Goal: Check status: Check status

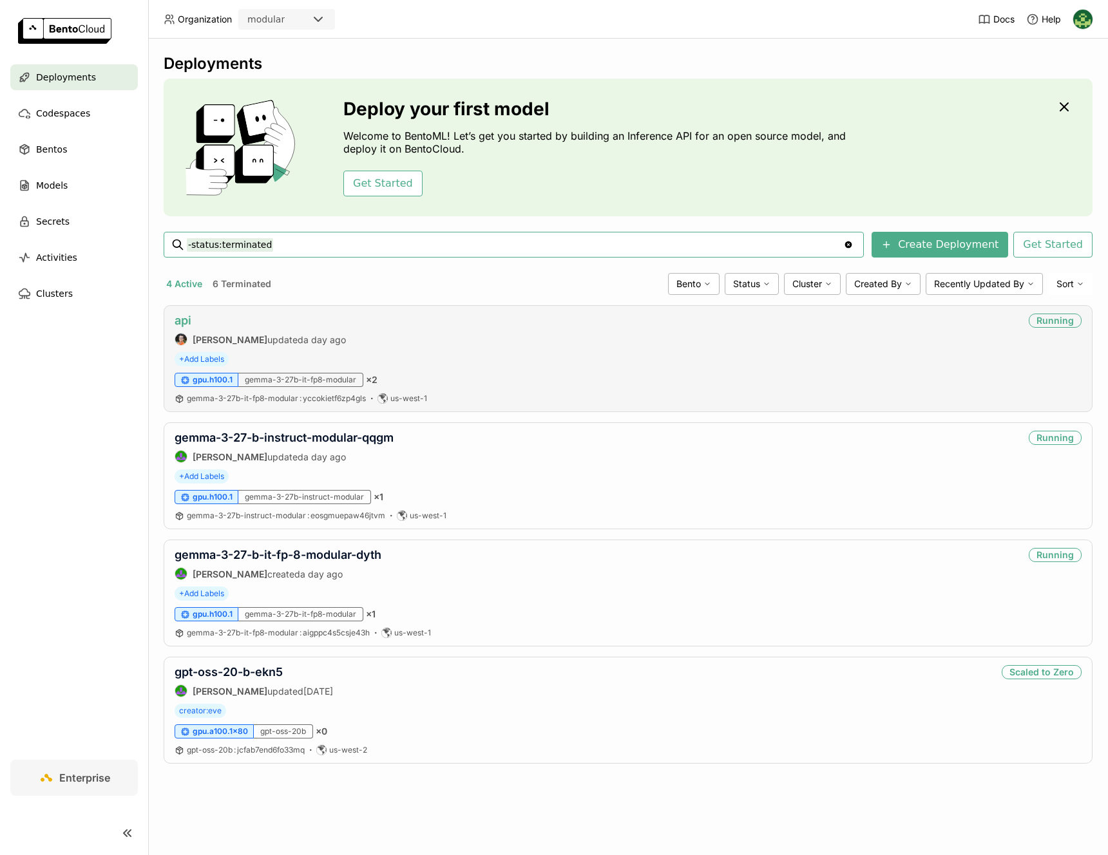
click at [190, 322] on link "api" at bounding box center [183, 321] width 17 height 14
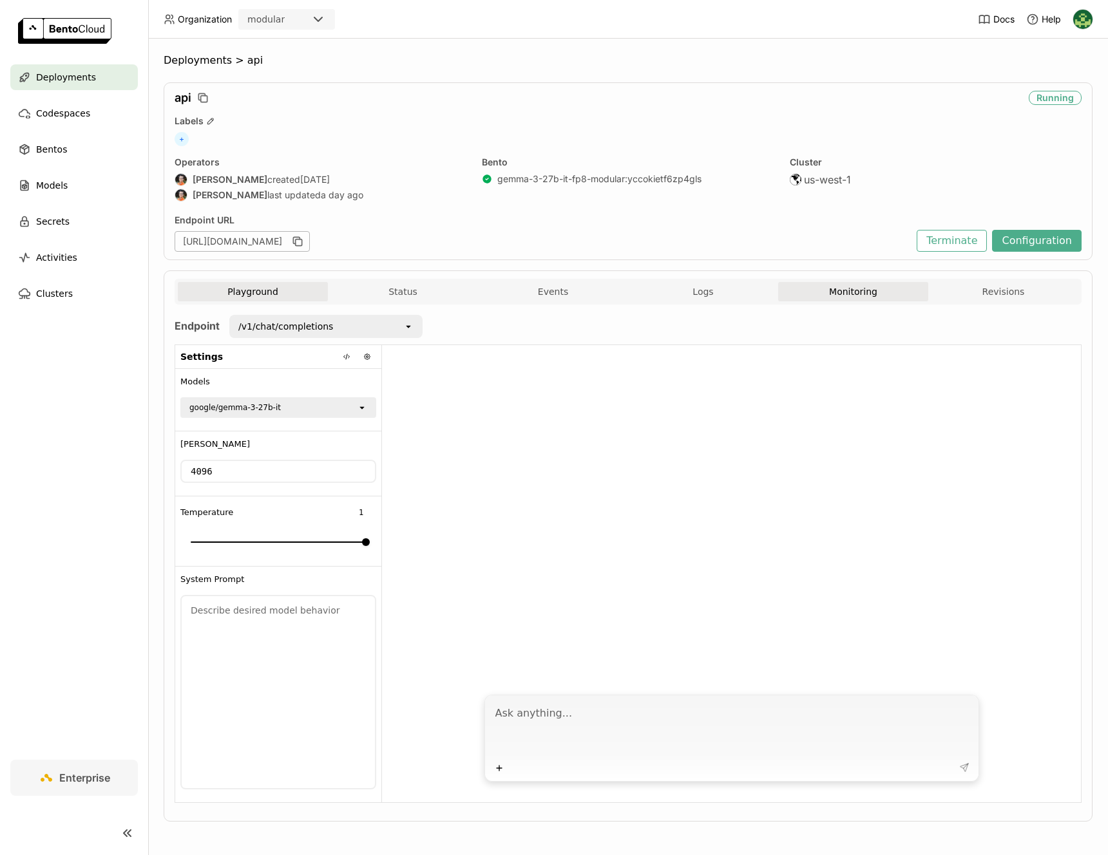
click at [831, 285] on button "Monitoring" at bounding box center [853, 291] width 150 height 19
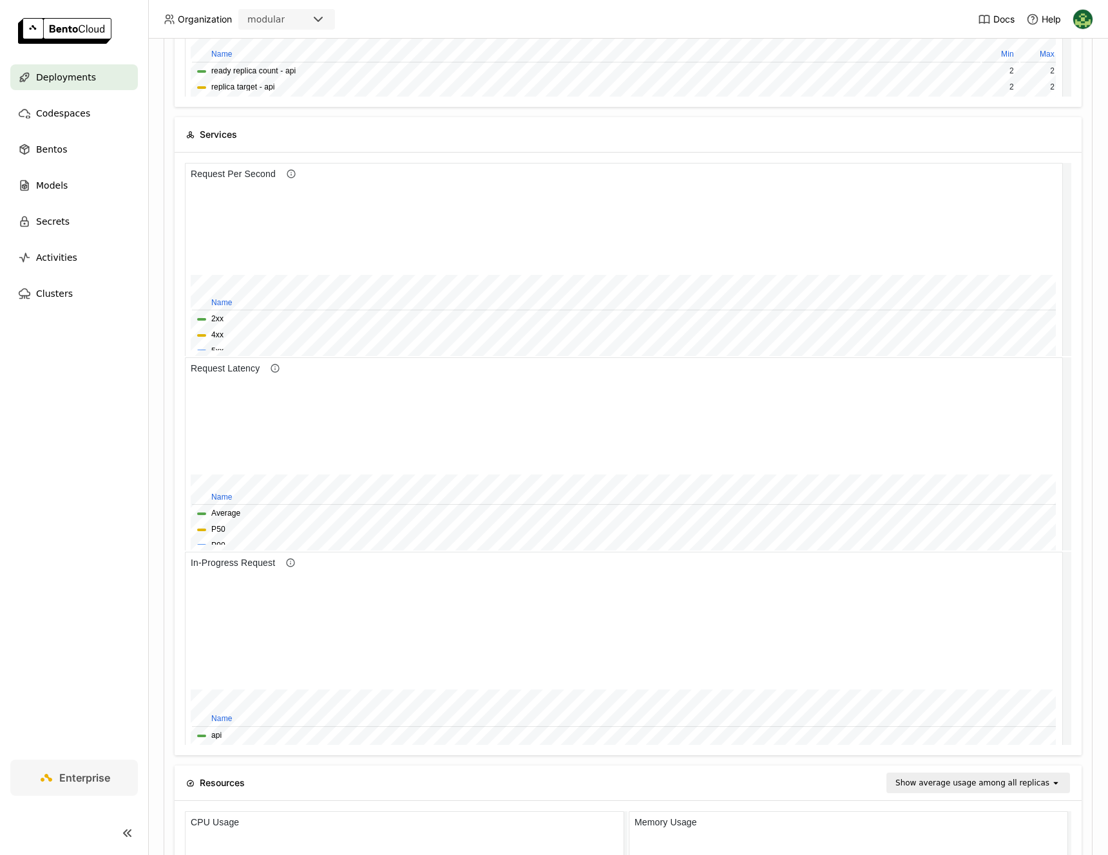
scroll to position [480, 0]
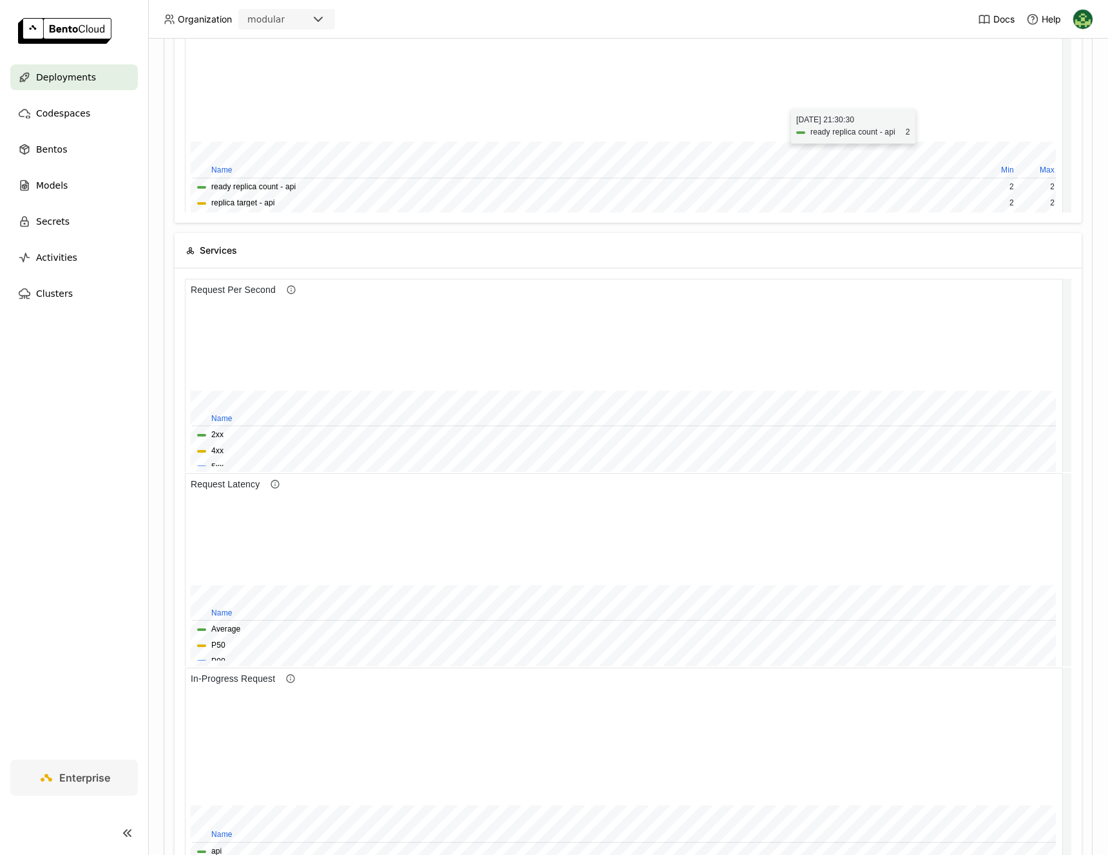
scroll to position [361, 0]
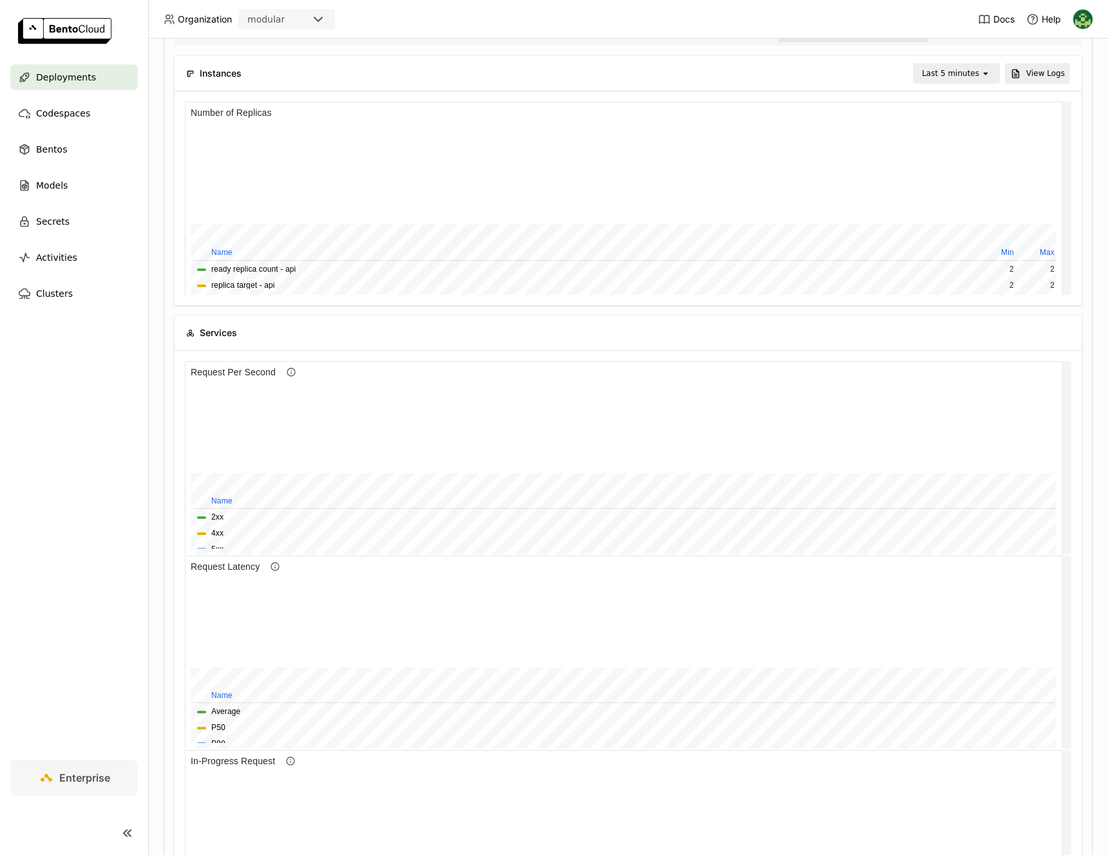
scroll to position [228, 0]
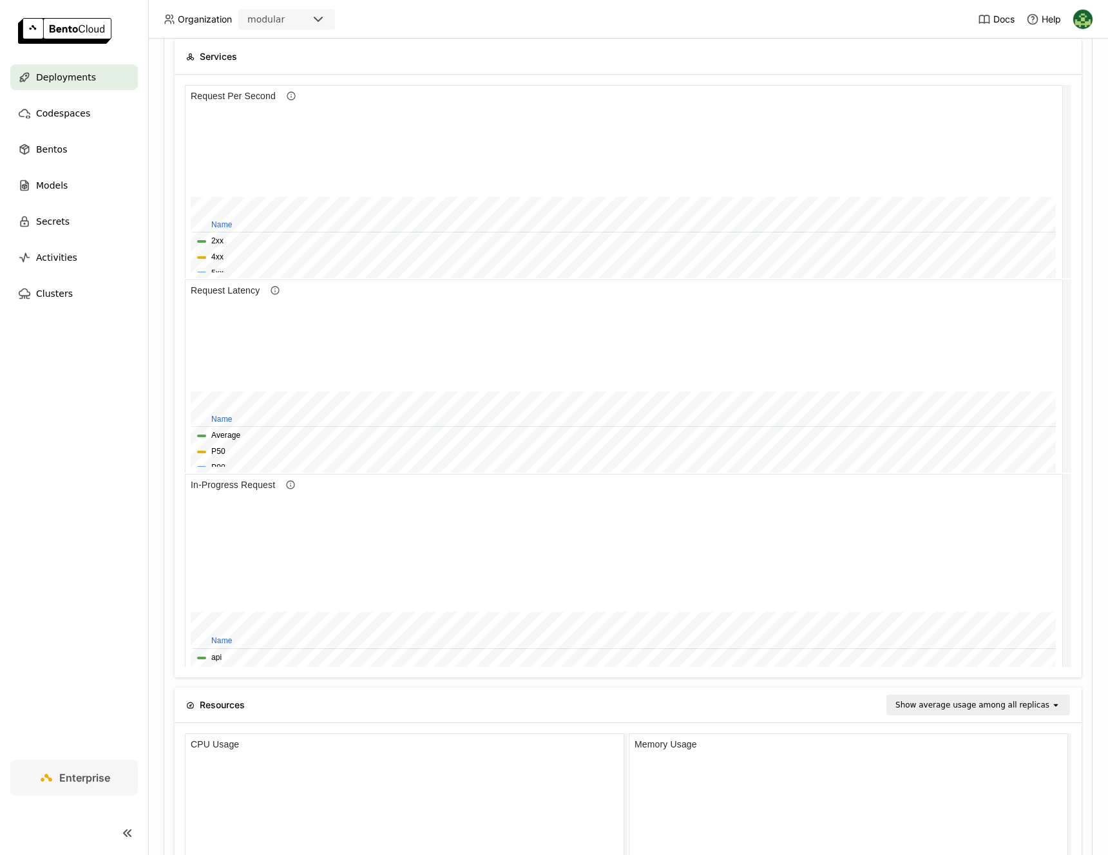
scroll to position [560, 0]
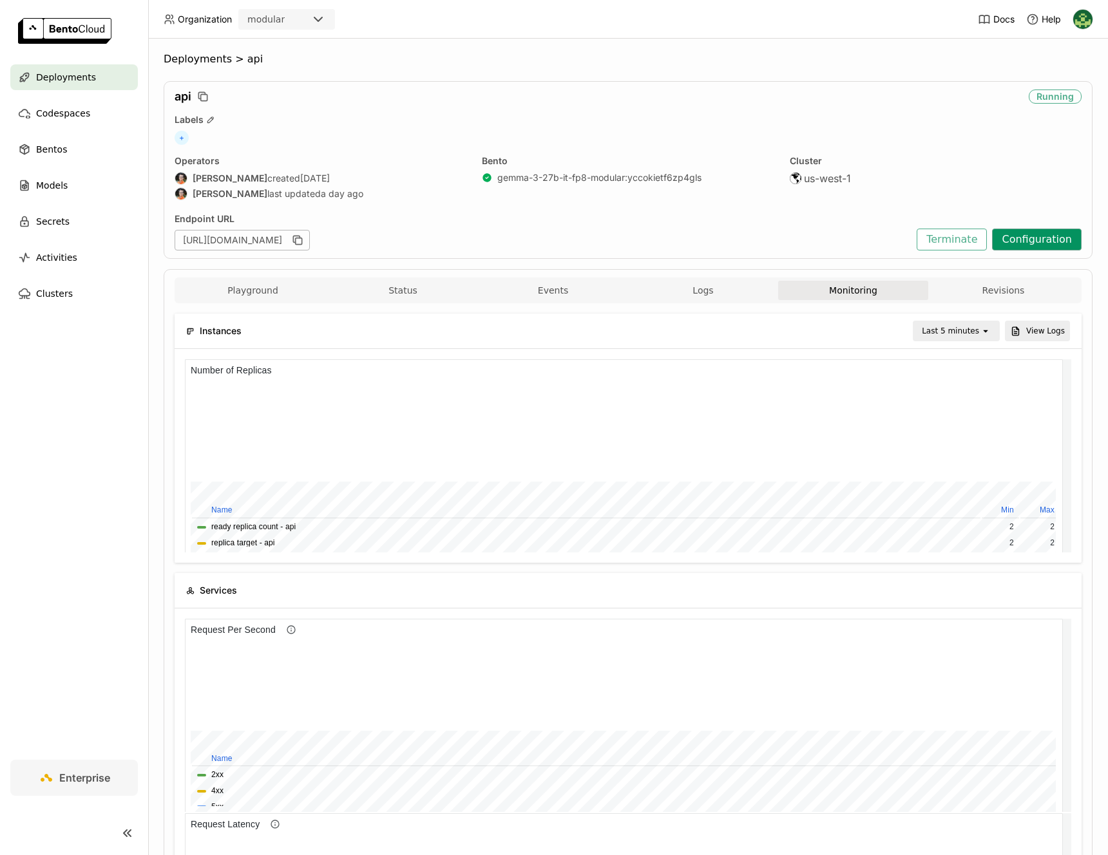
click at [1013, 247] on button "Configuration" at bounding box center [1037, 240] width 90 height 22
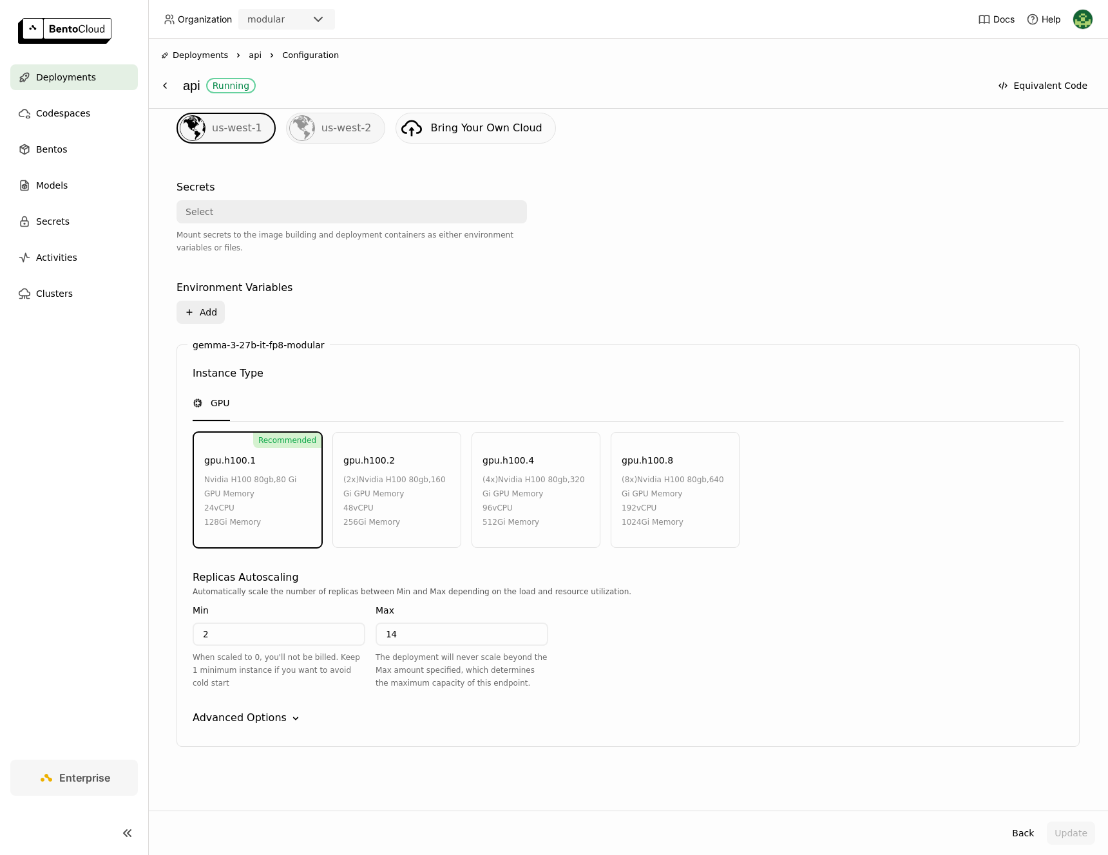
click at [273, 725] on div "Advanced Options" at bounding box center [240, 717] width 94 height 15
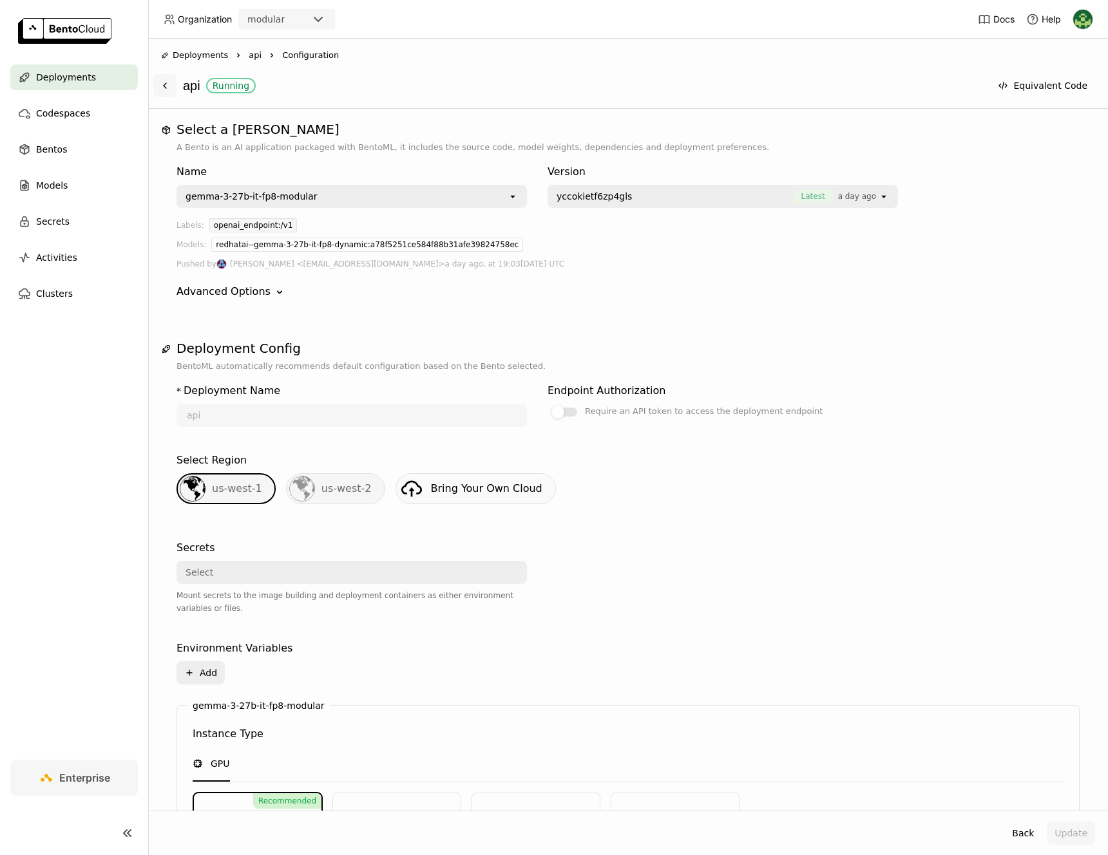
click at [170, 79] on button at bounding box center [164, 85] width 23 height 23
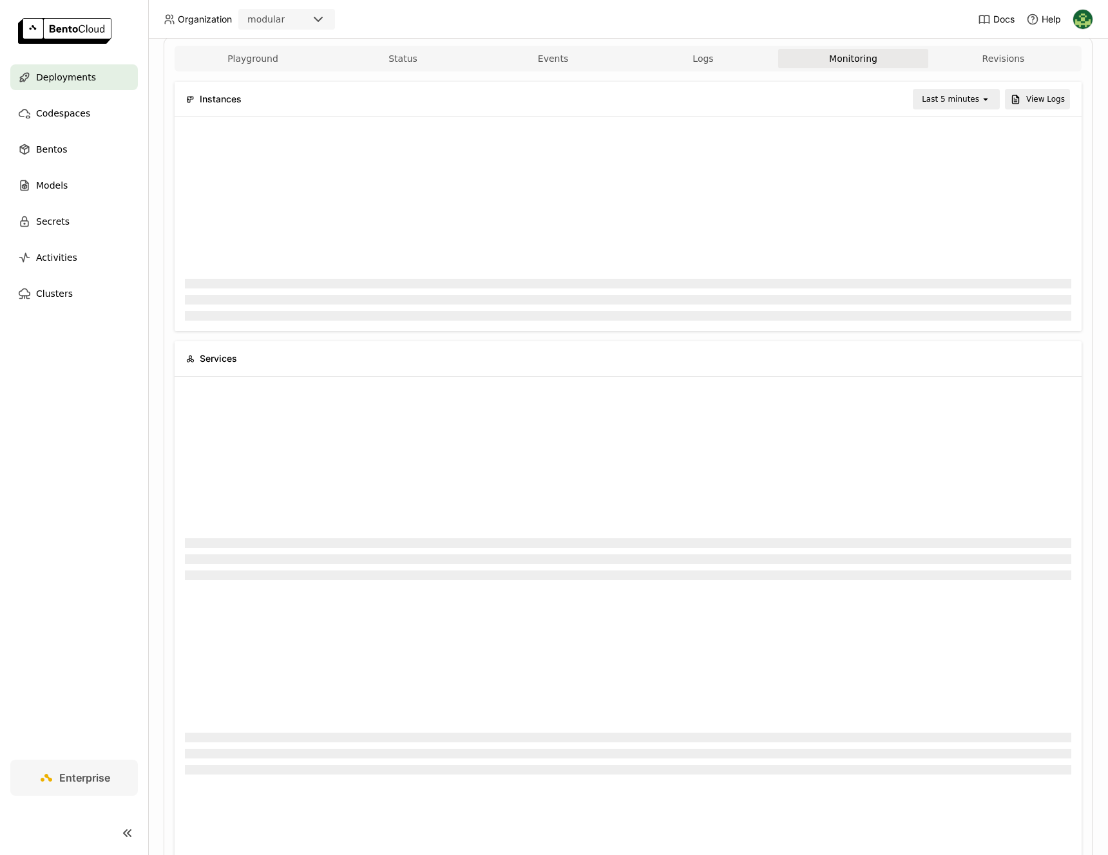
click at [980, 103] on icon "open" at bounding box center [985, 99] width 10 height 10
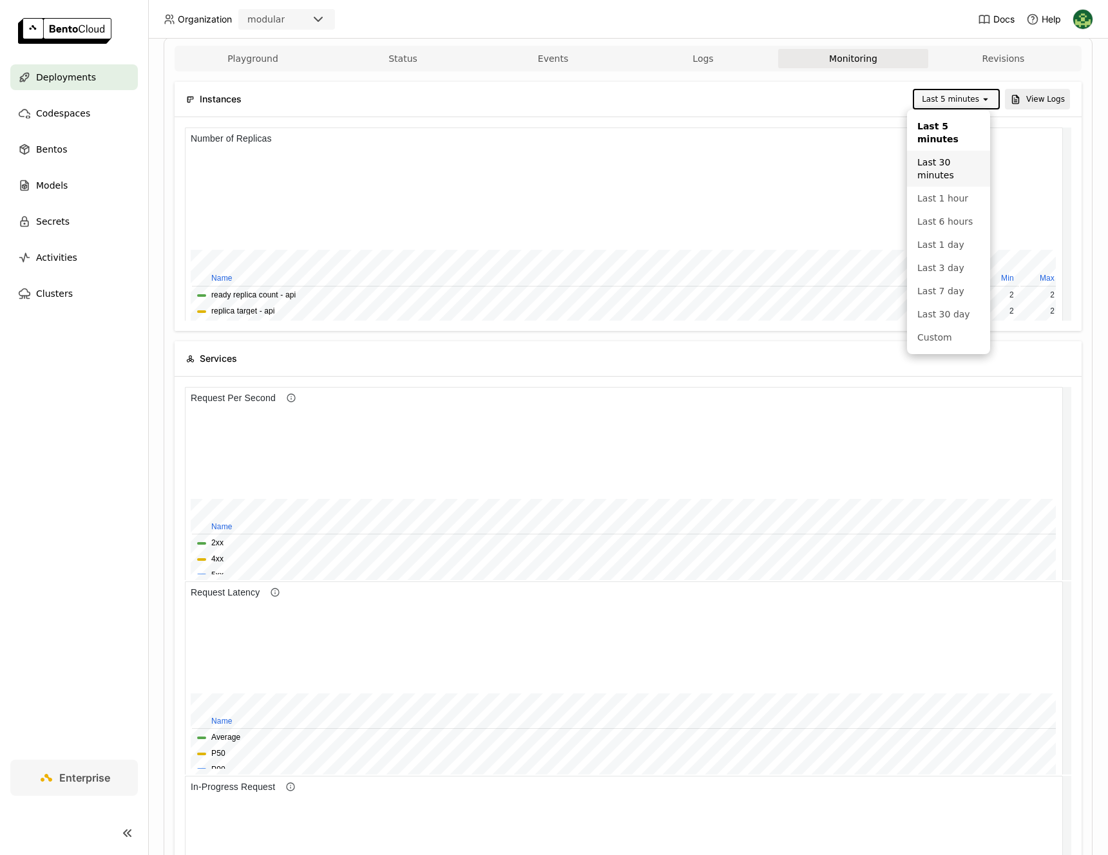
click at [954, 163] on div "Last 30 minutes" at bounding box center [948, 169] width 62 height 26
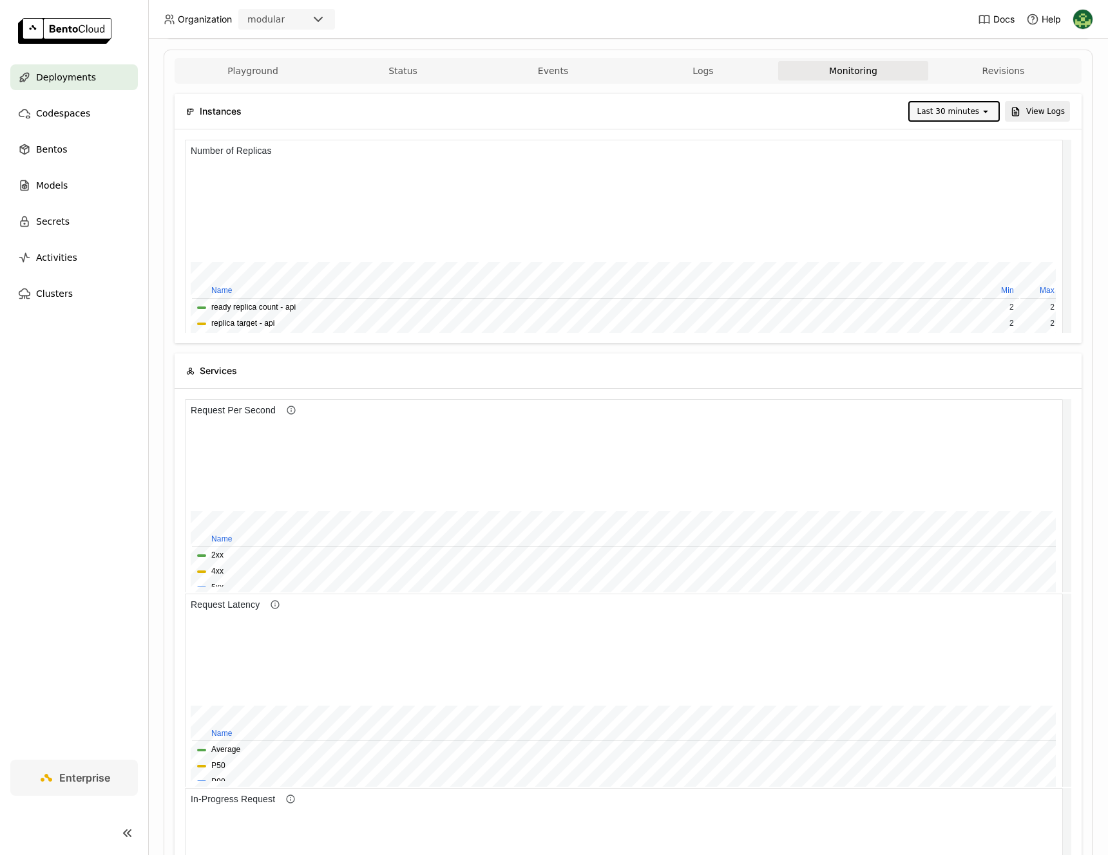
click at [958, 116] on div "Last 30 minutes" at bounding box center [948, 111] width 62 height 13
click at [949, 144] on div "Last 5 minutes" at bounding box center [947, 138] width 68 height 13
drag, startPoint x: 582, startPoint y: 439, endPoint x: 819, endPoint y: 439, distance: 236.4
click at [819, 620] on div at bounding box center [615, 663] width 849 height 86
click at [724, 118] on div "21:36" at bounding box center [707, 111] width 57 height 18
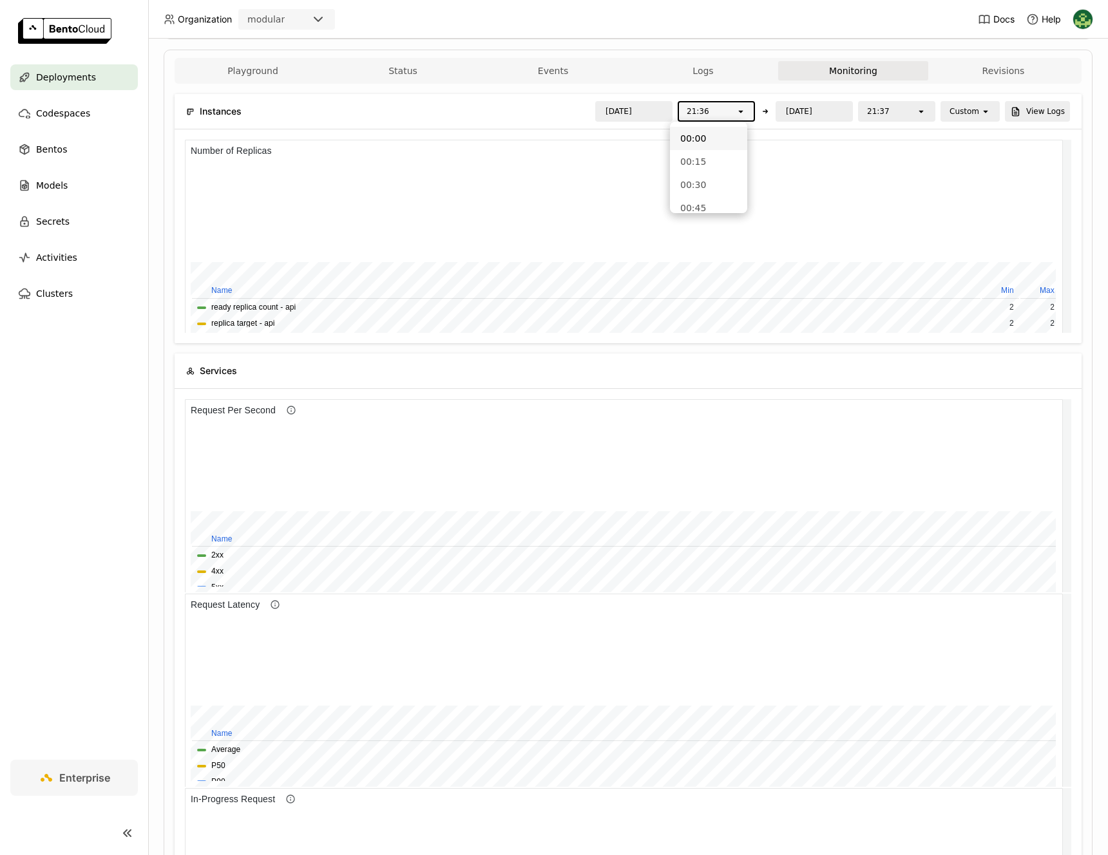
type input "0"
type input "21:30"
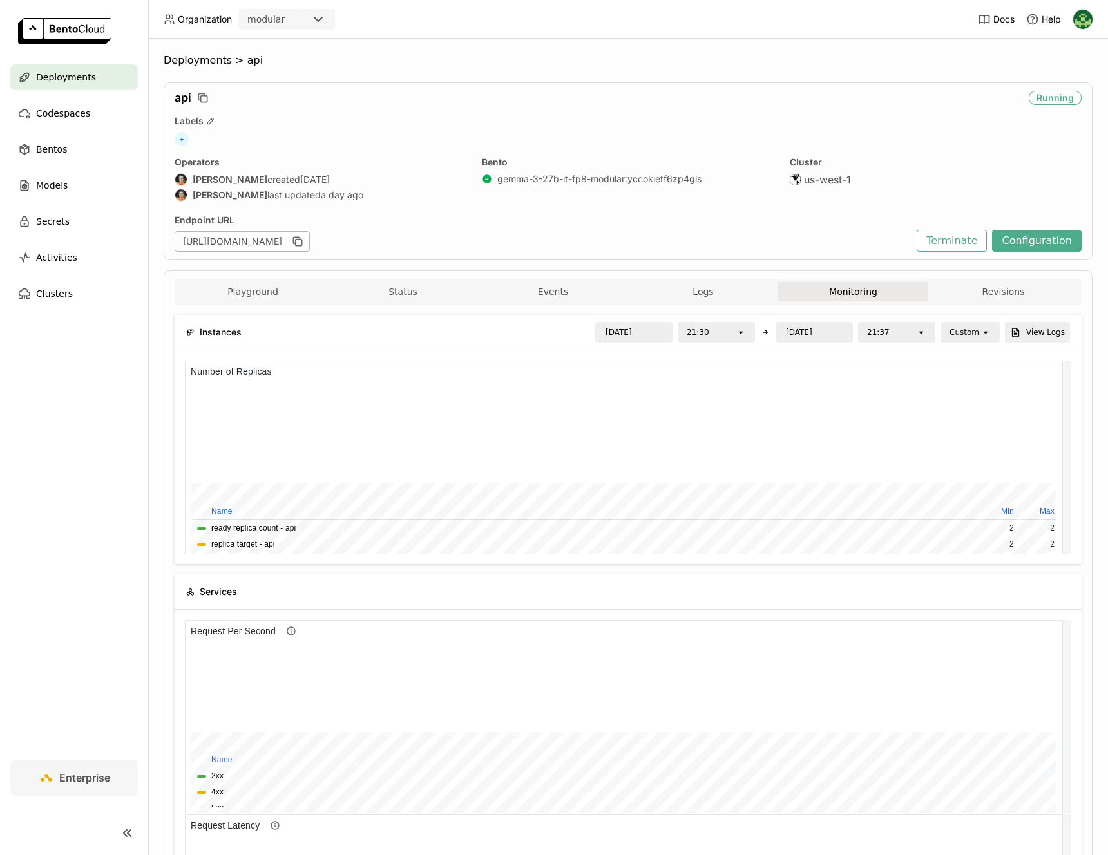
click at [875, 294] on button "Monitoring" at bounding box center [853, 291] width 150 height 19
click at [961, 297] on button "Revisions" at bounding box center [1003, 291] width 150 height 19
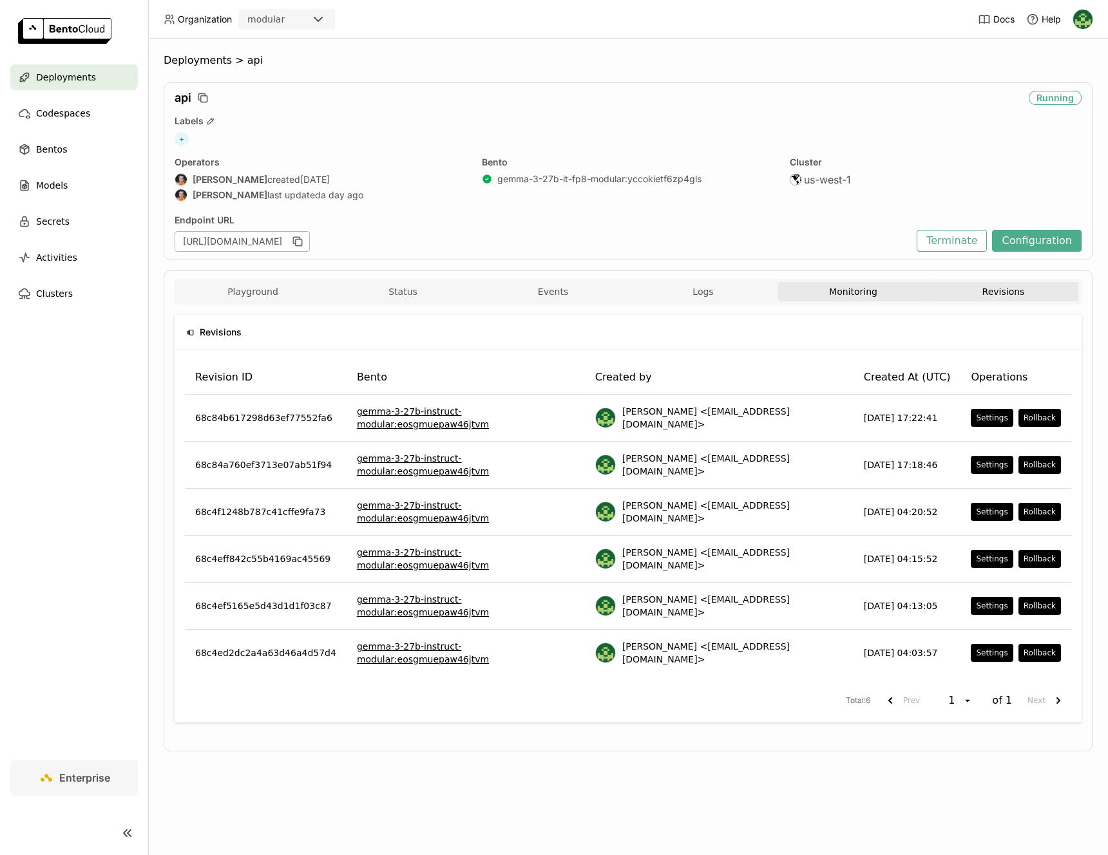
click at [877, 290] on button "Monitoring" at bounding box center [853, 291] width 150 height 19
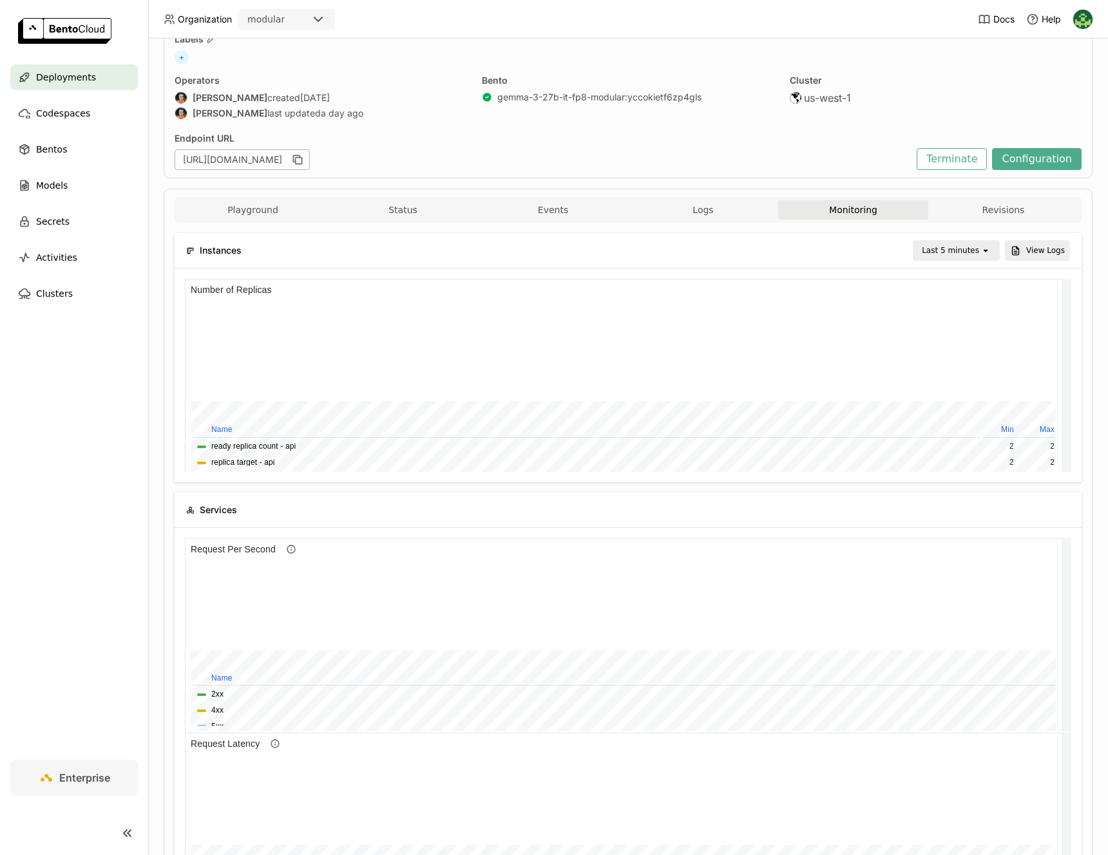
scroll to position [84, 0]
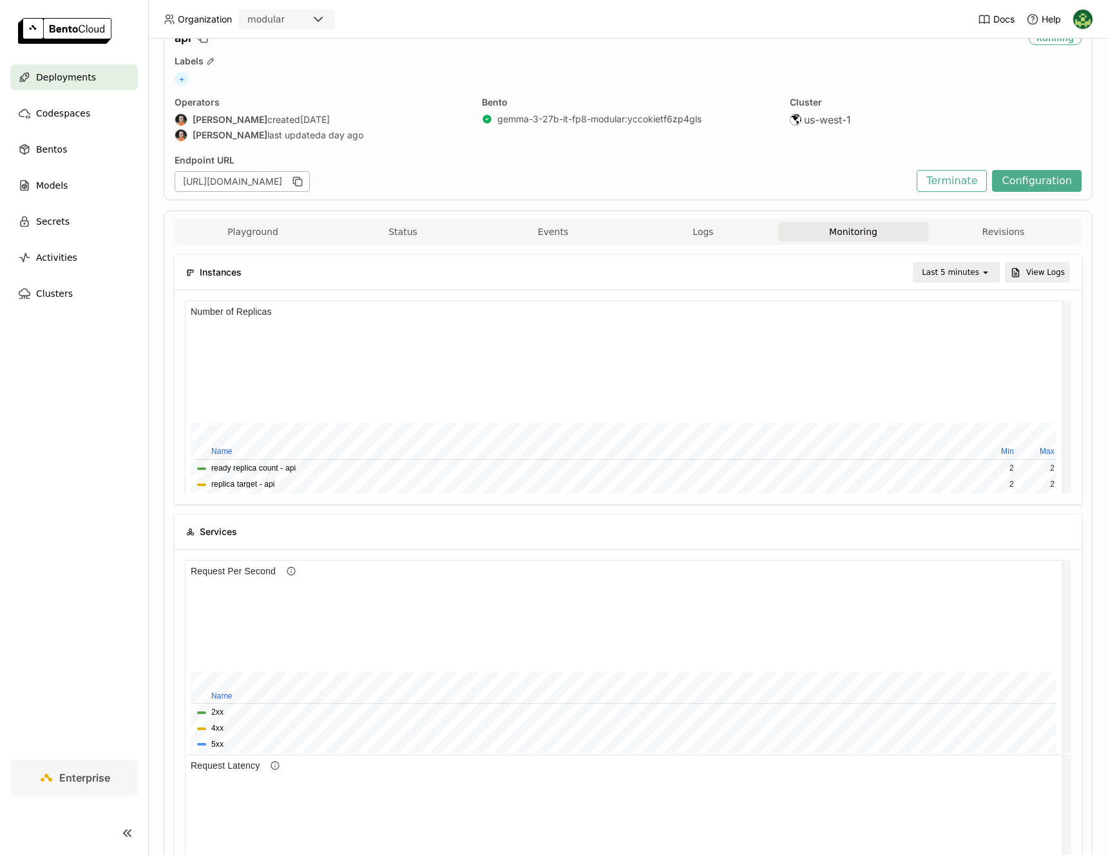
click at [960, 278] on div "Last 5 minutes" at bounding box center [950, 272] width 57 height 13
click at [945, 312] on div "Last 5 minutes" at bounding box center [948, 306] width 62 height 26
click at [948, 274] on div "Last 5 minutes" at bounding box center [950, 272] width 57 height 13
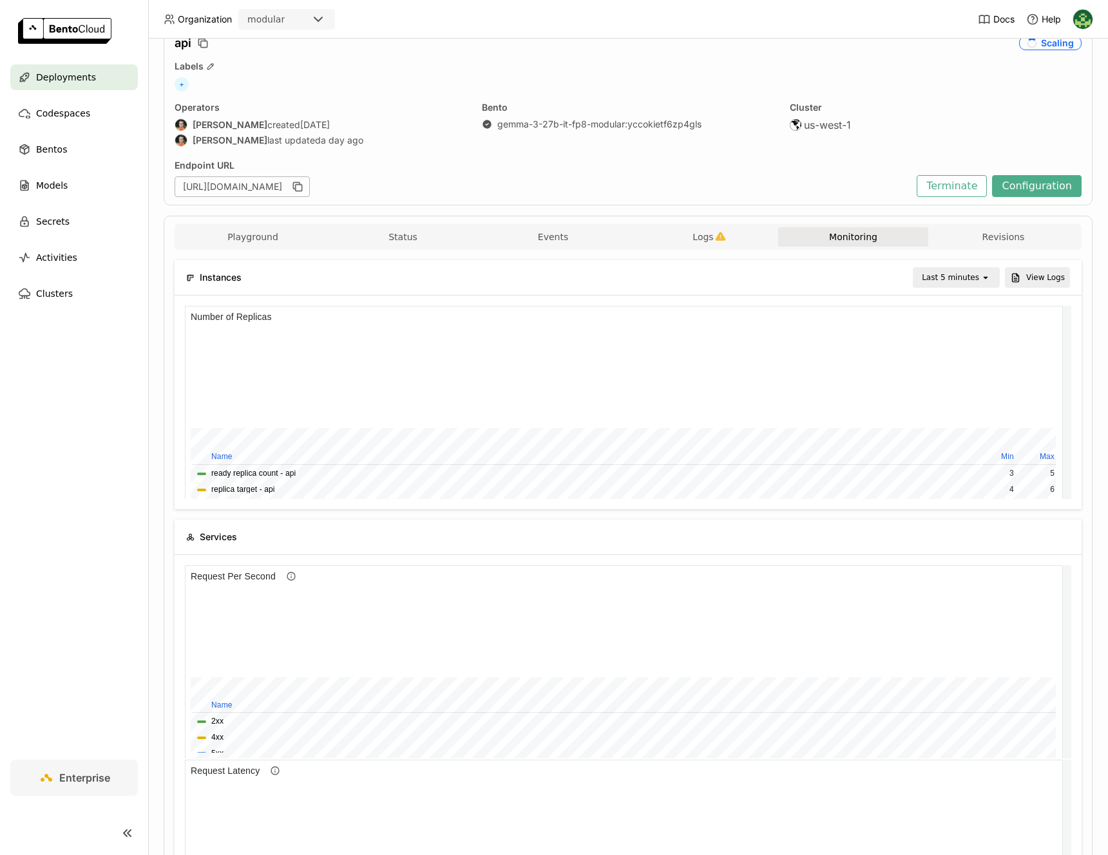
scroll to position [94, 0]
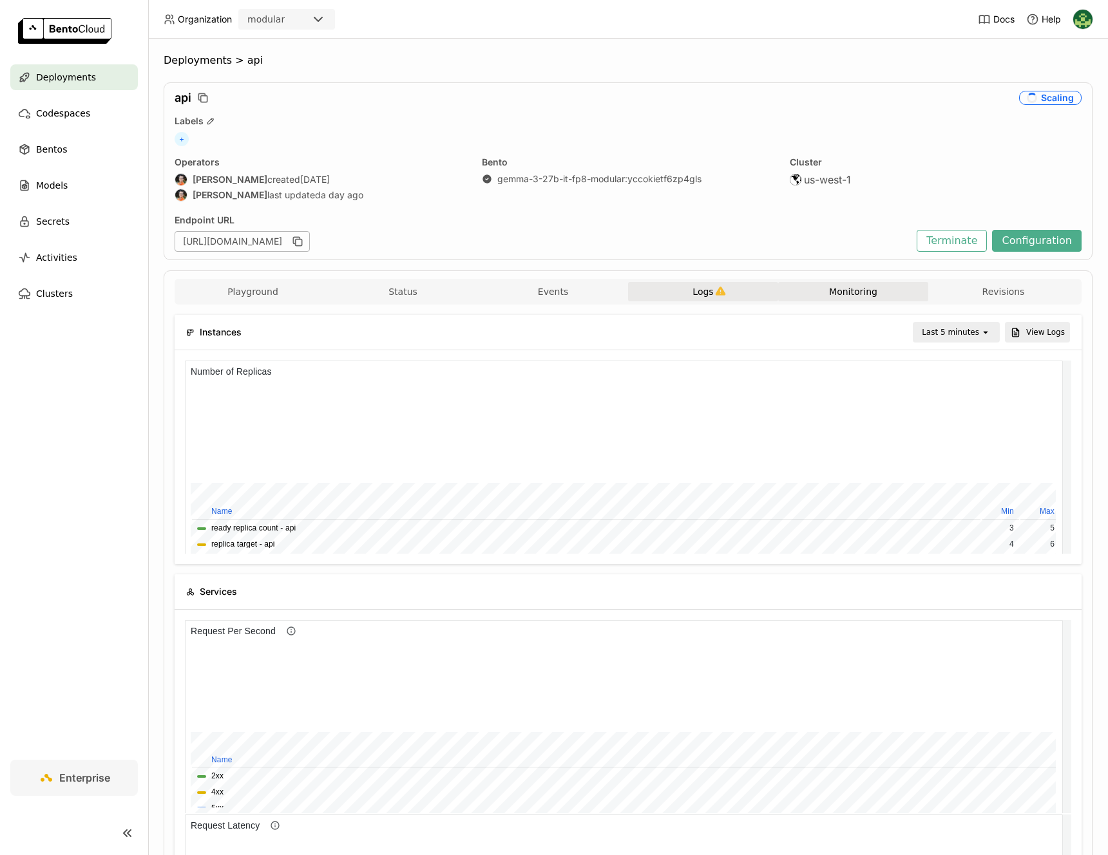
click at [725, 298] on button "Logs" at bounding box center [703, 291] width 150 height 19
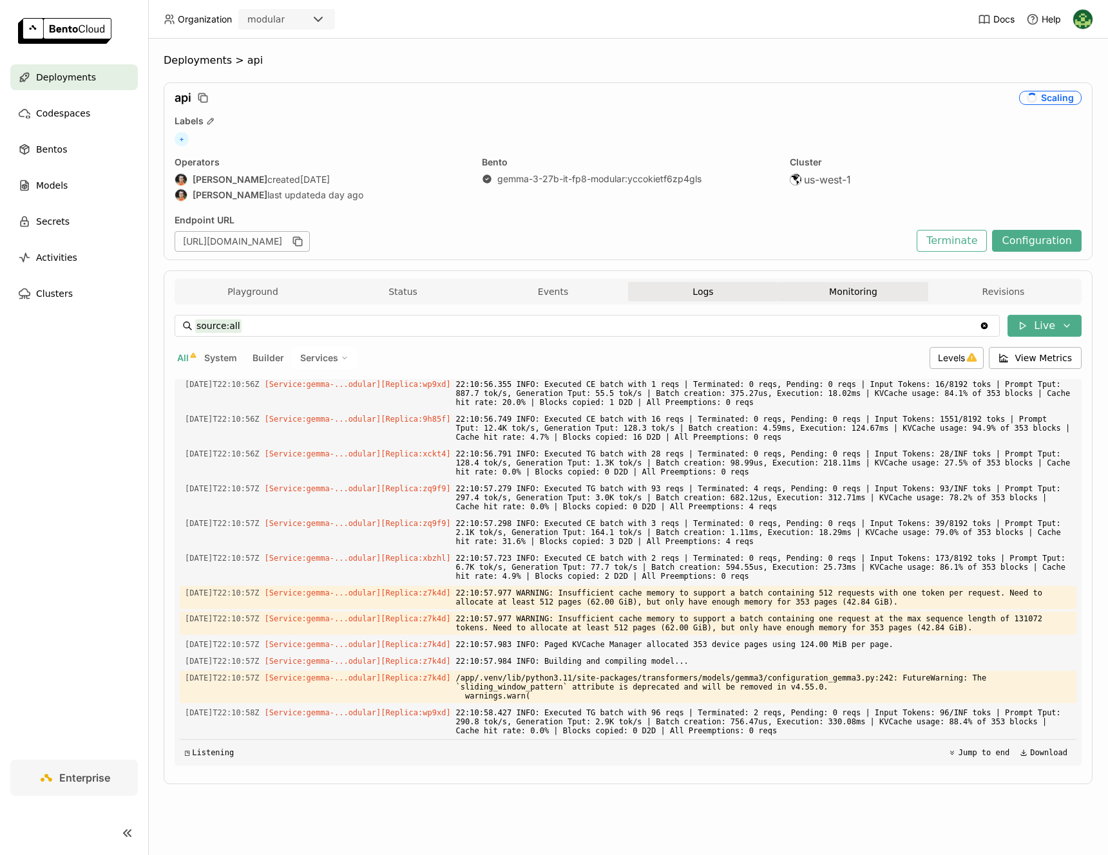
click at [830, 291] on button "Monitoring" at bounding box center [853, 291] width 150 height 19
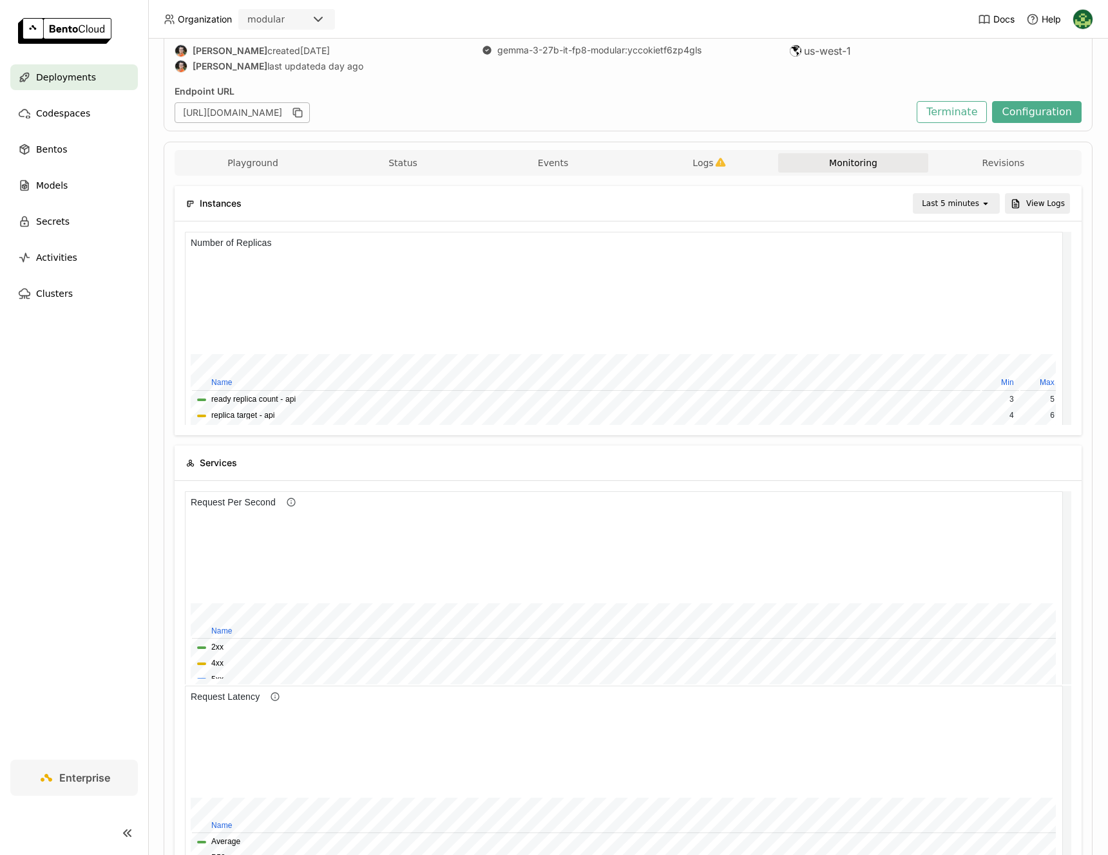
scroll to position [133, 0]
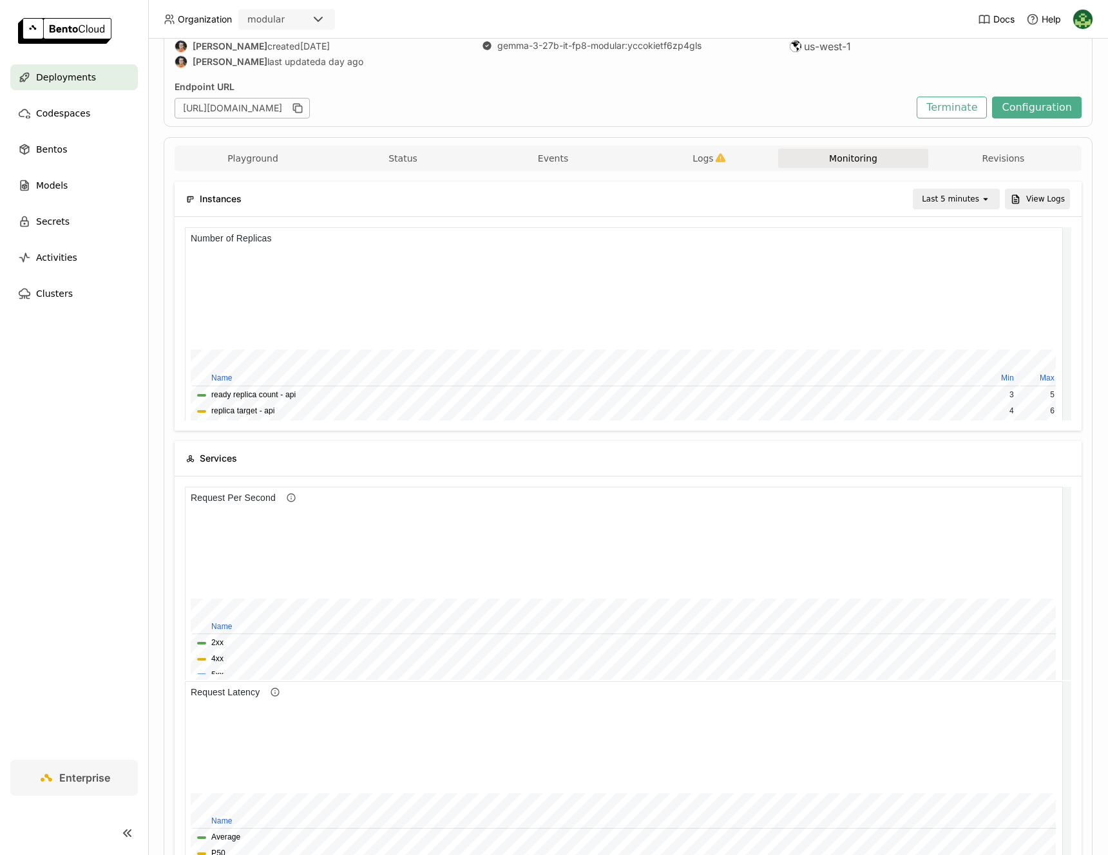
click at [958, 204] on div "Last 5 minutes" at bounding box center [950, 199] width 57 height 13
click at [966, 278] on div "Last 30 minutes" at bounding box center [948, 269] width 62 height 26
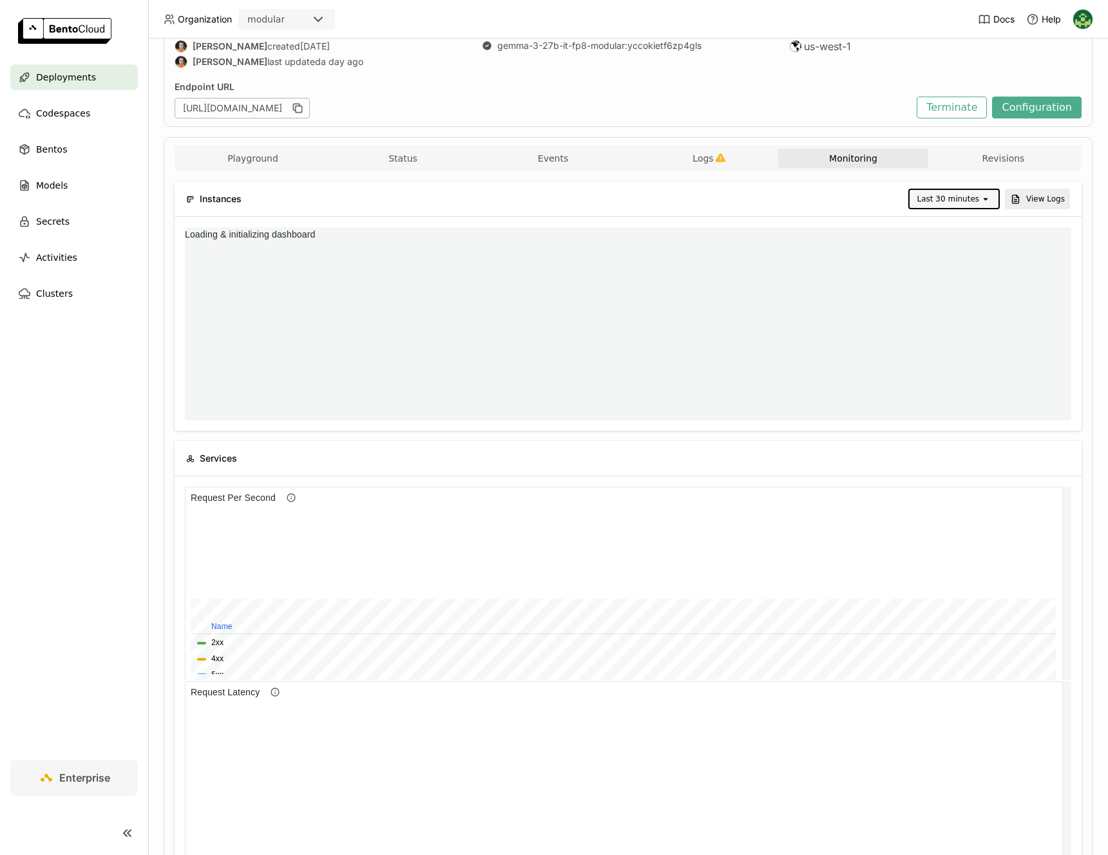
scroll to position [6, 6]
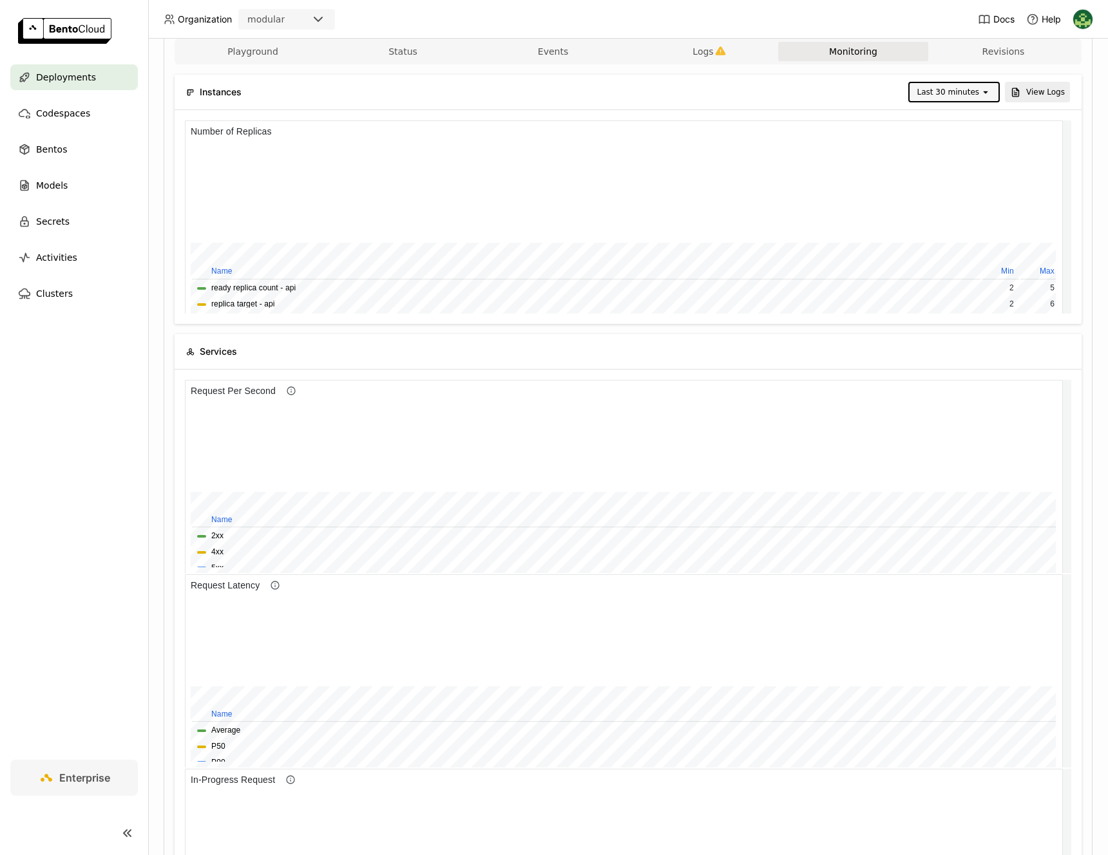
click at [980, 96] on icon "open" at bounding box center [985, 92] width 10 height 10
click at [976, 315] on div "Custom" at bounding box center [947, 317] width 68 height 13
click at [725, 91] on div "21:42" at bounding box center [707, 92] width 57 height 18
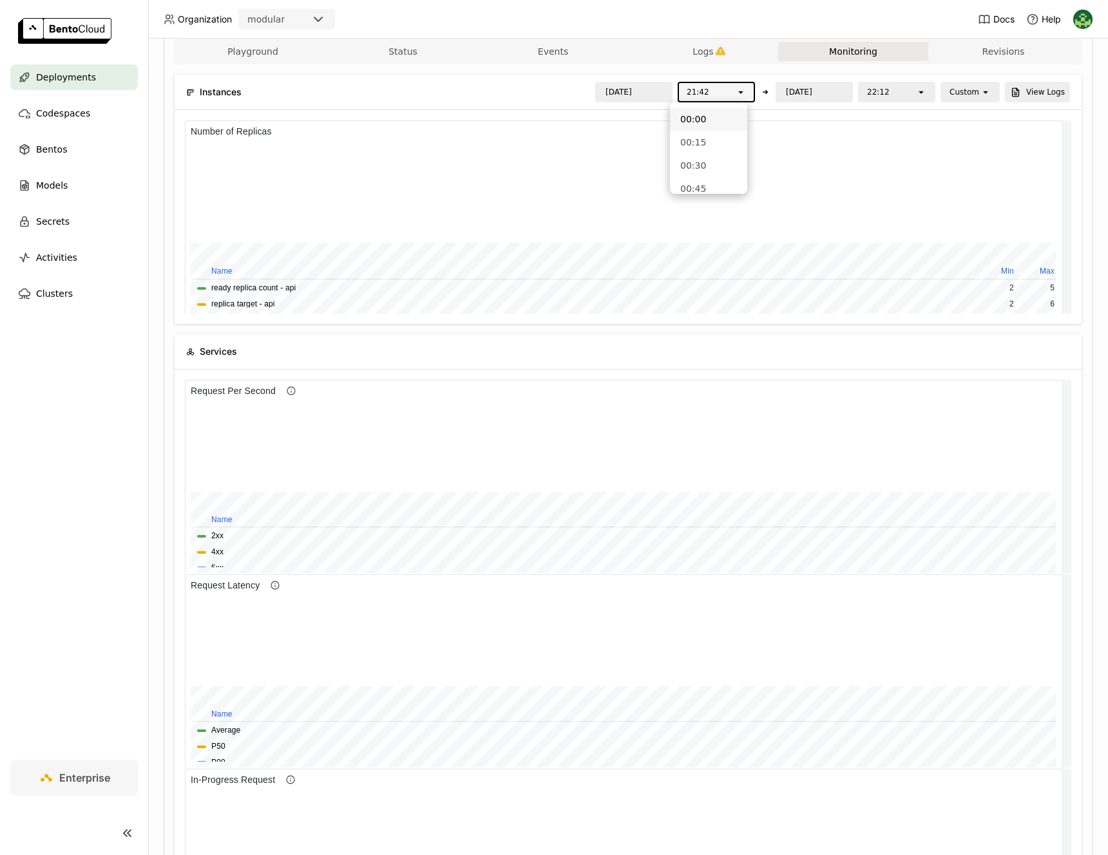
click at [690, 95] on div "21:42" at bounding box center [698, 92] width 23 height 13
click at [704, 91] on div "21:42" at bounding box center [707, 92] width 57 height 18
click at [712, 117] on div "22:00" at bounding box center [708, 114] width 57 height 13
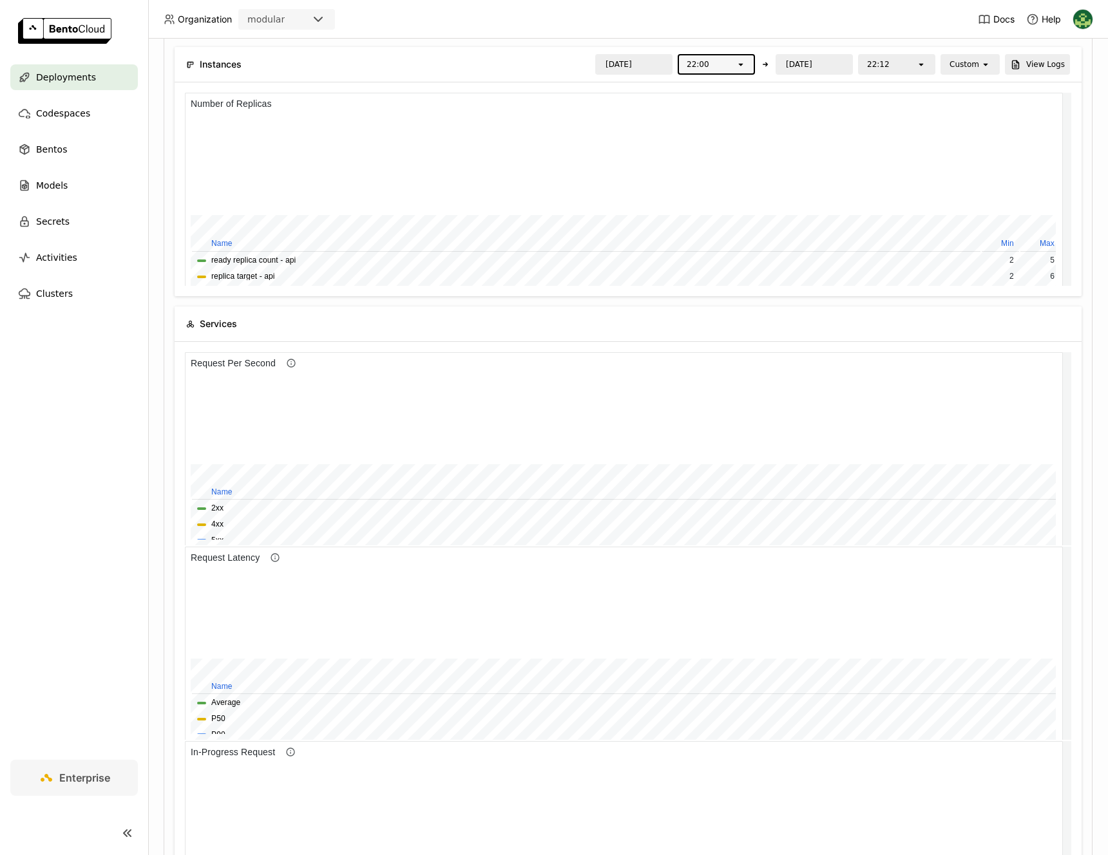
click at [875, 73] on div "22:12 open" at bounding box center [896, 64] width 77 height 21
type input "0"
type input "22:15"
click at [888, 71] on div "22:15" at bounding box center [887, 64] width 57 height 18
click at [898, 100] on div "22:00" at bounding box center [888, 97] width 57 height 13
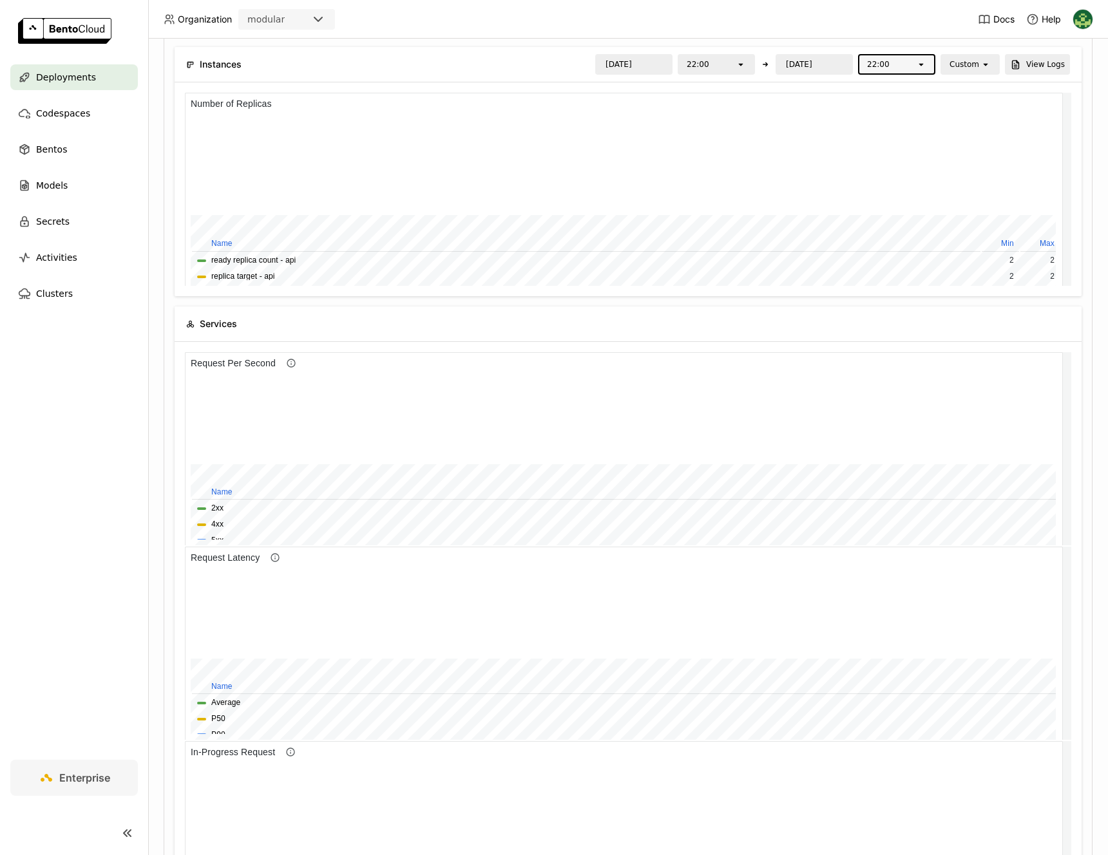
click at [896, 63] on div "22:00" at bounding box center [887, 64] width 57 height 18
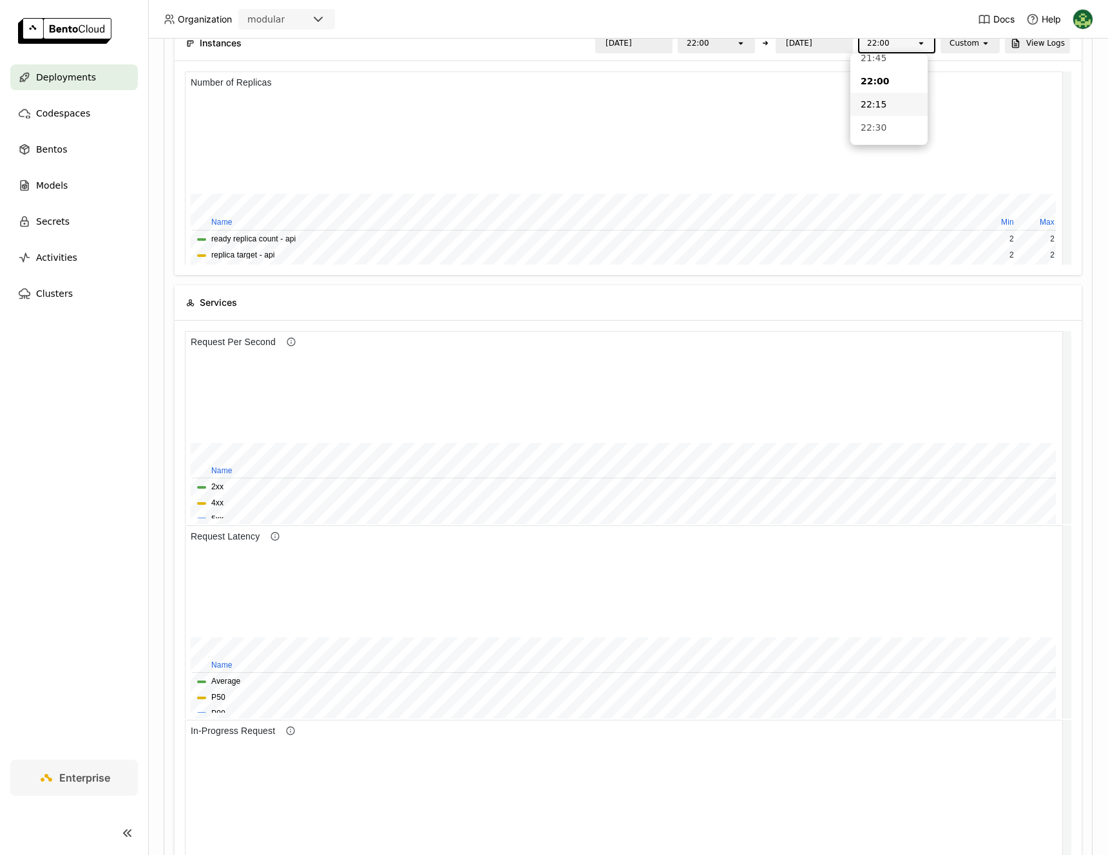
click at [896, 99] on div "22:15" at bounding box center [888, 104] width 57 height 13
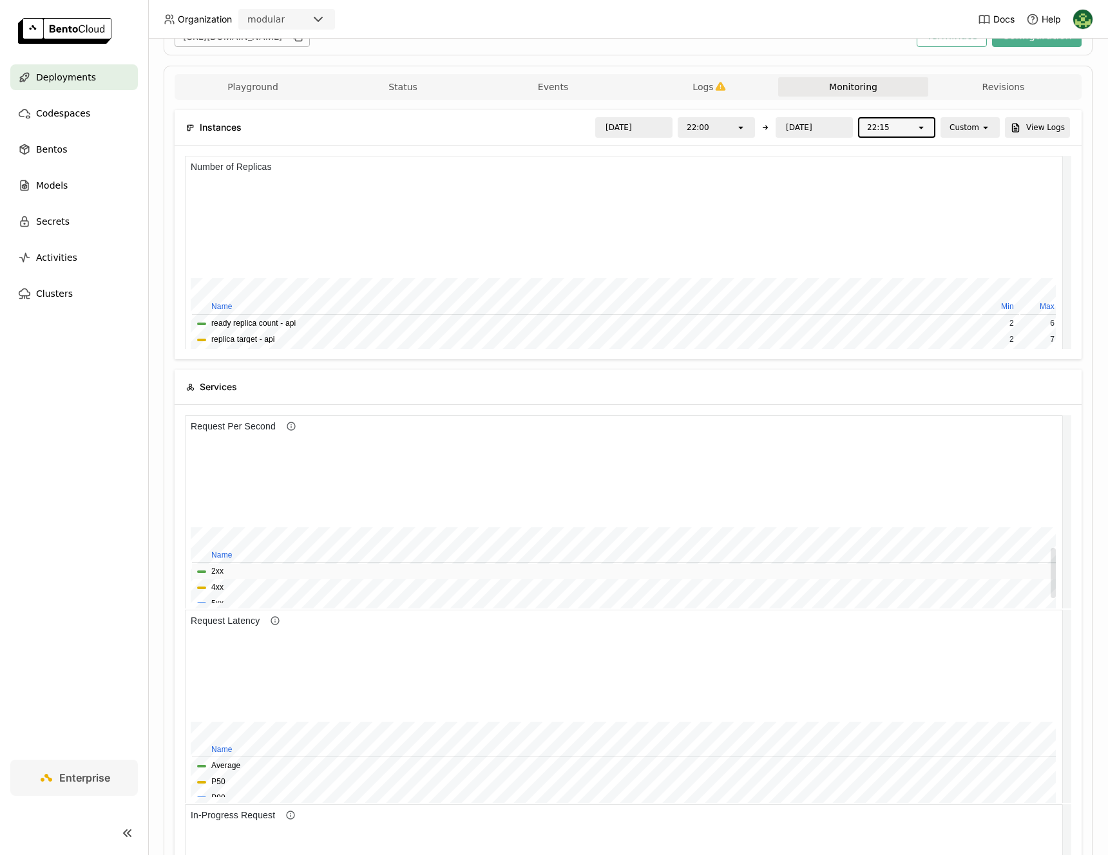
click at [254, 570] on span "2xx" at bounding box center [625, 571] width 857 height 12
click at [307, 587] on span "4xx" at bounding box center [625, 588] width 857 height 12
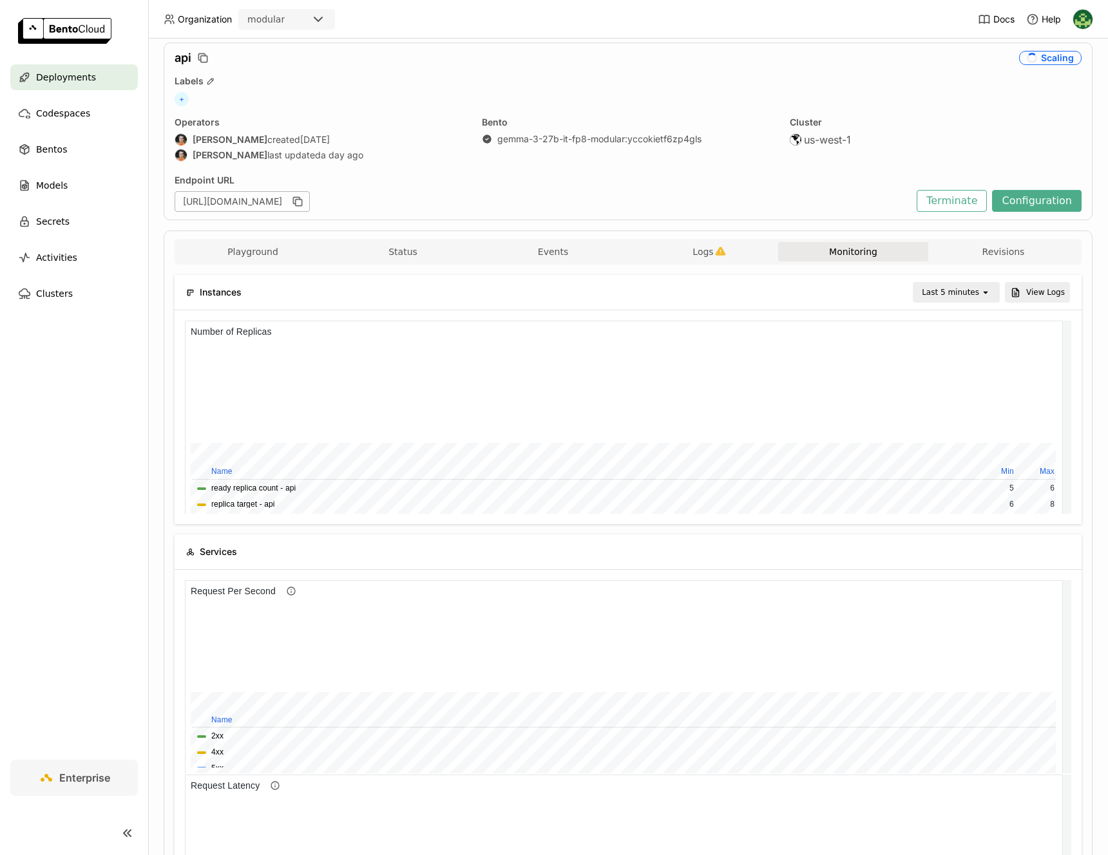
scroll to position [249, 0]
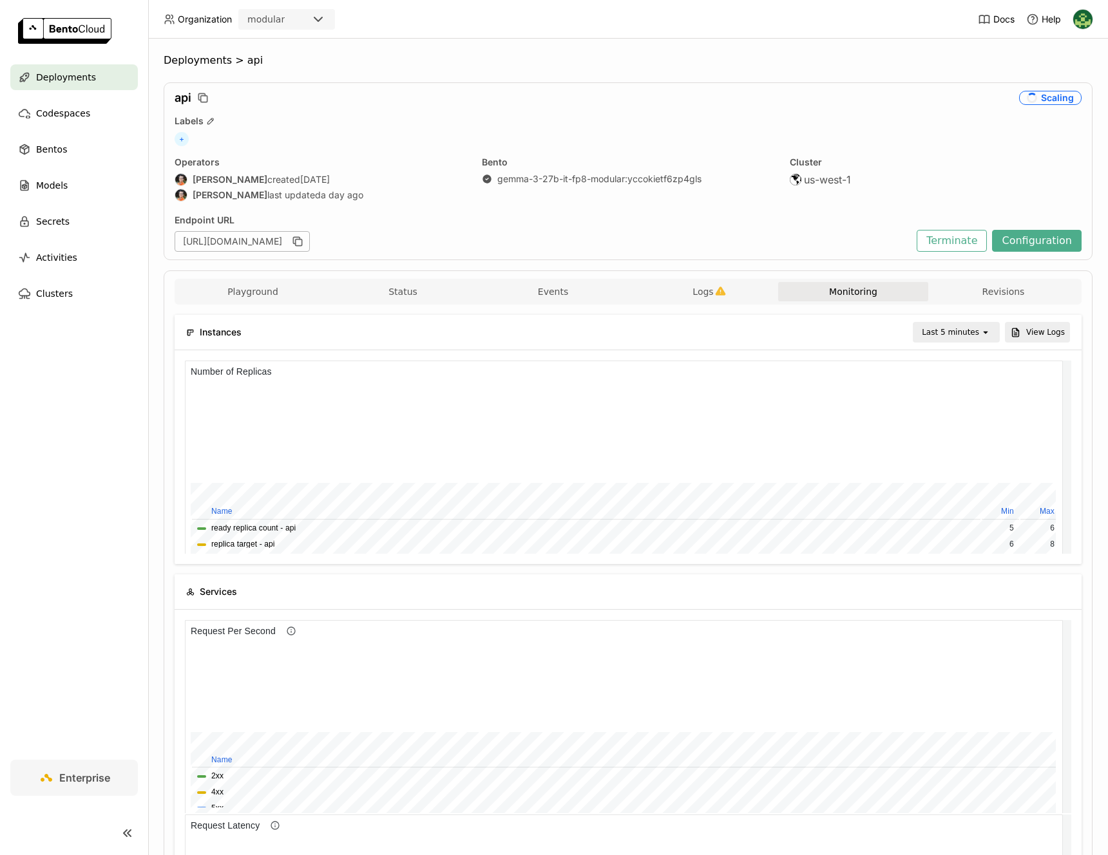
click at [949, 336] on div "Last 5 minutes" at bounding box center [950, 332] width 57 height 13
click at [949, 422] on li "Last 1 hour" at bounding box center [948, 431] width 83 height 23
click at [980, 336] on icon "open" at bounding box center [985, 332] width 10 height 10
click at [965, 394] on div "Last 30 minutes" at bounding box center [955, 402] width 50 height 26
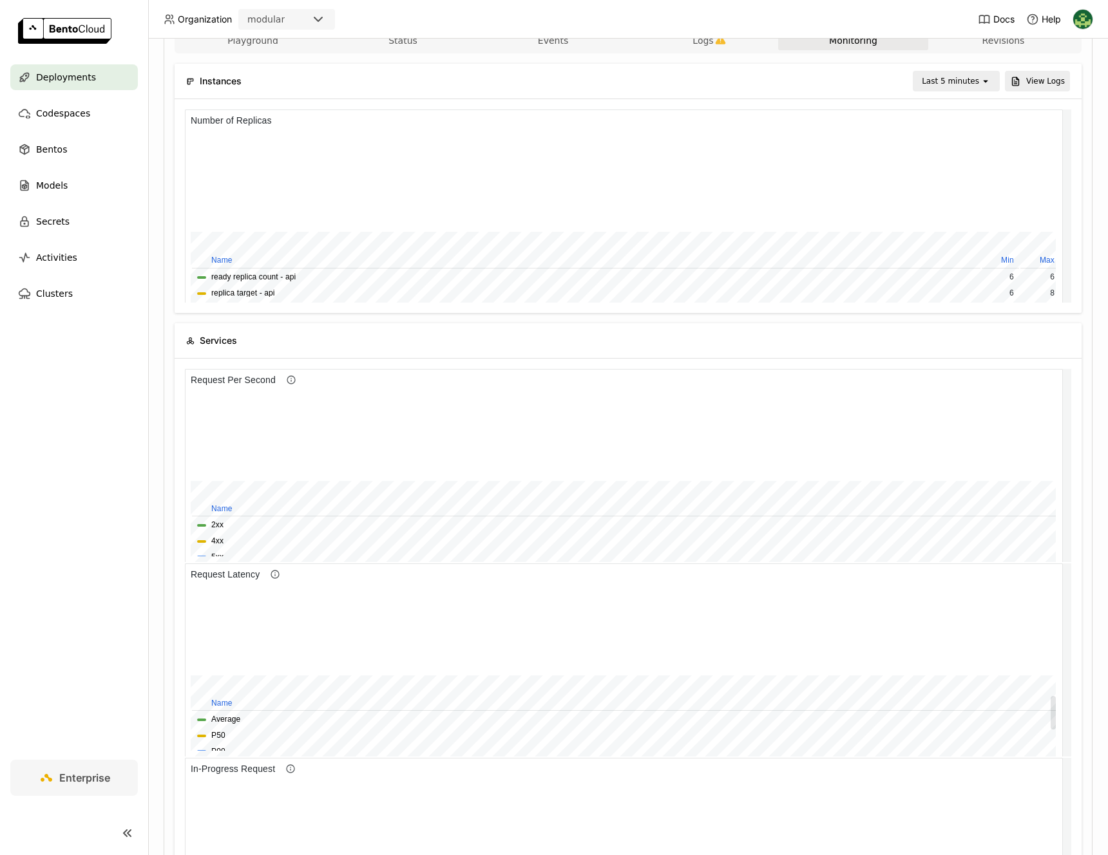
scroll to position [353, 0]
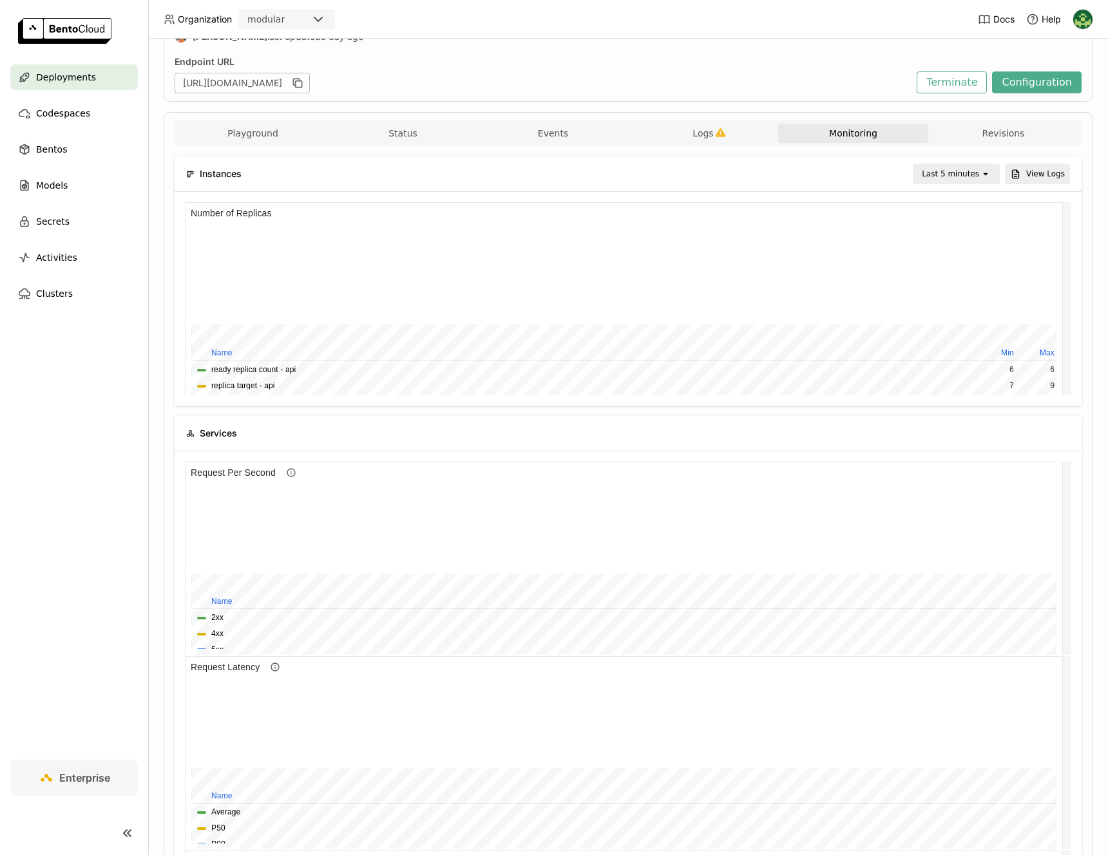
scroll to position [212, 0]
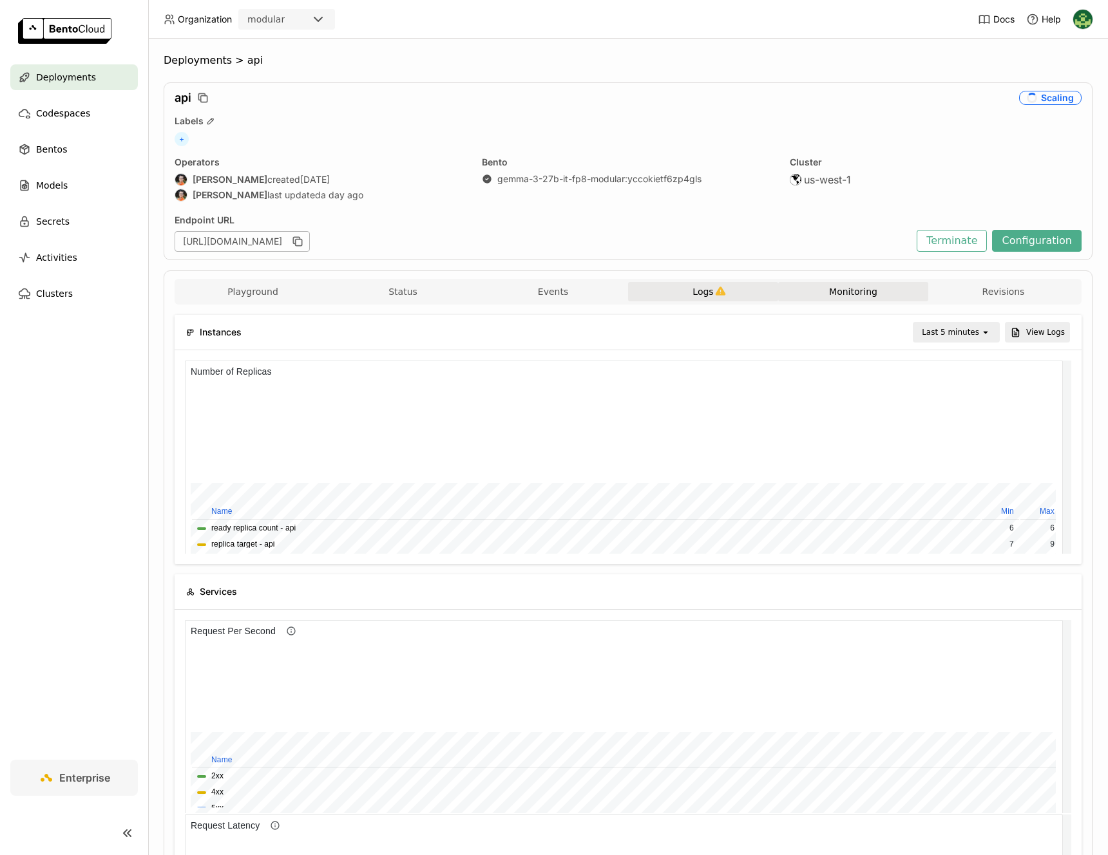
click at [712, 282] on button "Logs" at bounding box center [703, 291] width 150 height 19
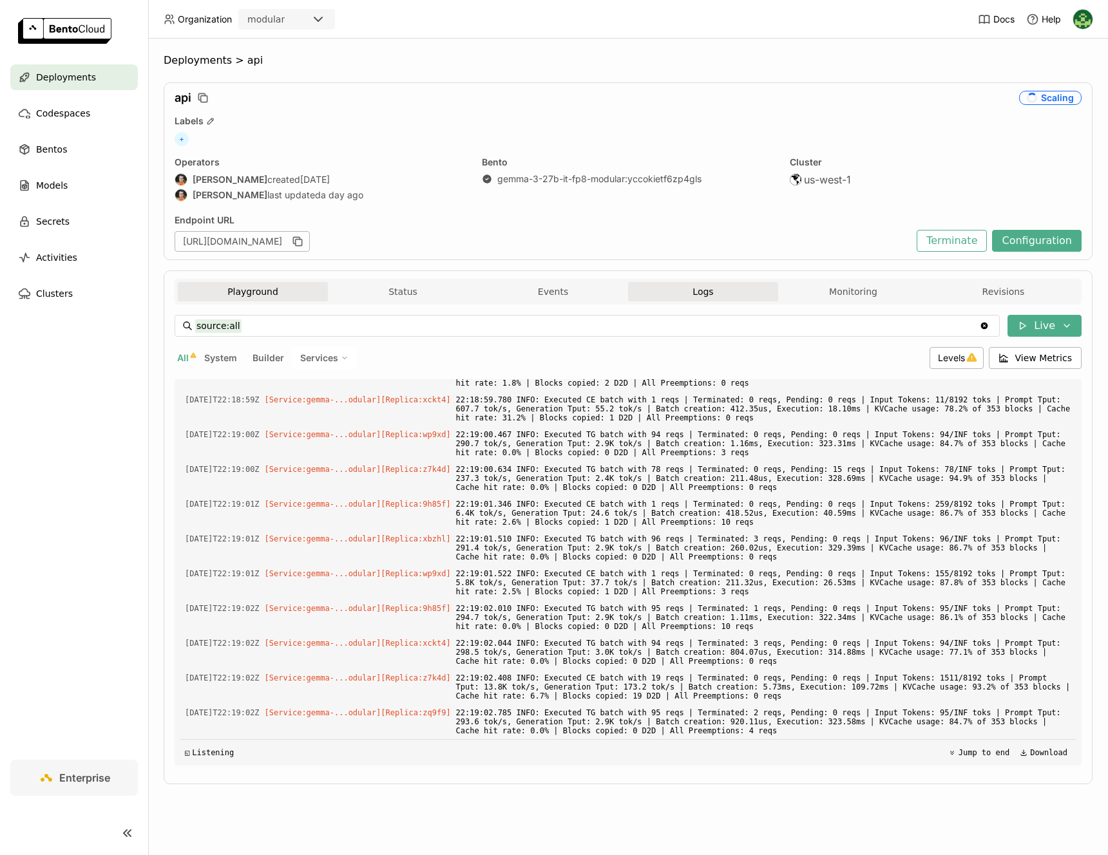
click at [260, 292] on button "Playground" at bounding box center [253, 291] width 150 height 19
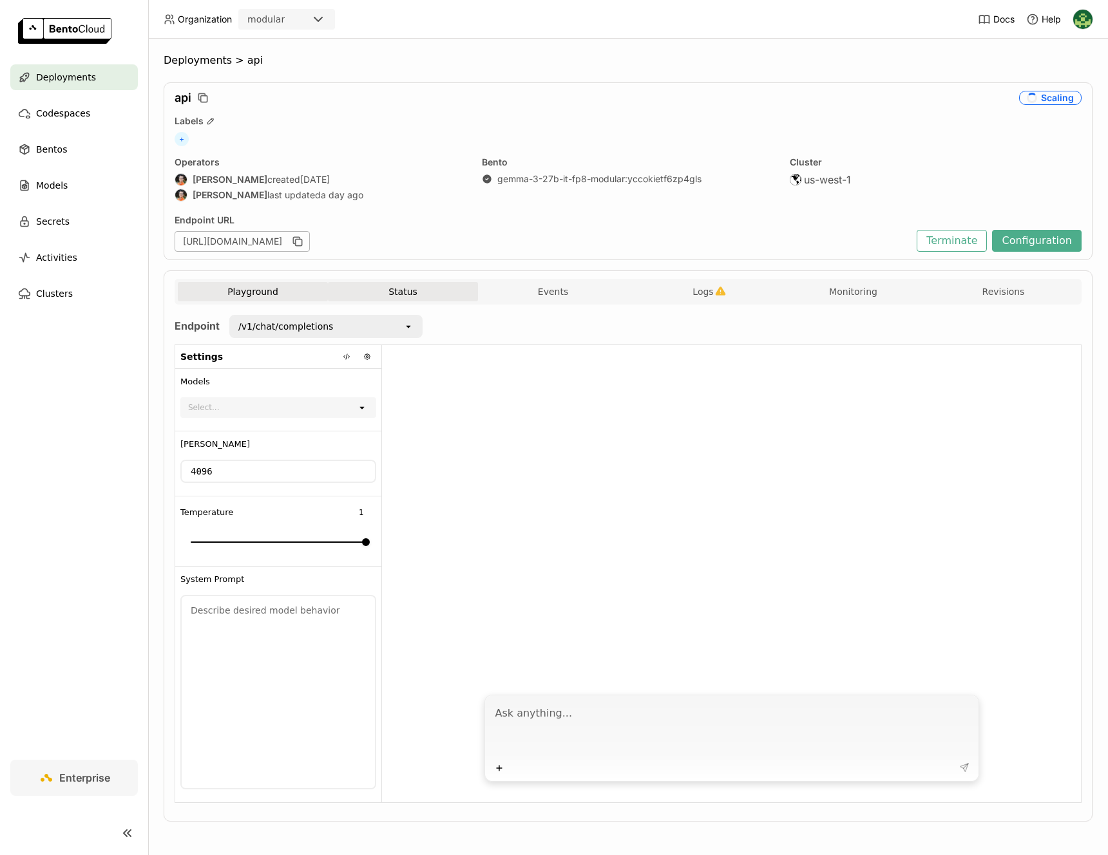
click at [412, 299] on button "Status" at bounding box center [403, 291] width 150 height 19
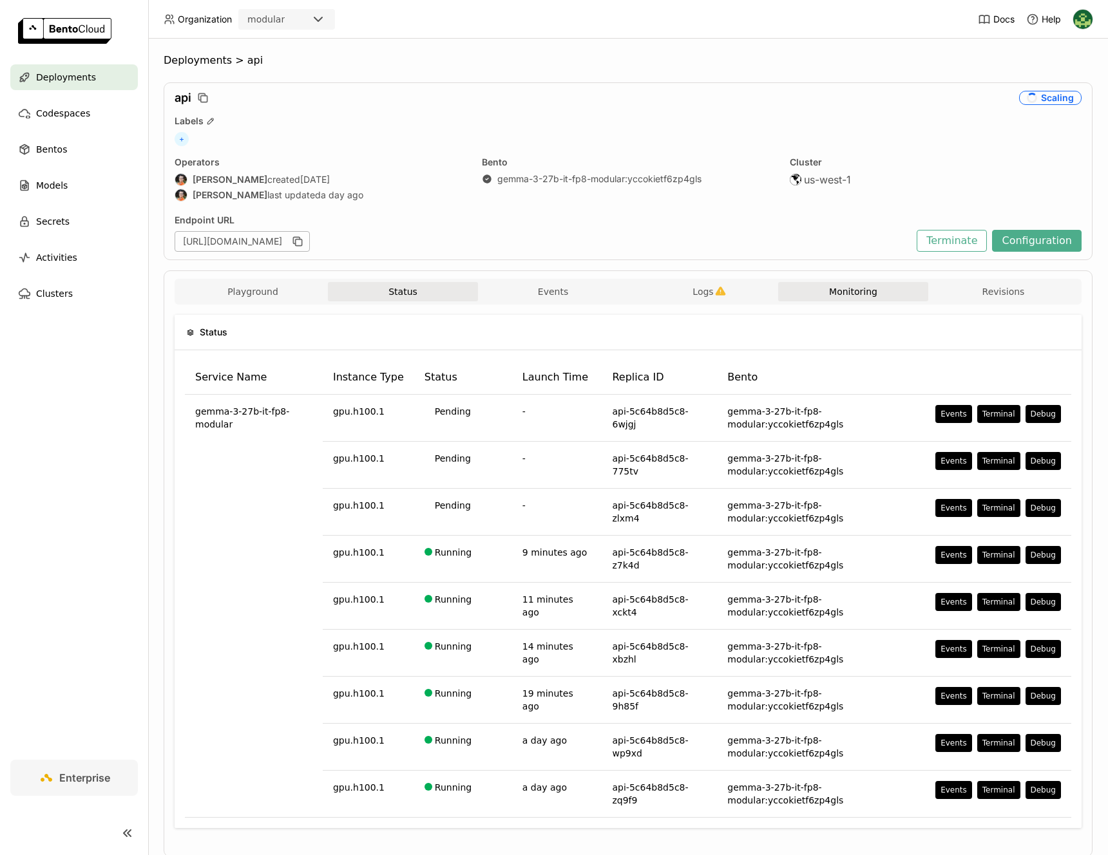
click at [857, 293] on button "Monitoring" at bounding box center [853, 291] width 150 height 19
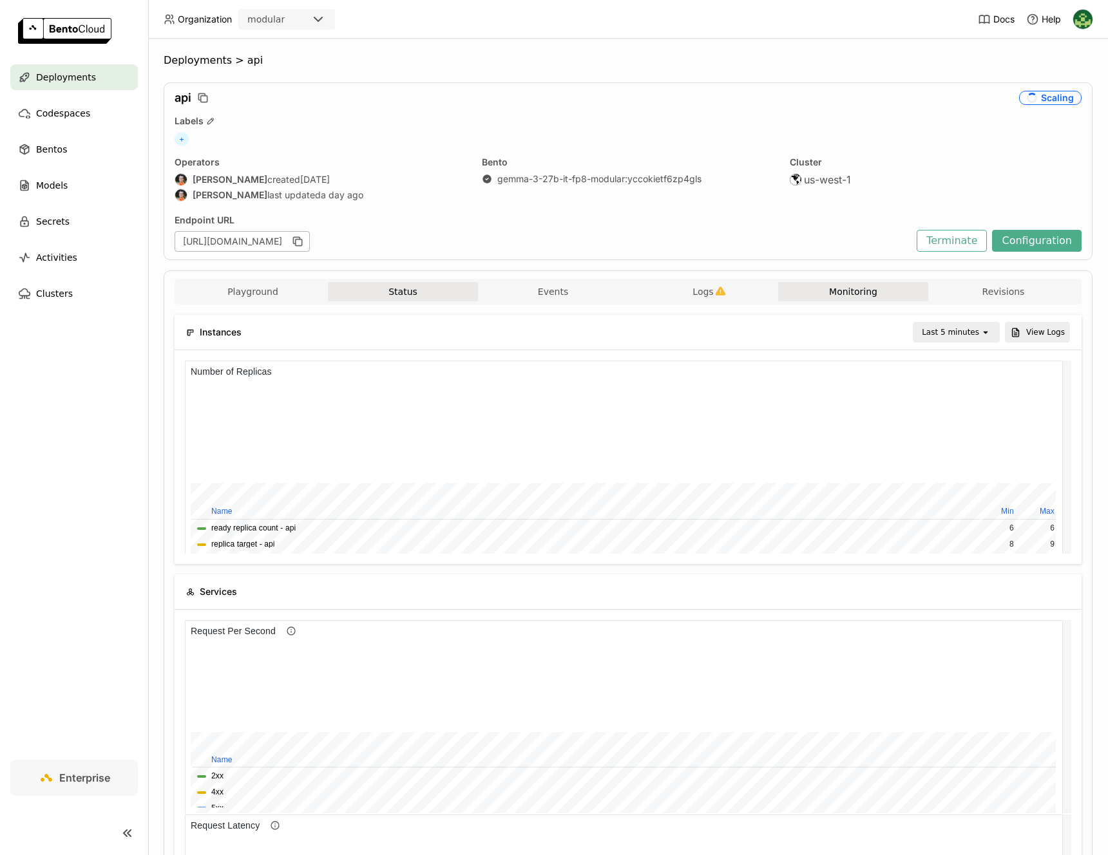
click at [429, 299] on button "Status" at bounding box center [403, 291] width 150 height 19
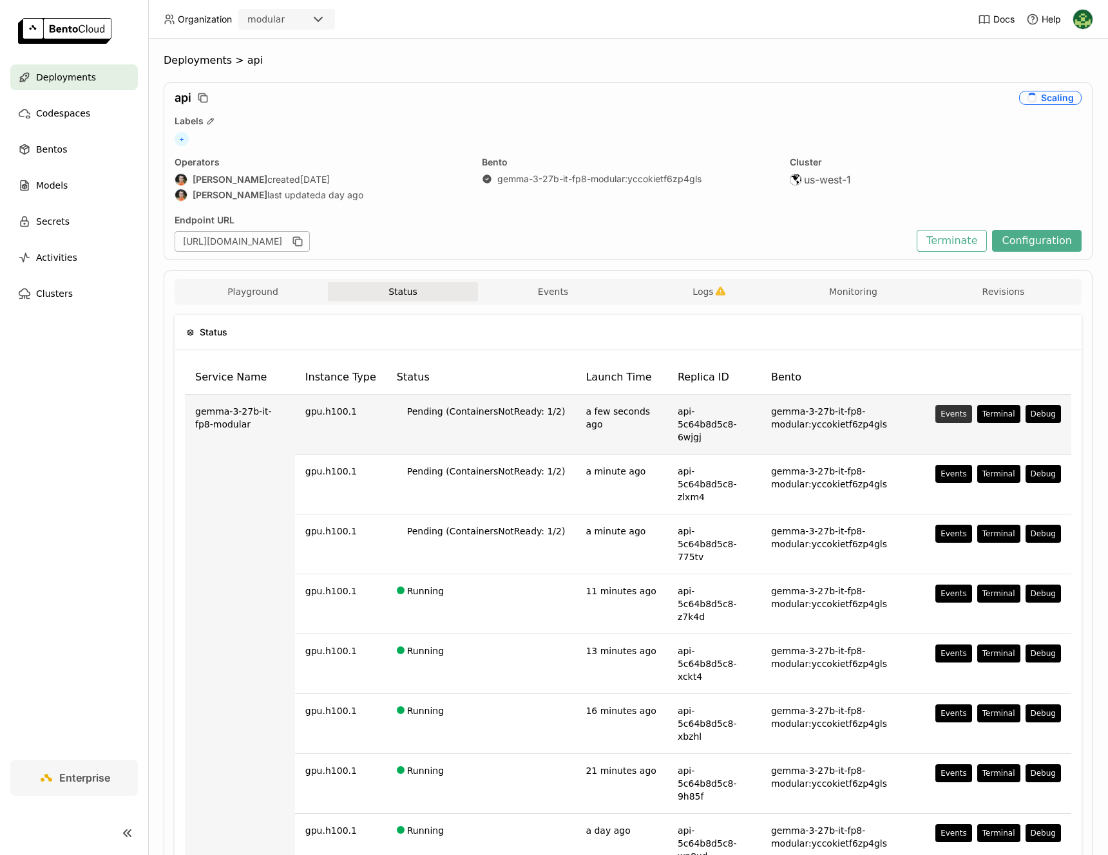
click at [949, 417] on div "Events" at bounding box center [953, 414] width 26 height 10
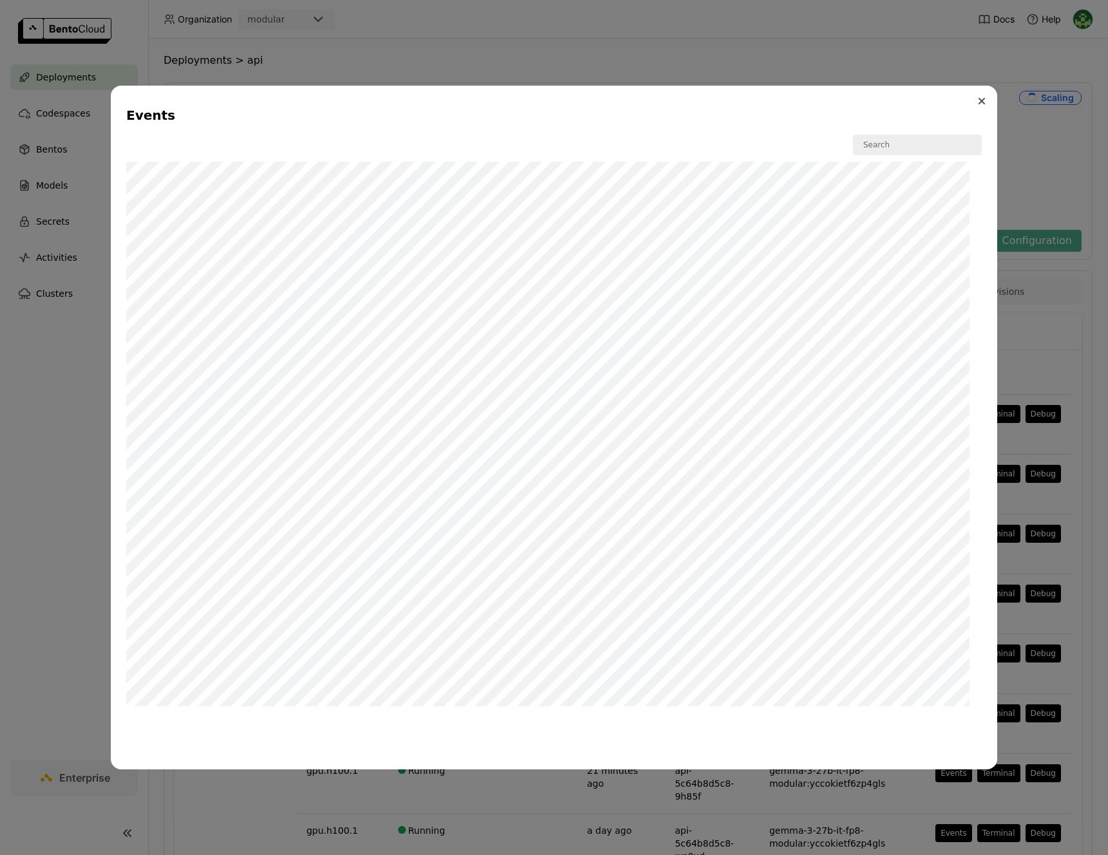
click at [977, 100] on button "Close" at bounding box center [981, 100] width 15 height 15
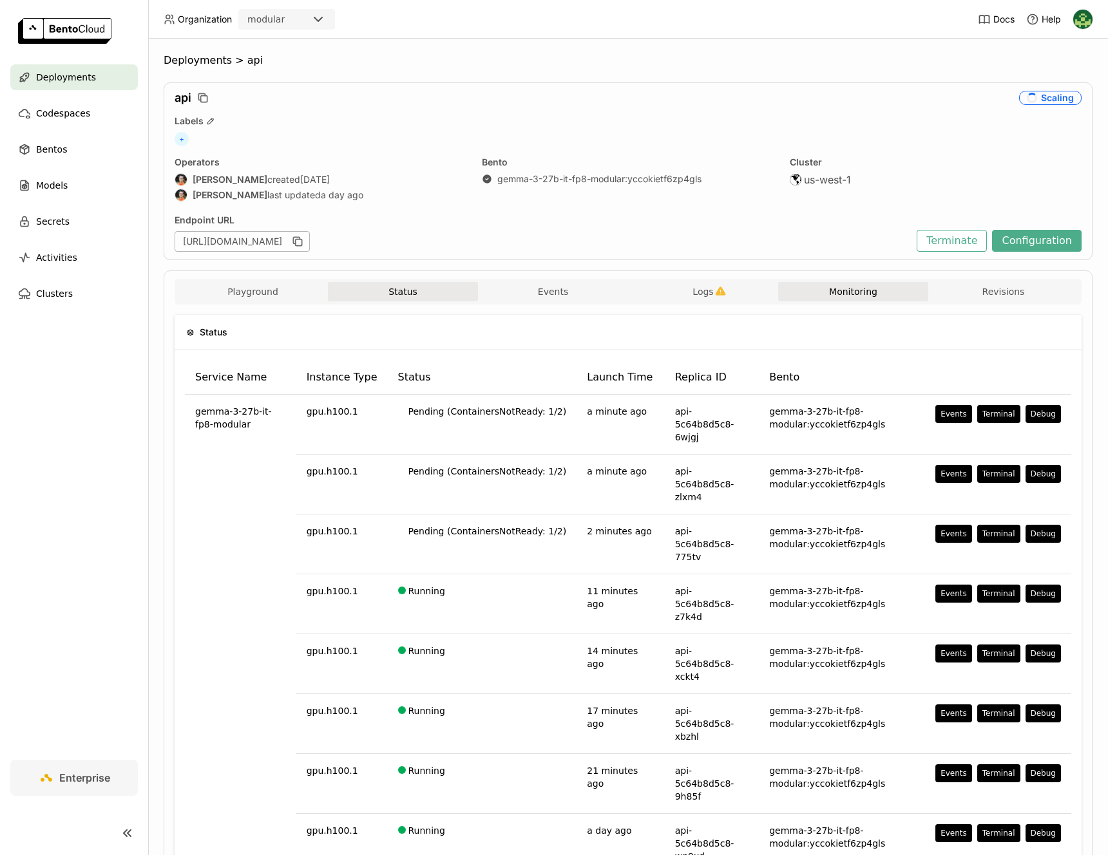
click at [820, 290] on button "Monitoring" at bounding box center [853, 291] width 150 height 19
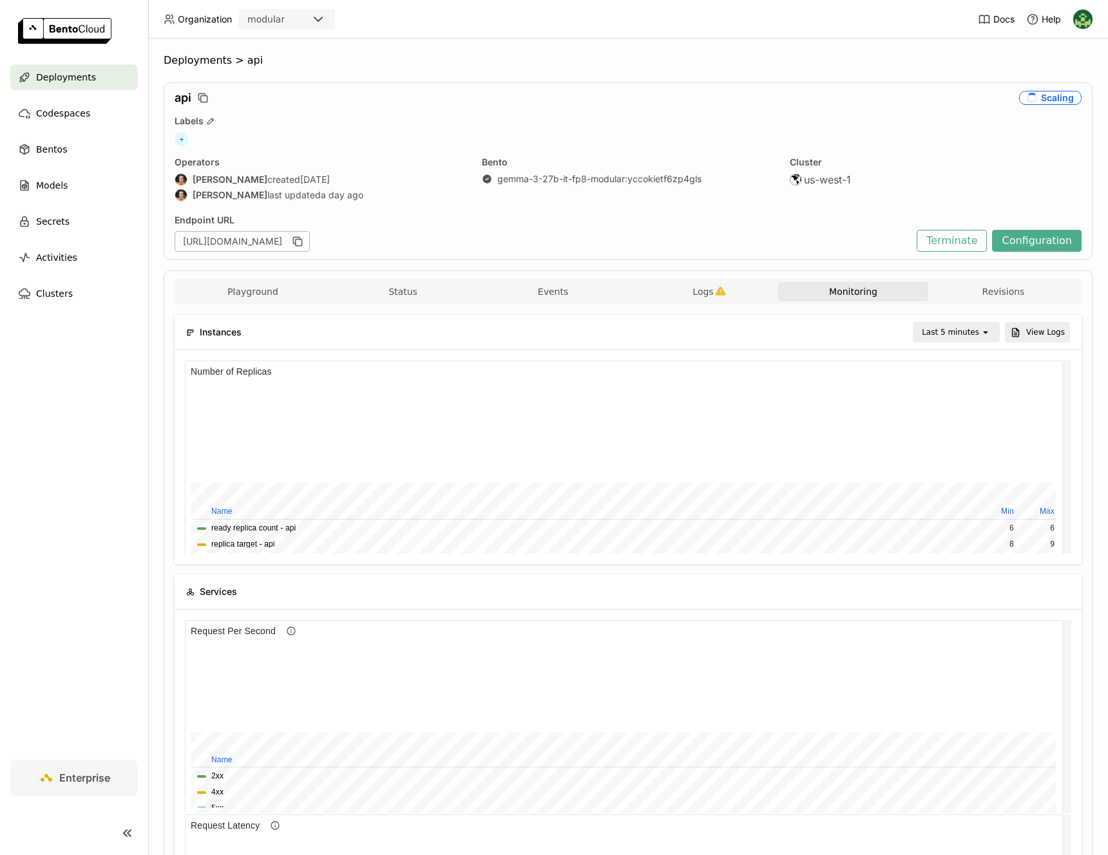
click at [922, 331] on div "Last 5 minutes" at bounding box center [950, 332] width 57 height 13
click at [946, 395] on div "Last 30 minutes" at bounding box center [948, 402] width 62 height 26
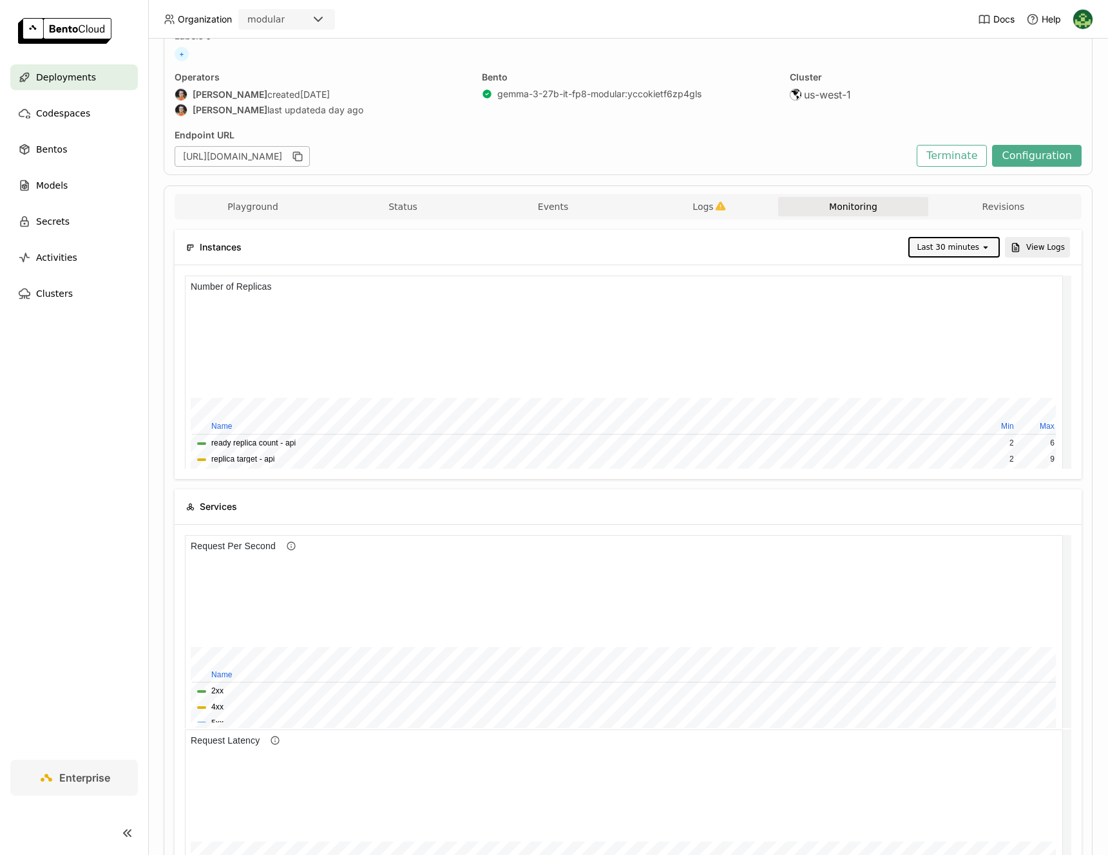
click at [316, 752] on div at bounding box center [608, 795] width 835 height 86
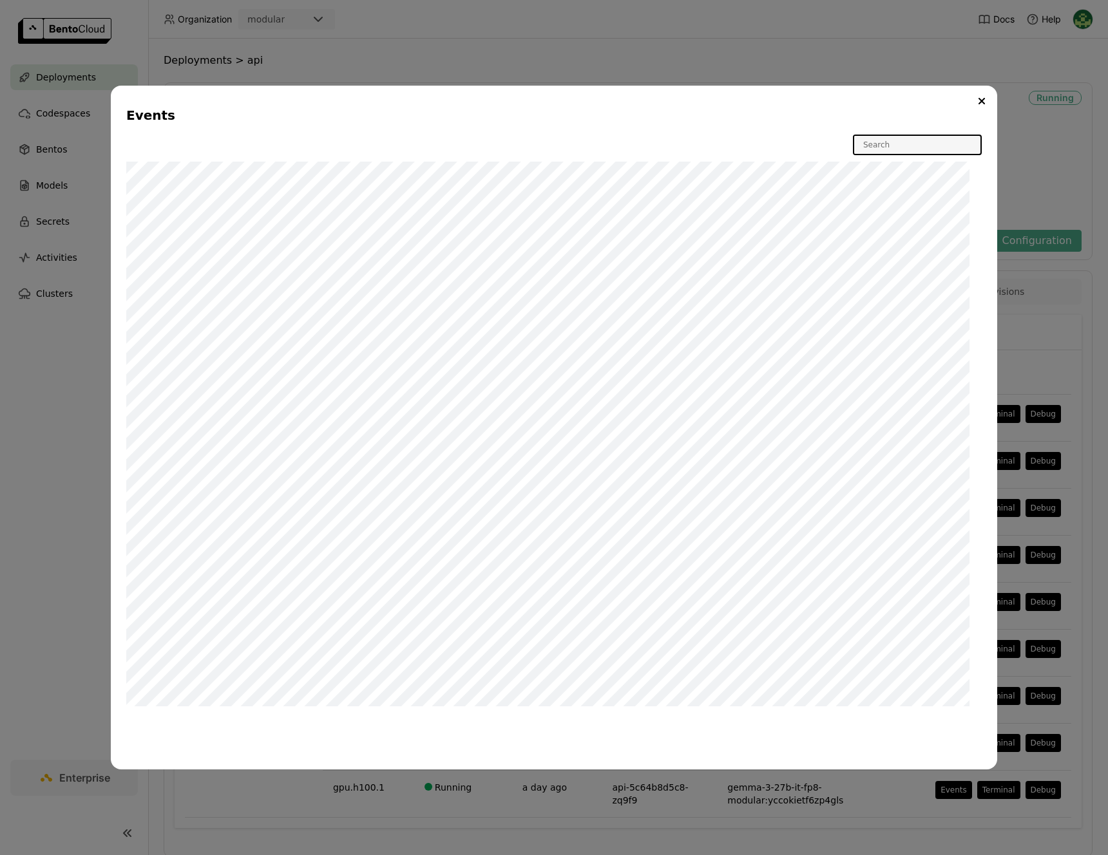
scroll to position [34, 0]
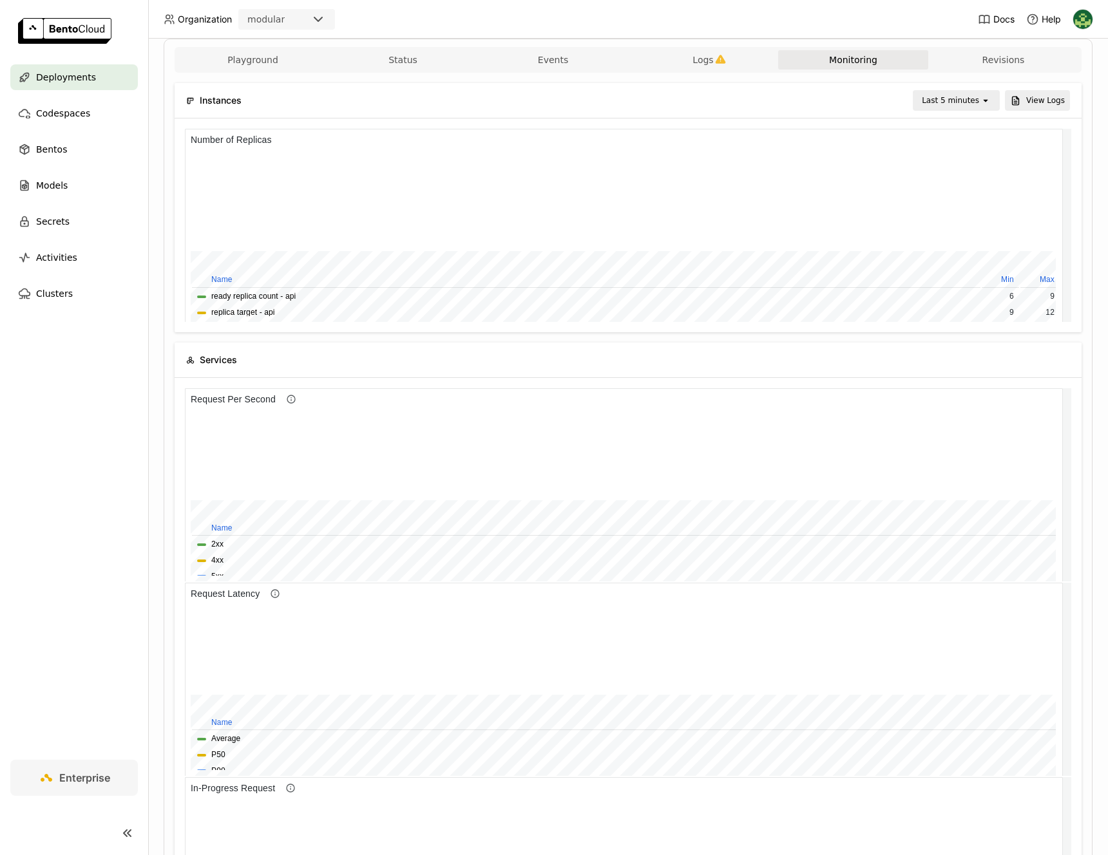
click at [980, 104] on icon "open" at bounding box center [985, 100] width 10 height 10
click at [960, 180] on div "Last 30 minutes" at bounding box center [948, 170] width 62 height 26
click at [1091, 445] on div "Deployments > api api Scaling Labels + Operators [PERSON_NAME] created [DATE] […" at bounding box center [628, 447] width 960 height 817
click at [958, 106] on div "Last 30 minutes" at bounding box center [948, 100] width 62 height 13
click at [945, 181] on div "Last 1 hour" at bounding box center [947, 186] width 68 height 13
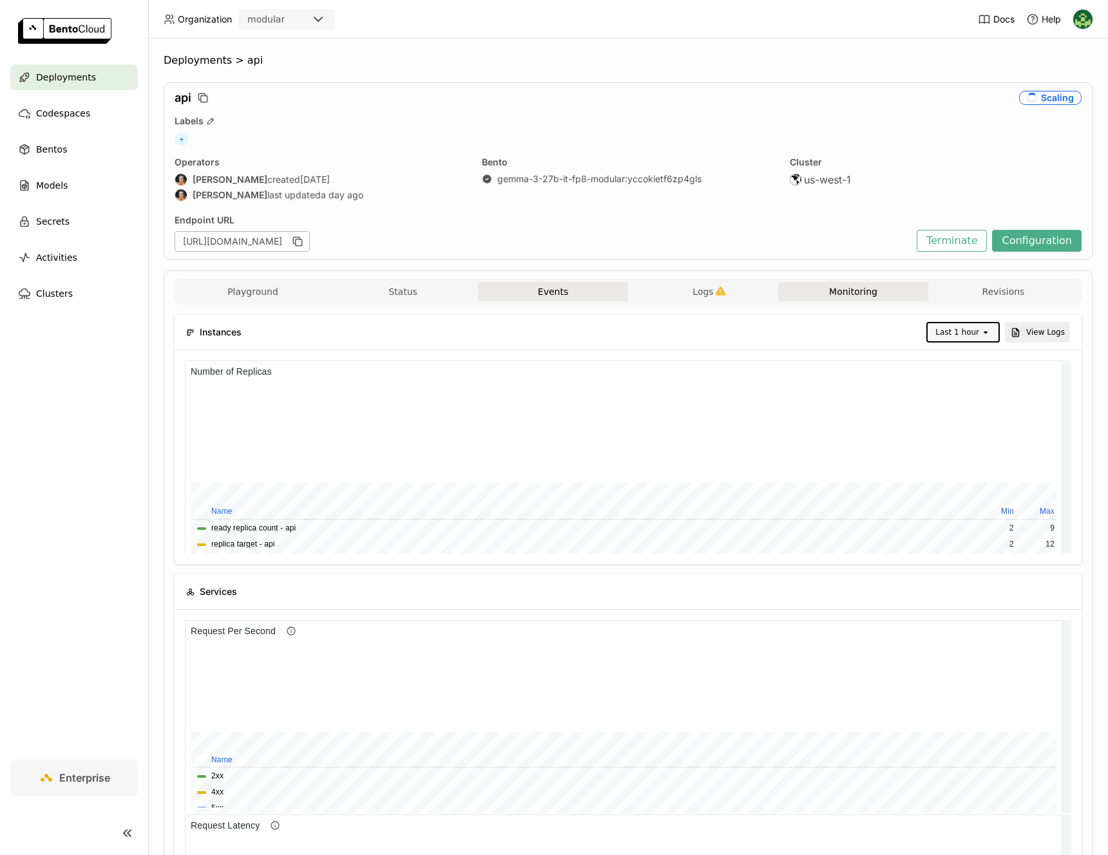
click at [580, 292] on button "Events" at bounding box center [553, 291] width 150 height 19
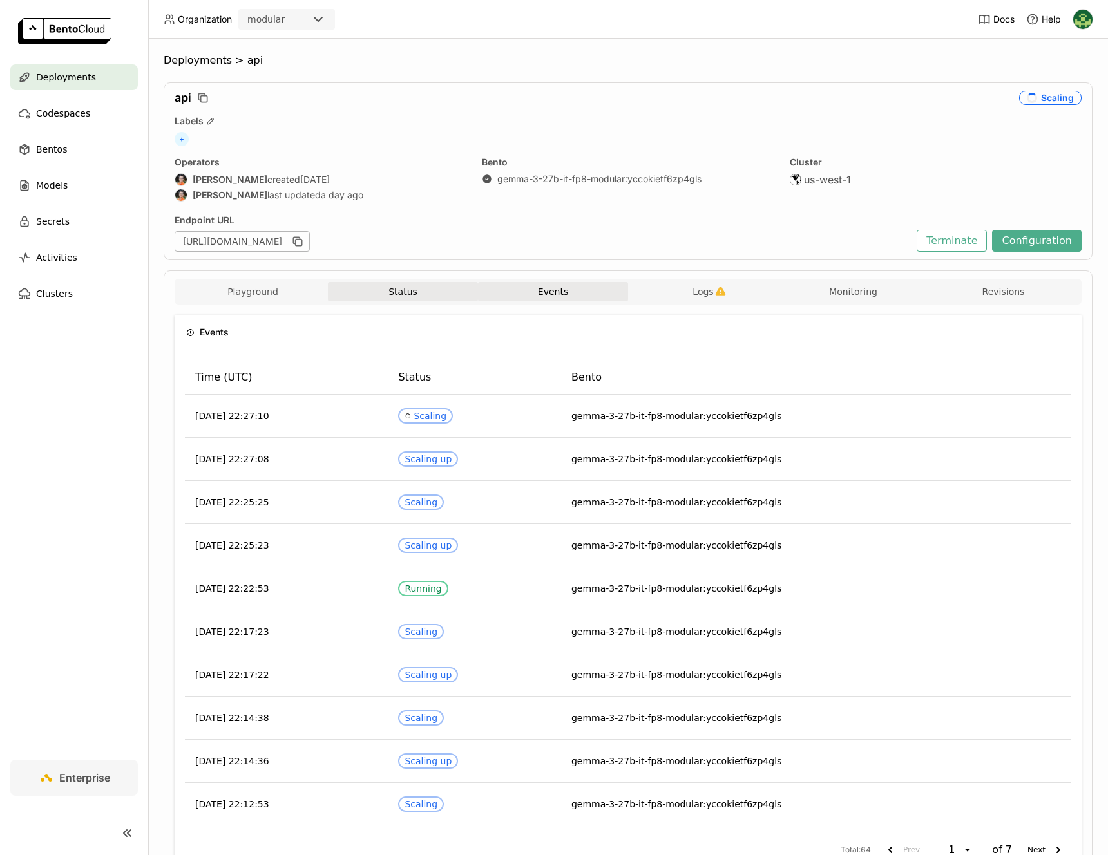
click at [415, 296] on button "Status" at bounding box center [403, 291] width 150 height 19
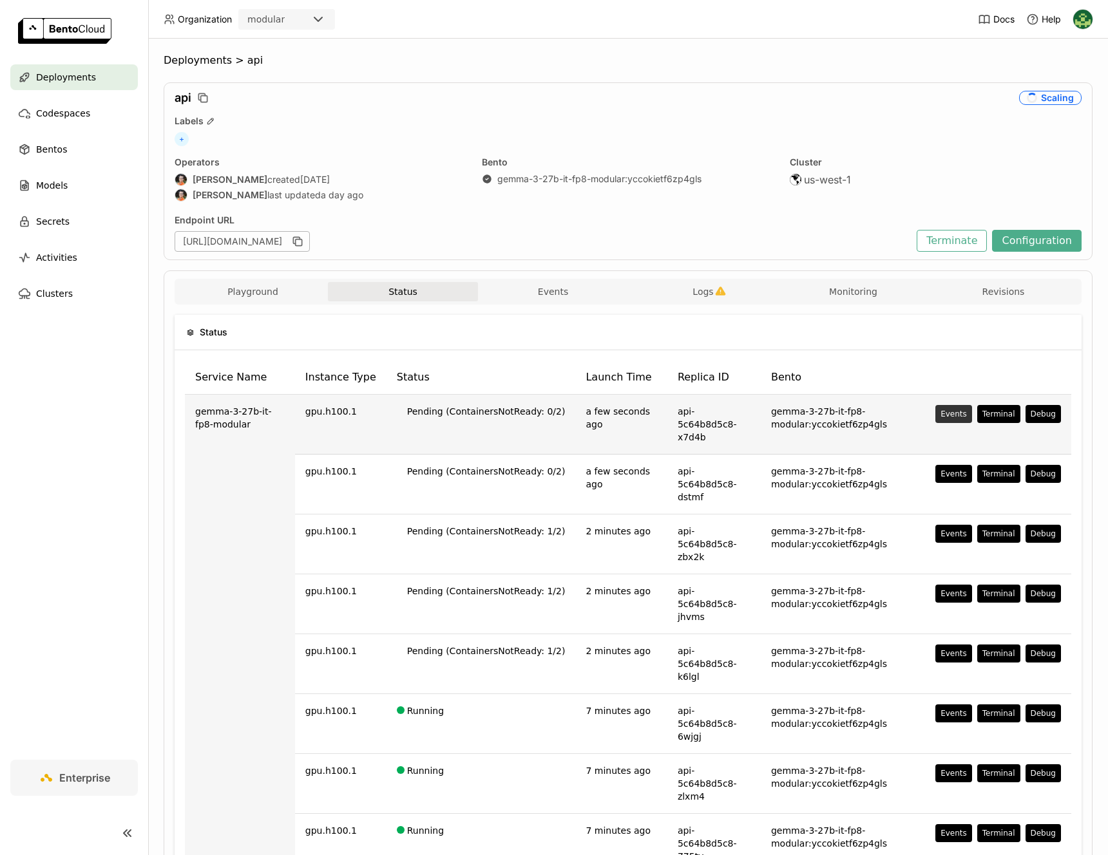
click at [946, 414] on div "Events" at bounding box center [953, 414] width 26 height 10
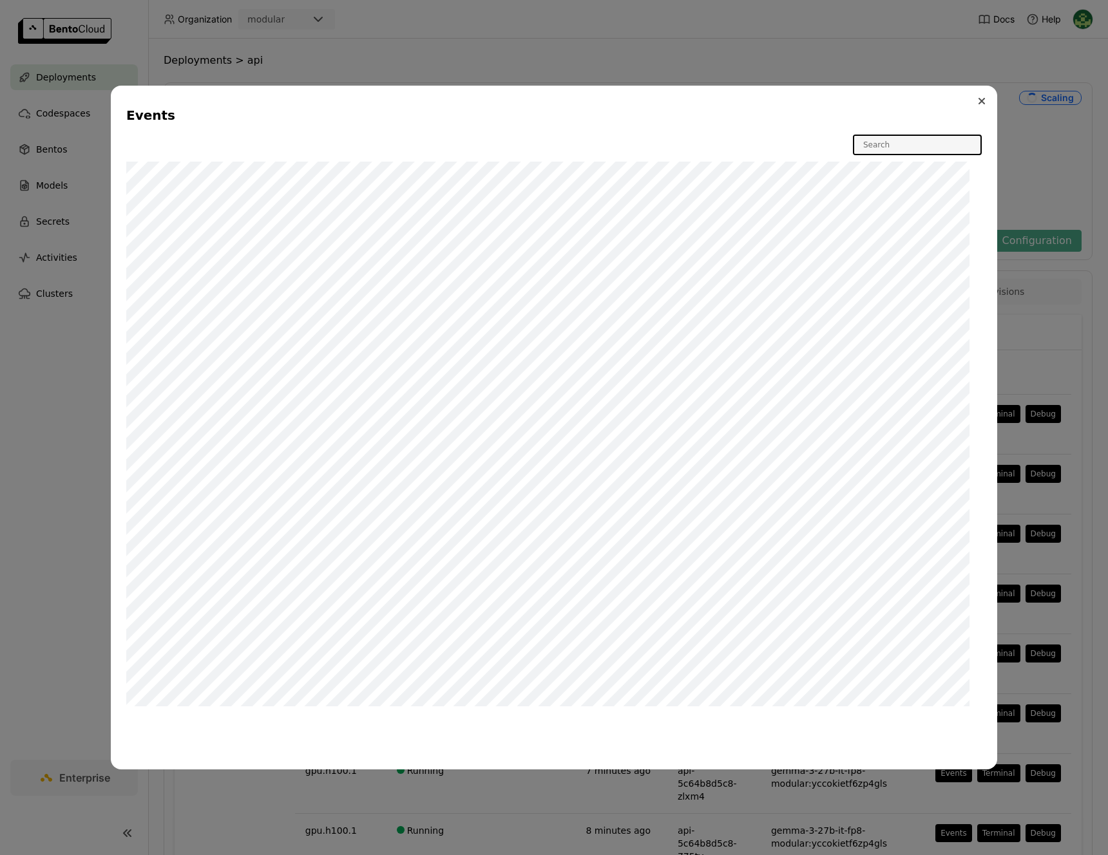
click at [988, 104] on button "Close" at bounding box center [981, 100] width 15 height 15
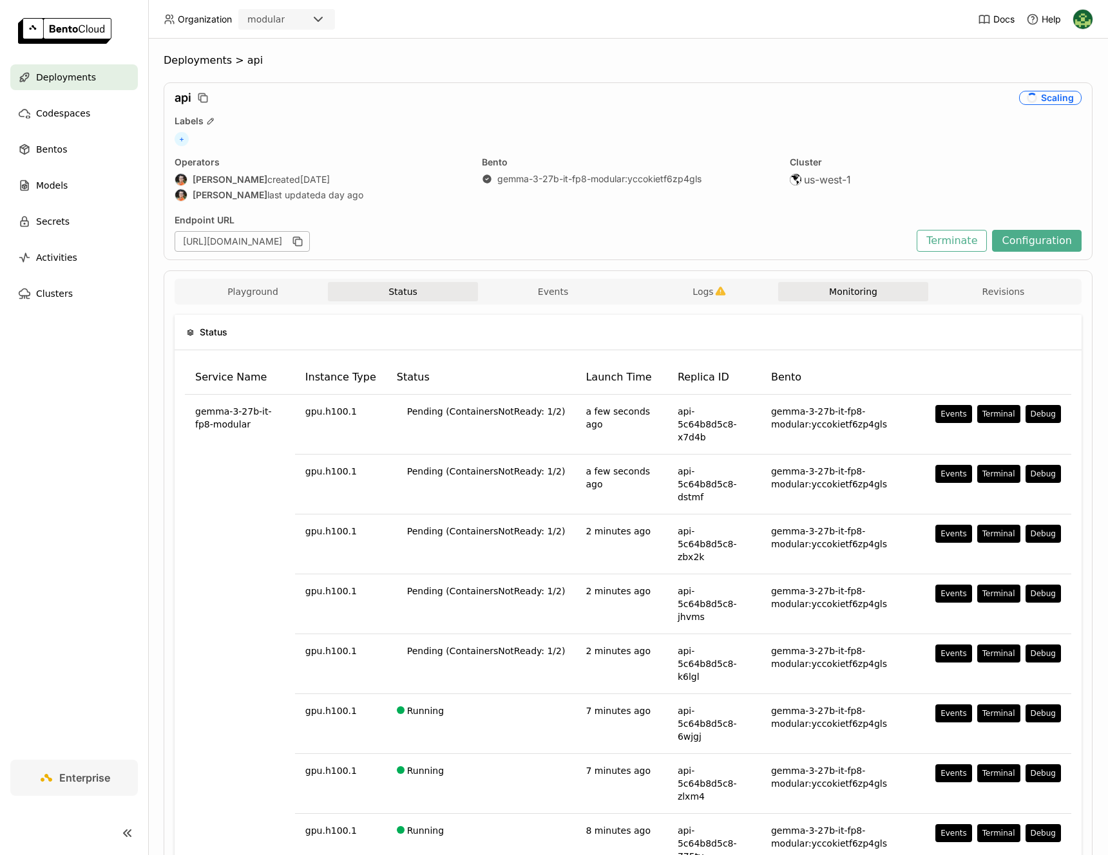
click at [788, 288] on button "Monitoring" at bounding box center [853, 291] width 150 height 19
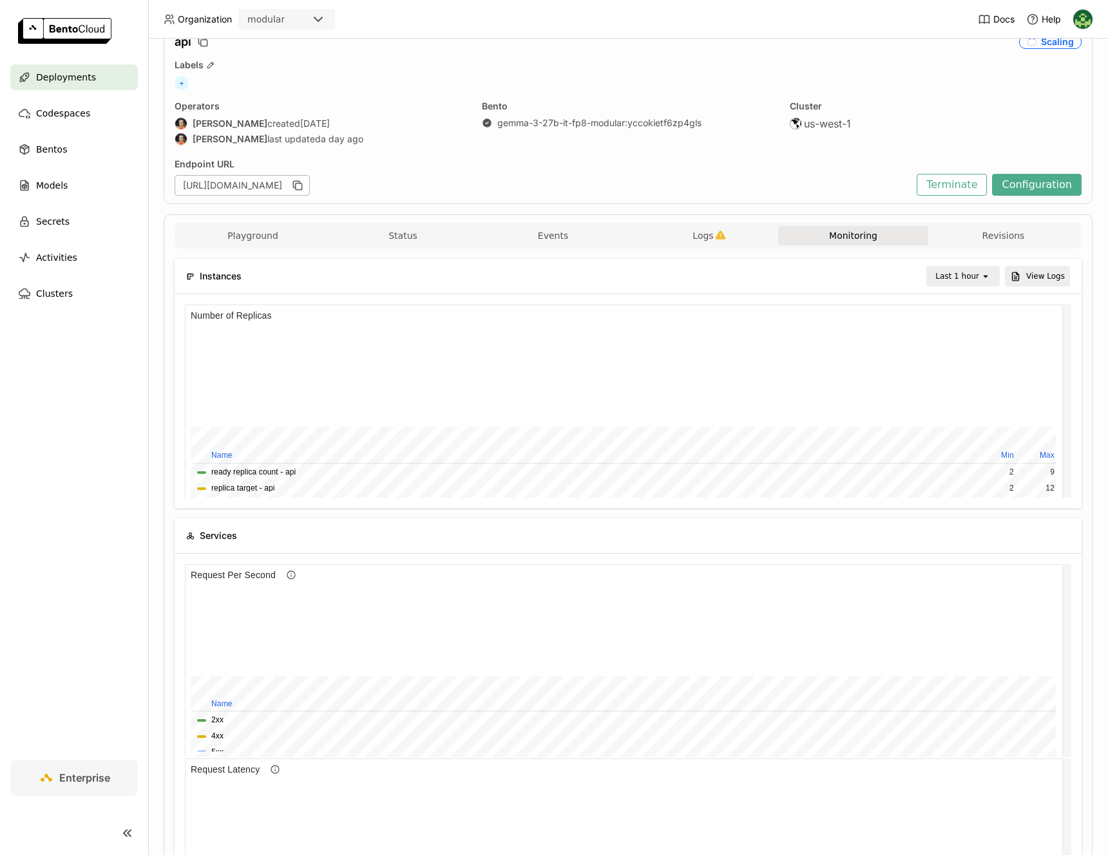
scroll to position [156, 0]
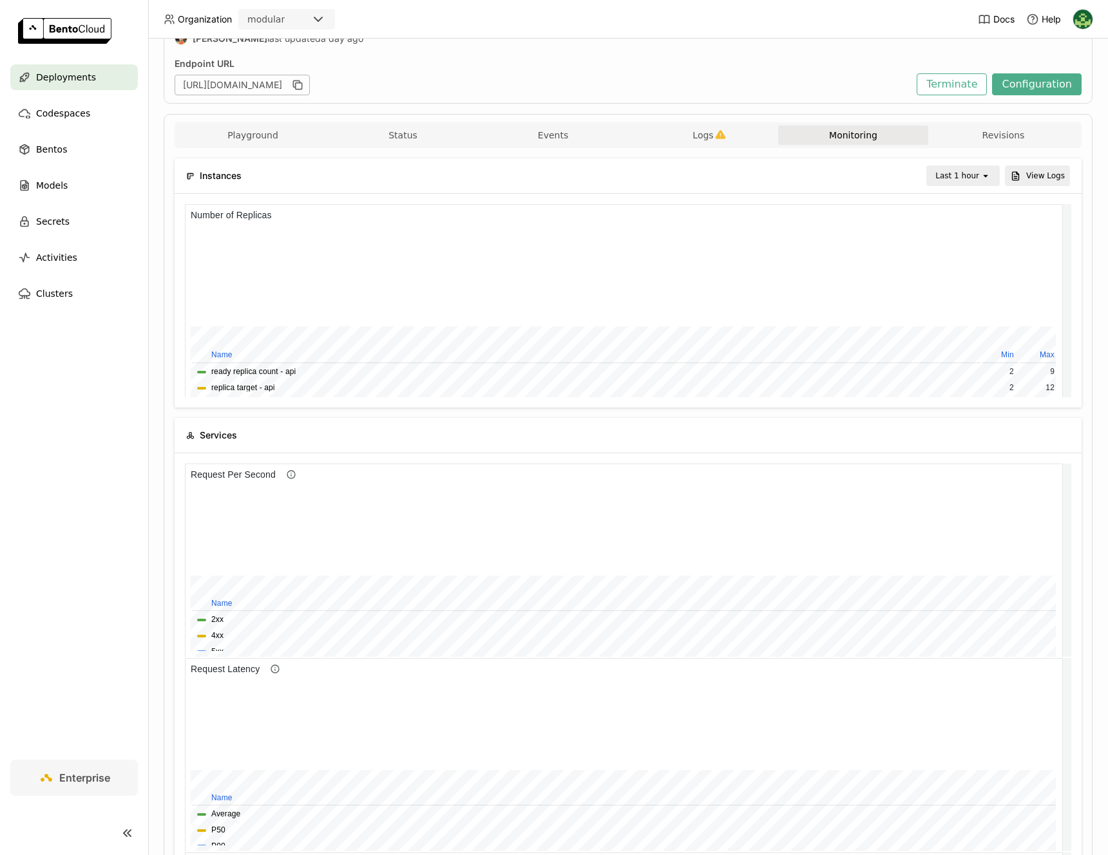
click at [967, 177] on div "Last 1 hour" at bounding box center [957, 175] width 44 height 13
click at [961, 237] on div "Last 30 minutes" at bounding box center [955, 245] width 50 height 26
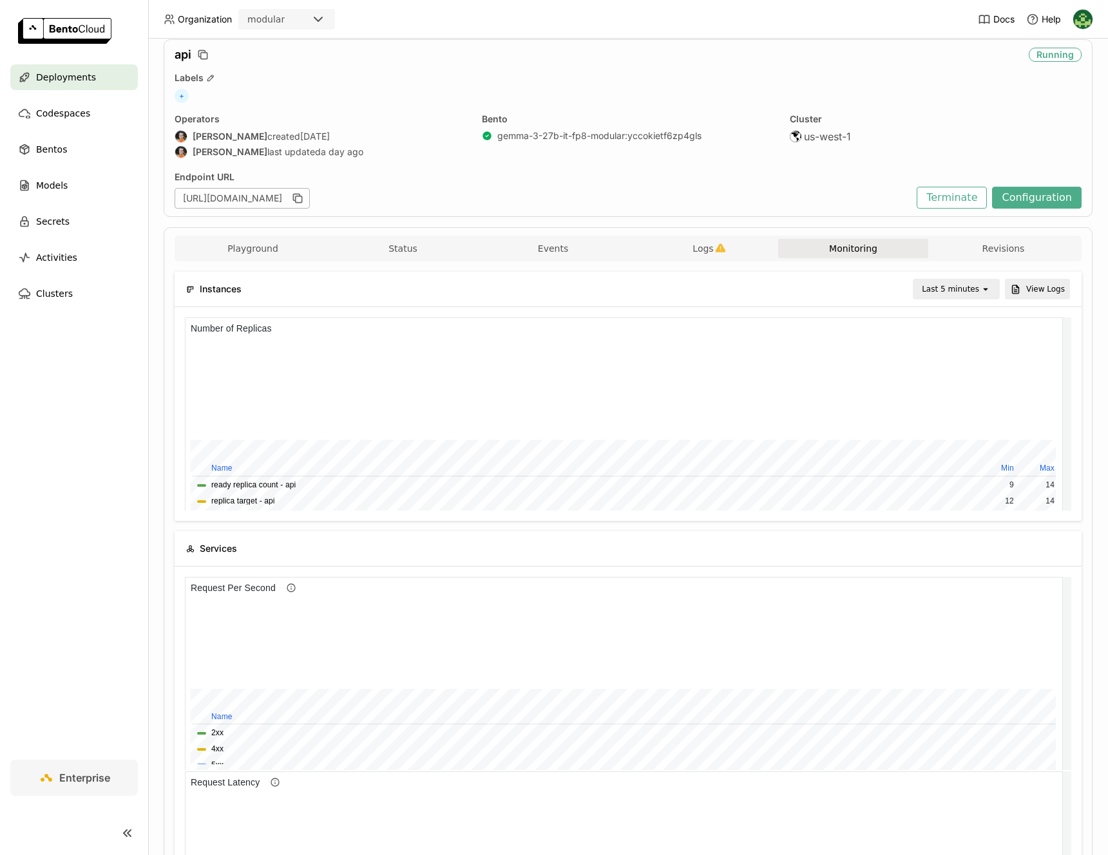
click at [934, 290] on div "Last 5 minutes" at bounding box center [950, 289] width 57 height 13
click at [970, 349] on div "Last 30 minutes" at bounding box center [948, 359] width 62 height 26
click at [933, 295] on div "Last 30 minutes" at bounding box center [948, 289] width 62 height 13
click at [940, 370] on div "Last 1 hour" at bounding box center [947, 375] width 68 height 13
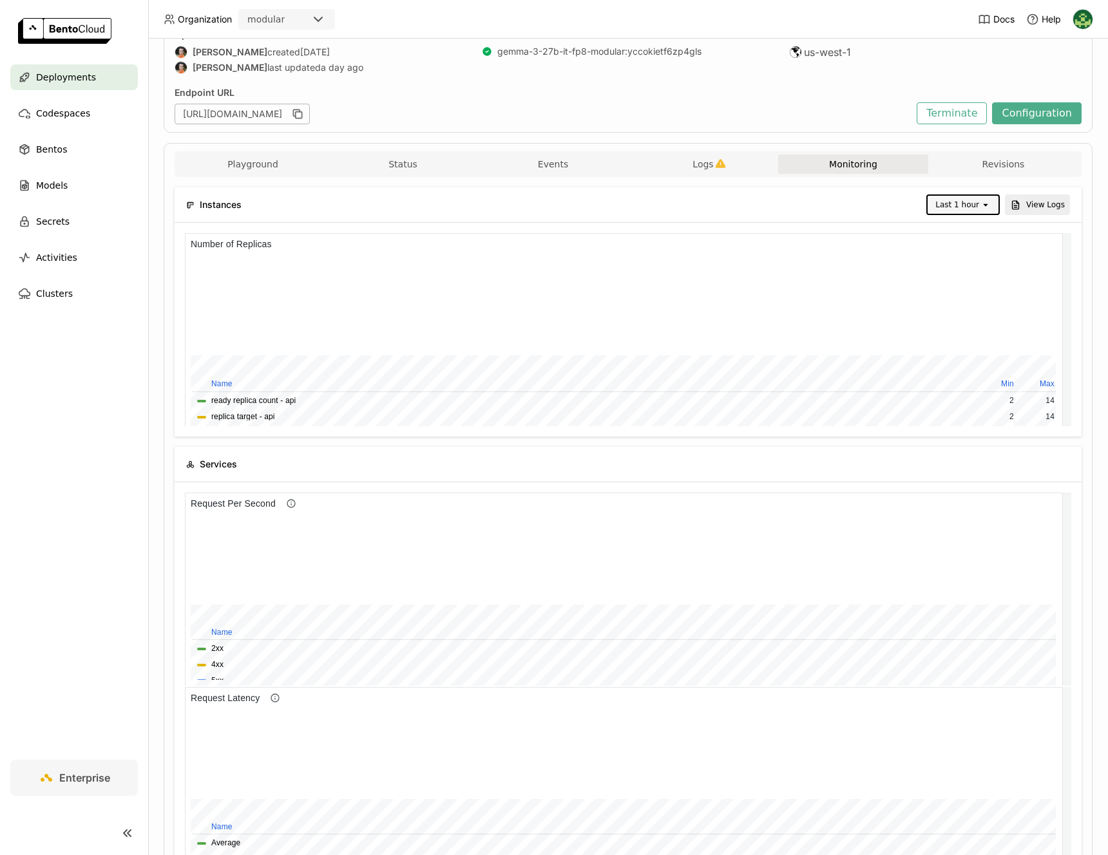
scroll to position [109, 0]
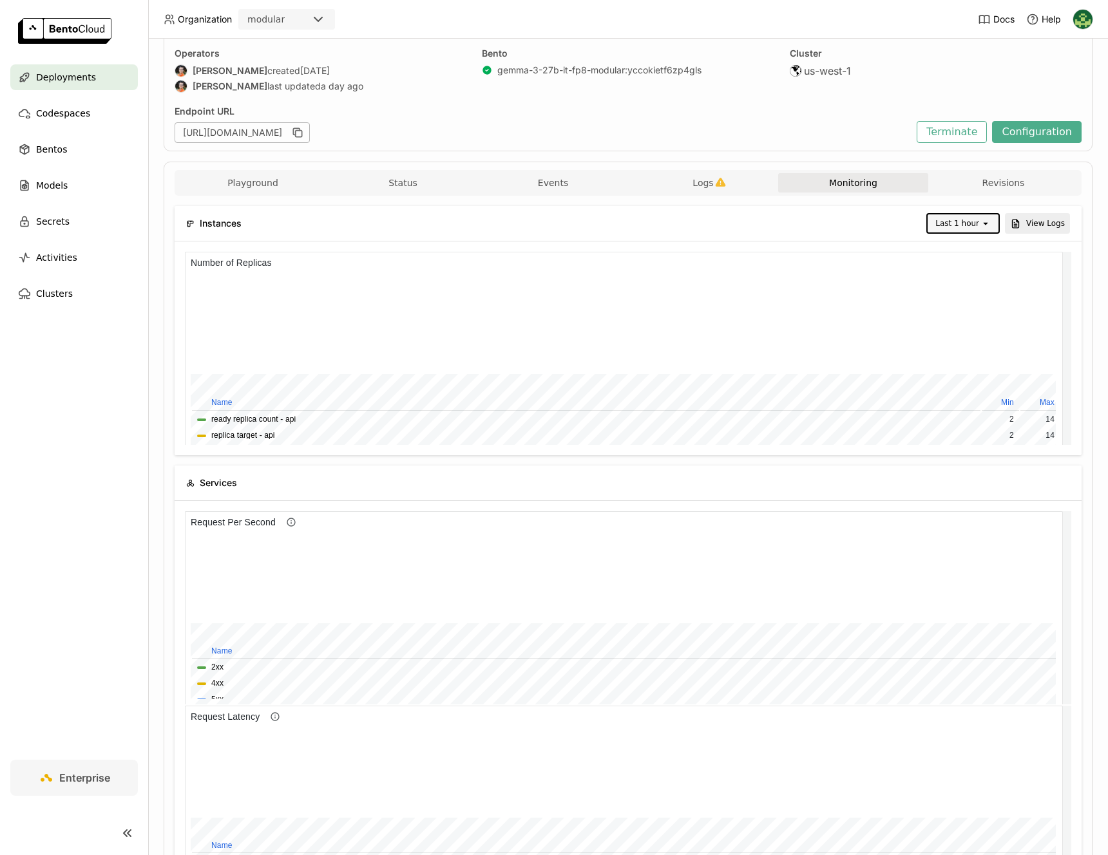
click at [895, 59] on div "Cluster" at bounding box center [936, 54] width 292 height 12
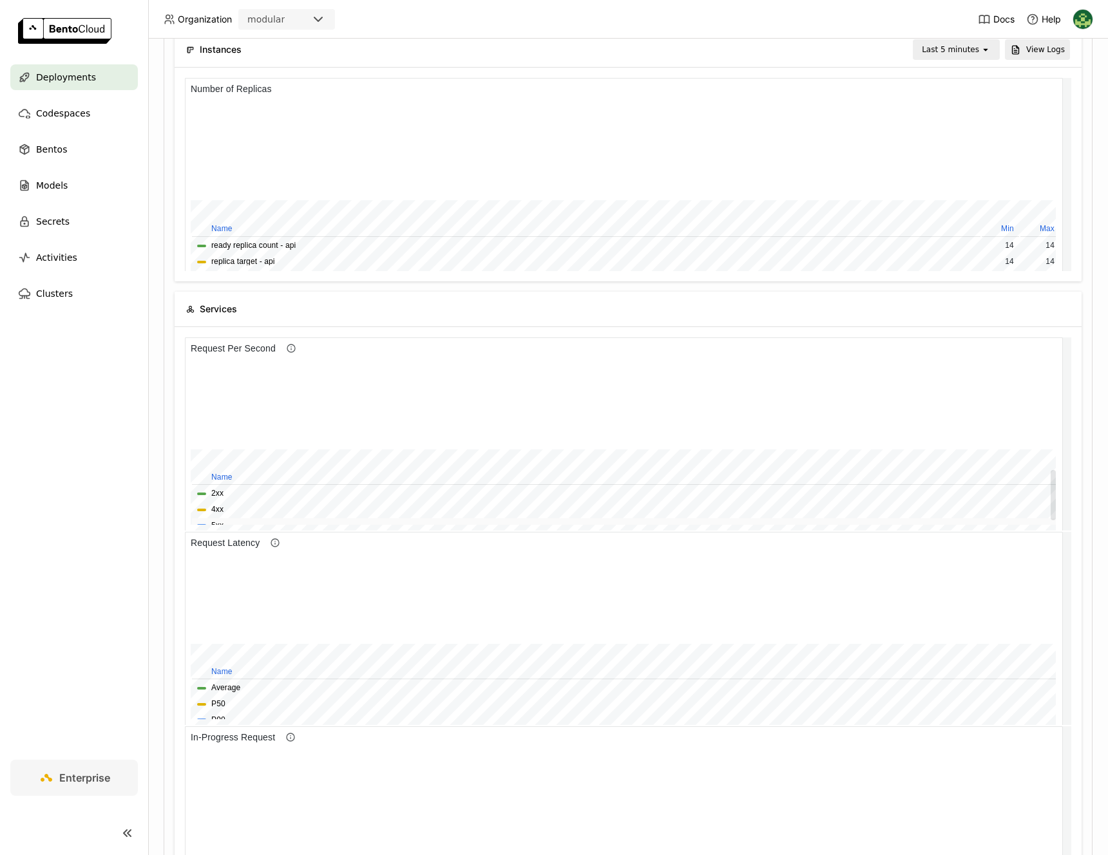
scroll to position [365, 0]
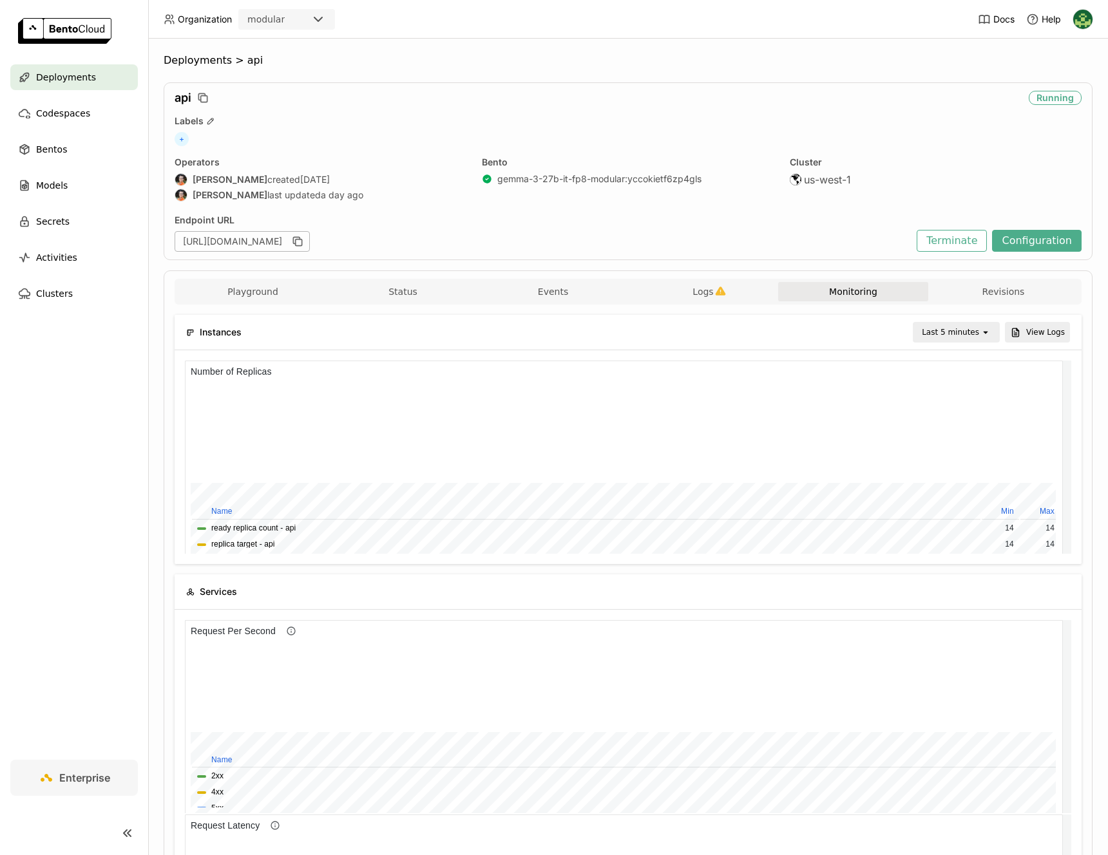
click at [964, 338] on div "Last 5 minutes" at bounding box center [950, 332] width 57 height 13
click at [964, 425] on div "Last 1 hour" at bounding box center [948, 431] width 62 height 13
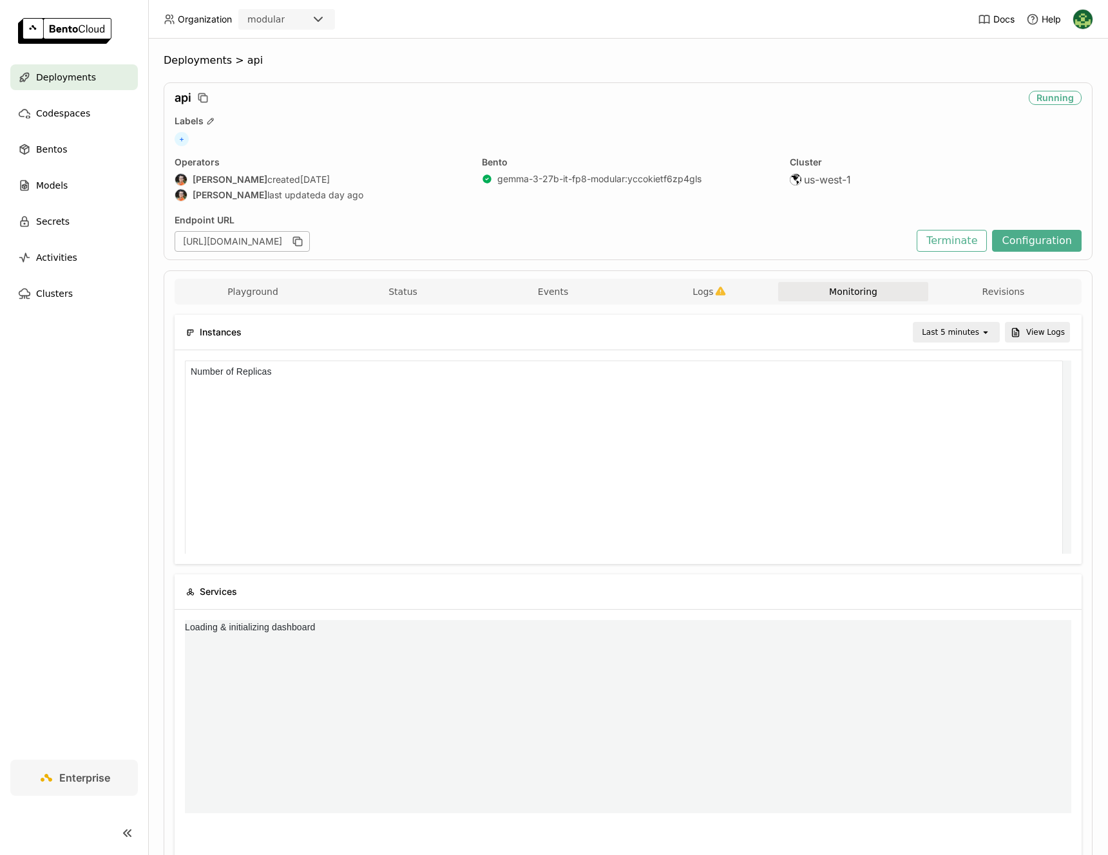
scroll to position [6, 6]
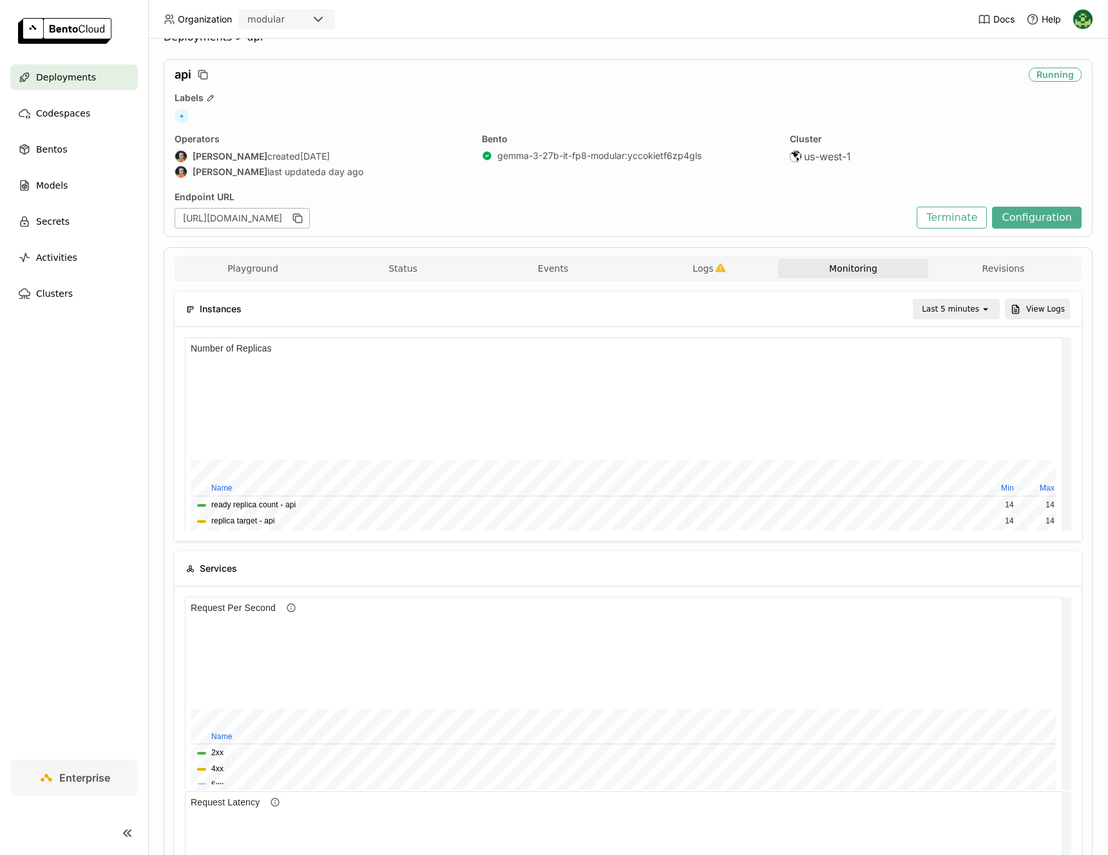
click at [966, 308] on div "Last 5 minutes" at bounding box center [950, 309] width 57 height 13
click at [943, 543] on div "Custom" at bounding box center [948, 547] width 62 height 13
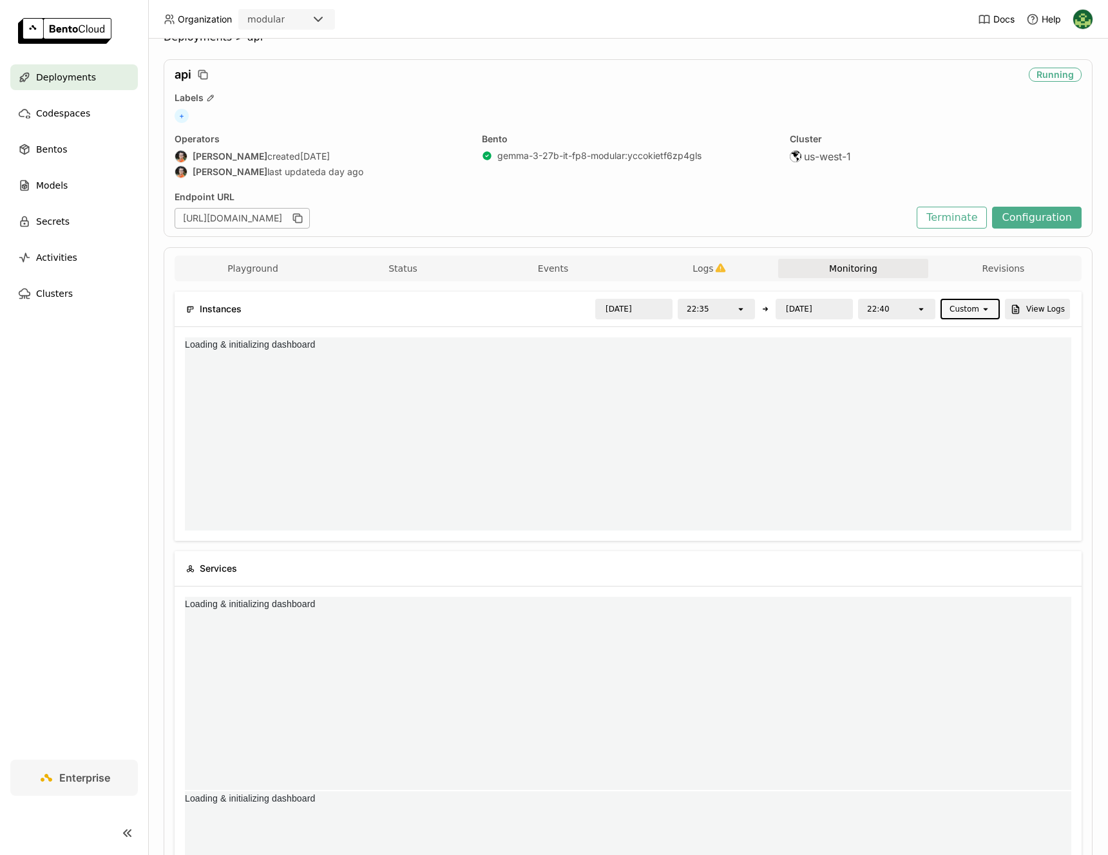
click at [711, 318] on div "22:35 open" at bounding box center [716, 309] width 77 height 21
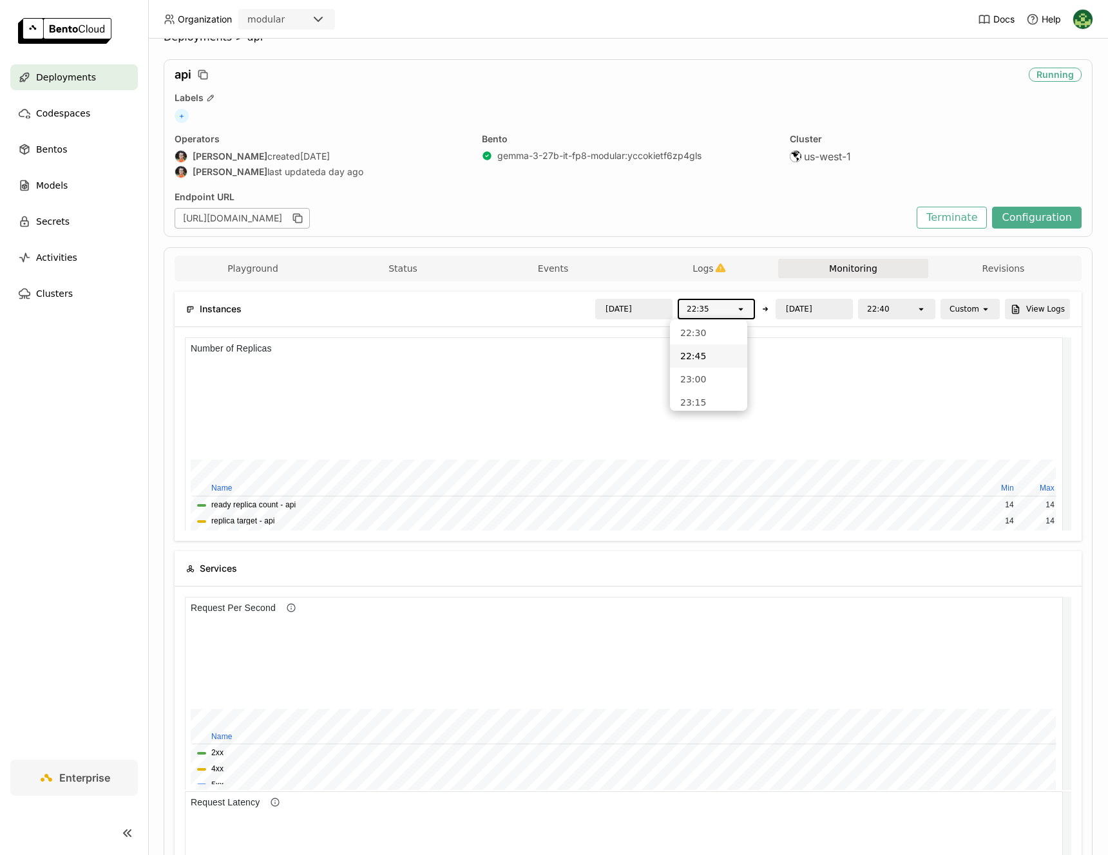
click at [710, 357] on div "22:45" at bounding box center [708, 356] width 57 height 13
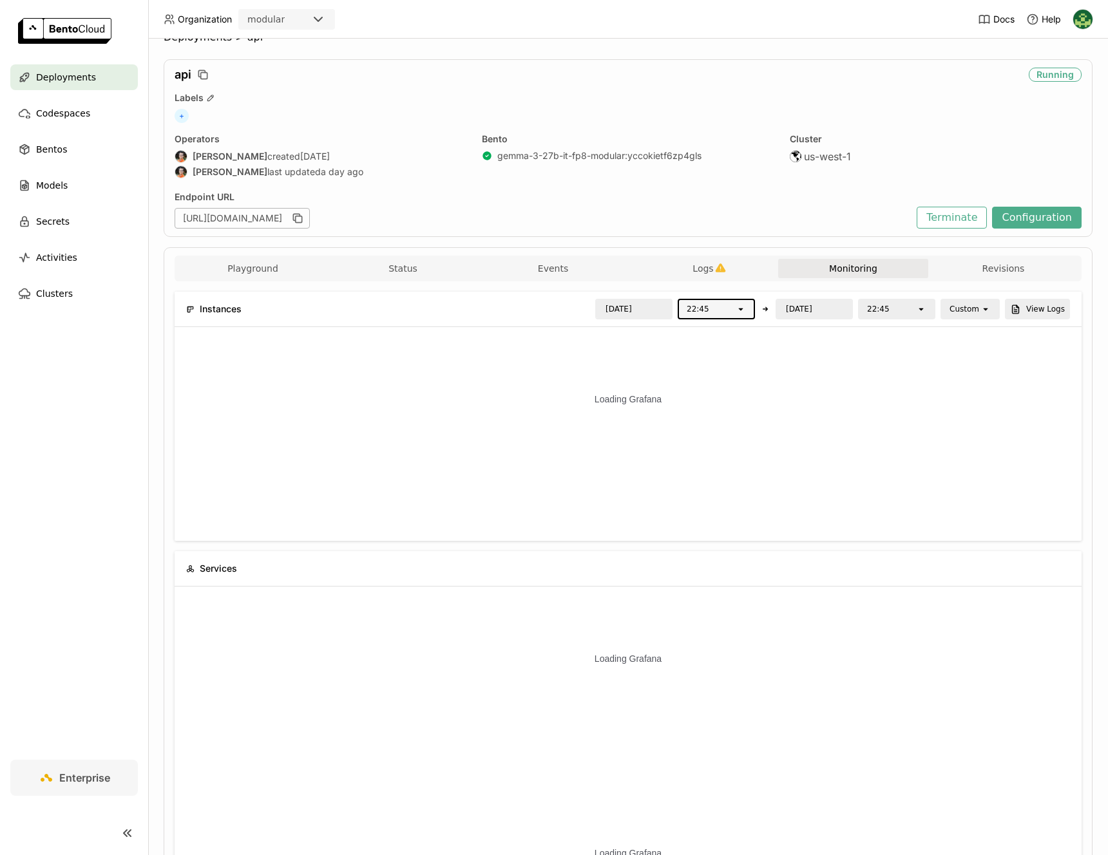
drag, startPoint x: 907, startPoint y: 311, endPoint x: 584, endPoint y: 1, distance: 447.3
click at [907, 311] on div "22:45" at bounding box center [887, 309] width 57 height 18
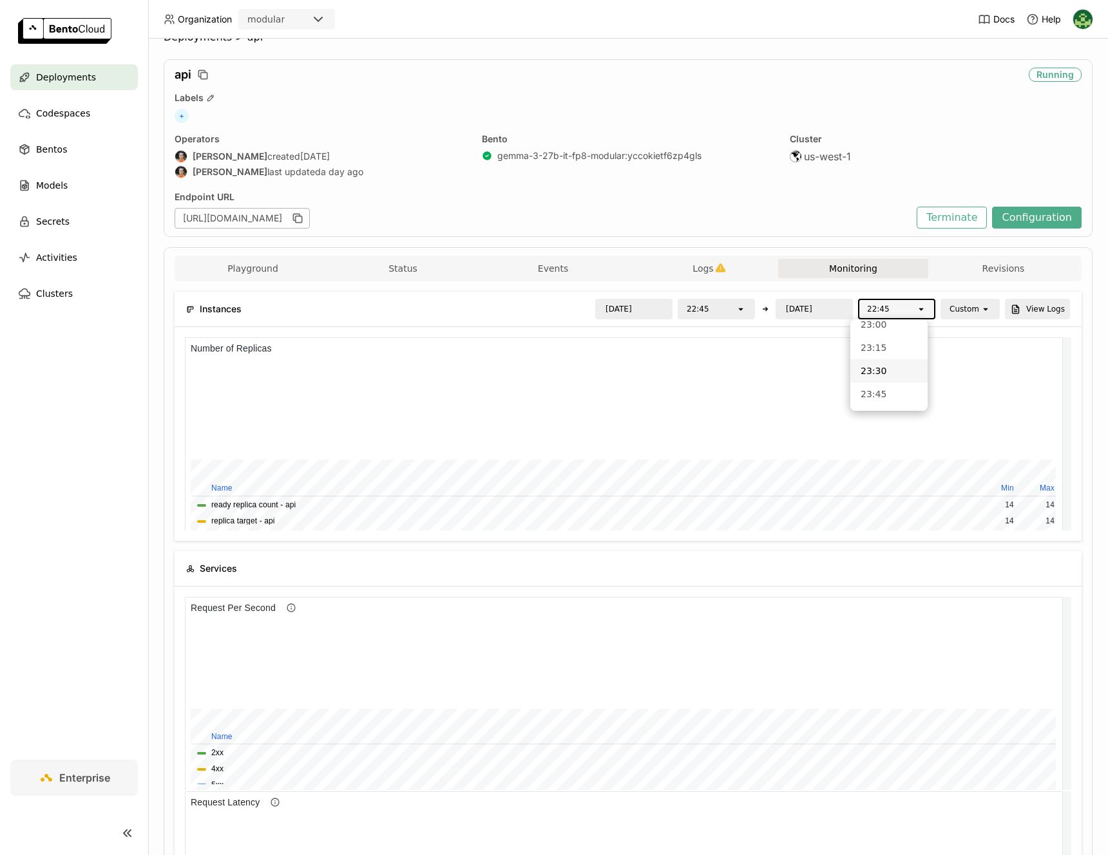
click at [902, 365] on div "23:30" at bounding box center [888, 371] width 57 height 13
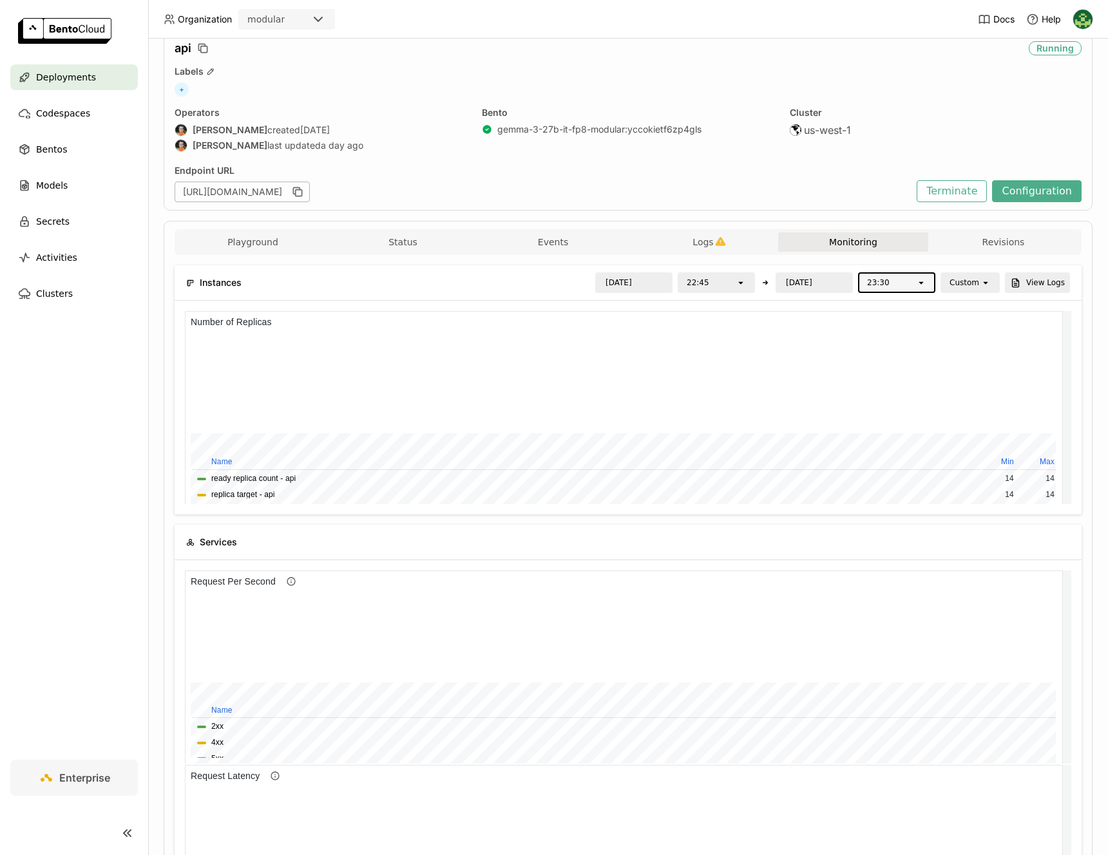
click at [918, 287] on icon "open" at bounding box center [921, 283] width 10 height 10
click at [709, 280] on div "22:45" at bounding box center [707, 283] width 57 height 18
click at [714, 339] on li "22:00" at bounding box center [708, 332] width 77 height 23
click at [889, 278] on div "23:30" at bounding box center [887, 283] width 57 height 18
click at [894, 317] on div "22:45" at bounding box center [888, 313] width 57 height 13
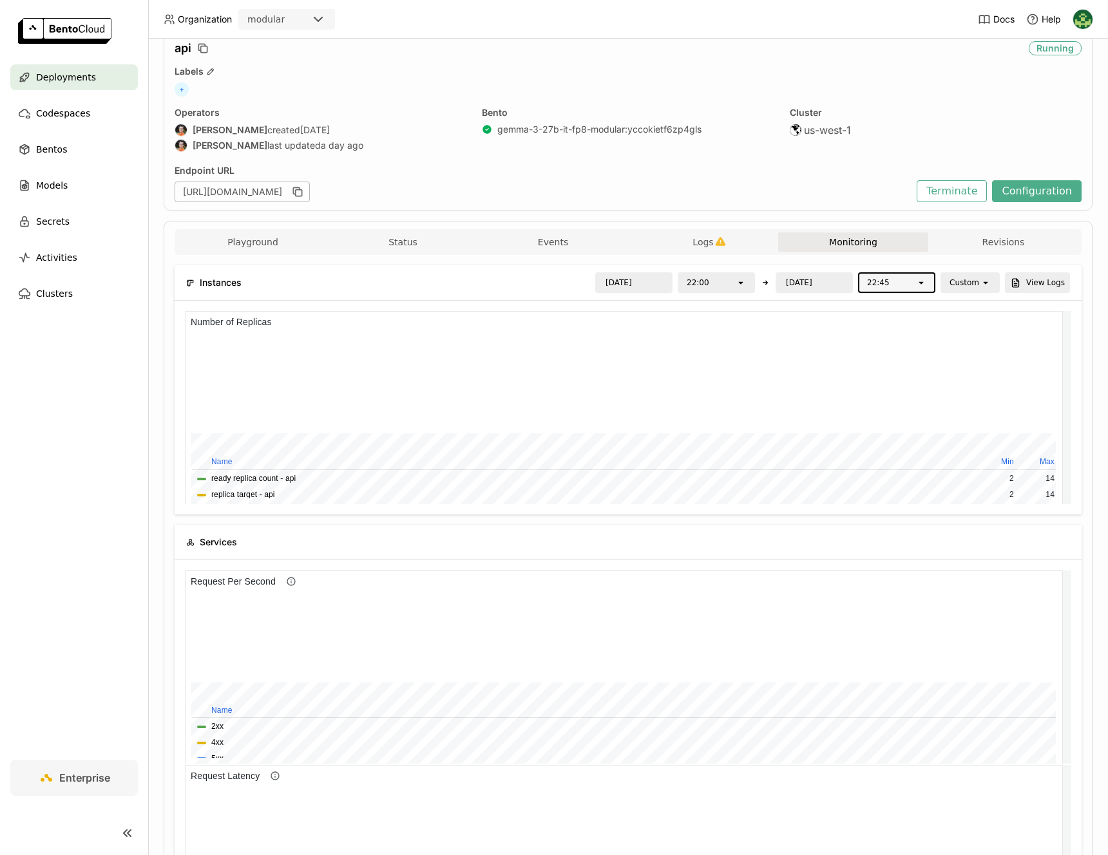
click at [735, 280] on icon "open" at bounding box center [740, 283] width 10 height 10
click at [701, 196] on div "[URL][DOMAIN_NAME]" at bounding box center [542, 192] width 735 height 21
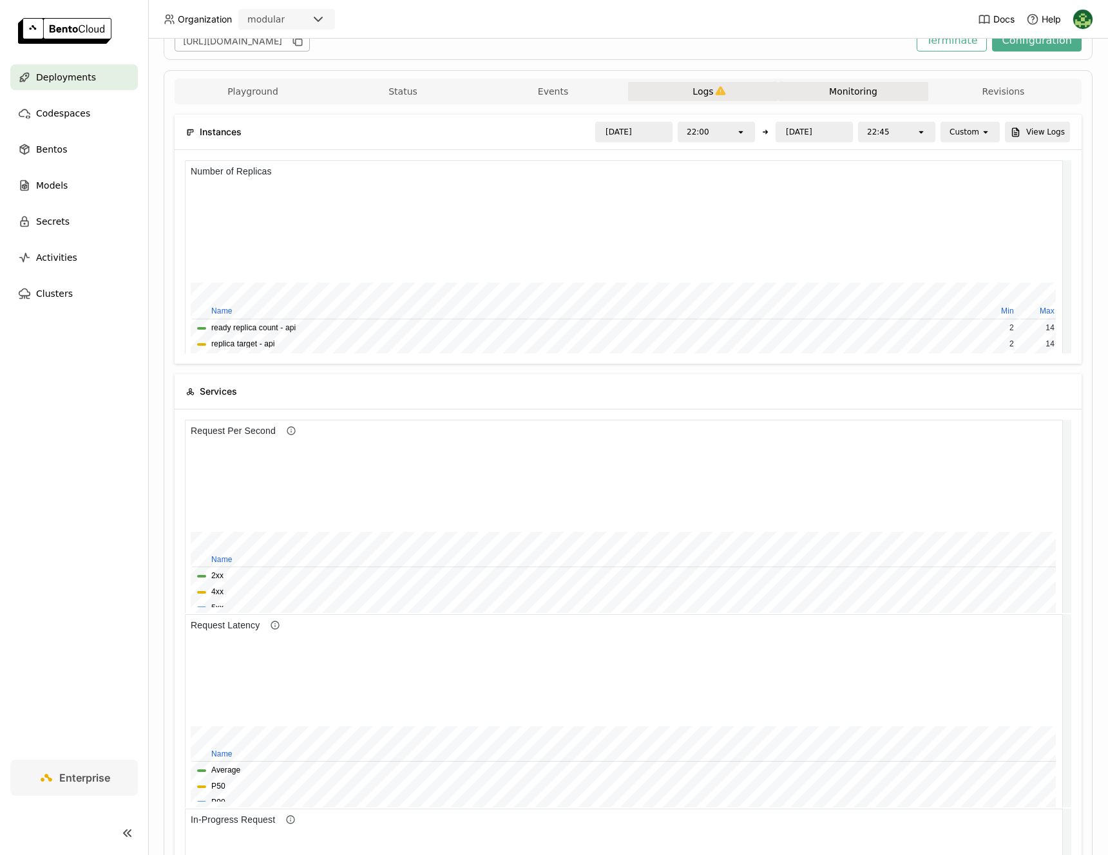
click at [701, 91] on span "Logs" at bounding box center [702, 92] width 21 height 12
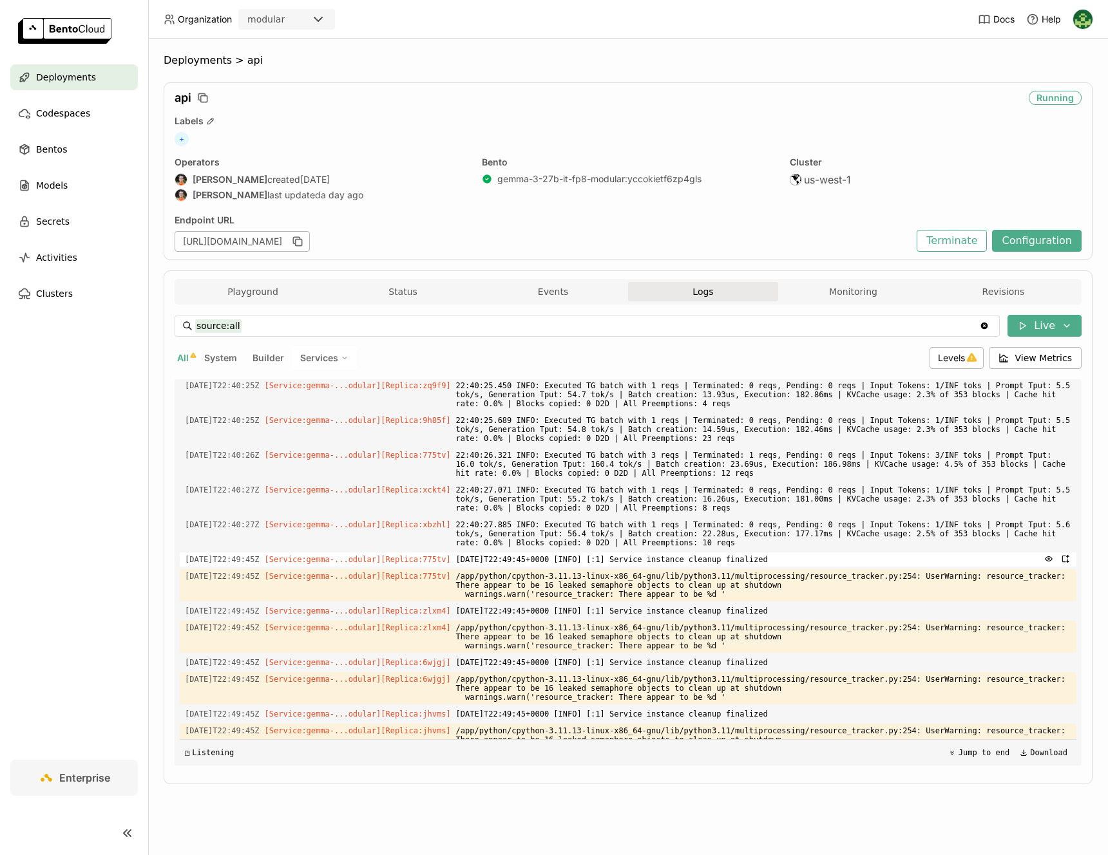
scroll to position [5087, 0]
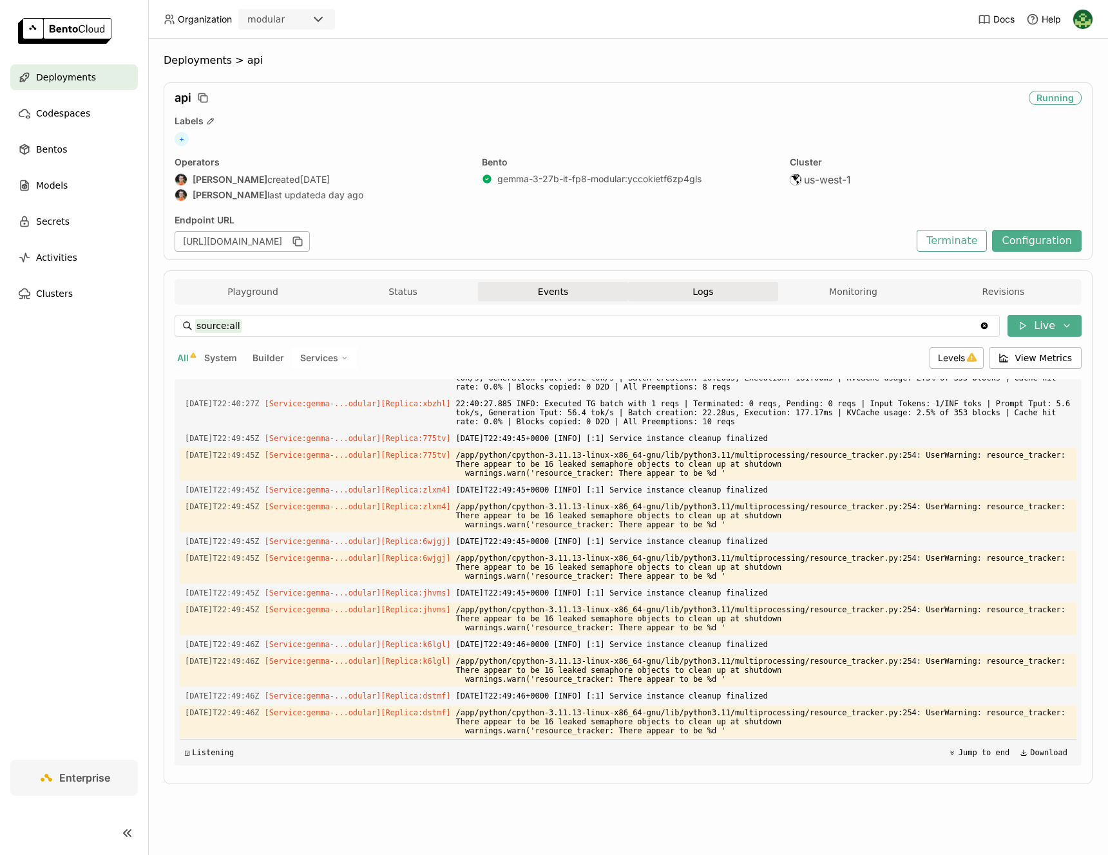
click at [524, 294] on button "Events" at bounding box center [553, 291] width 150 height 19
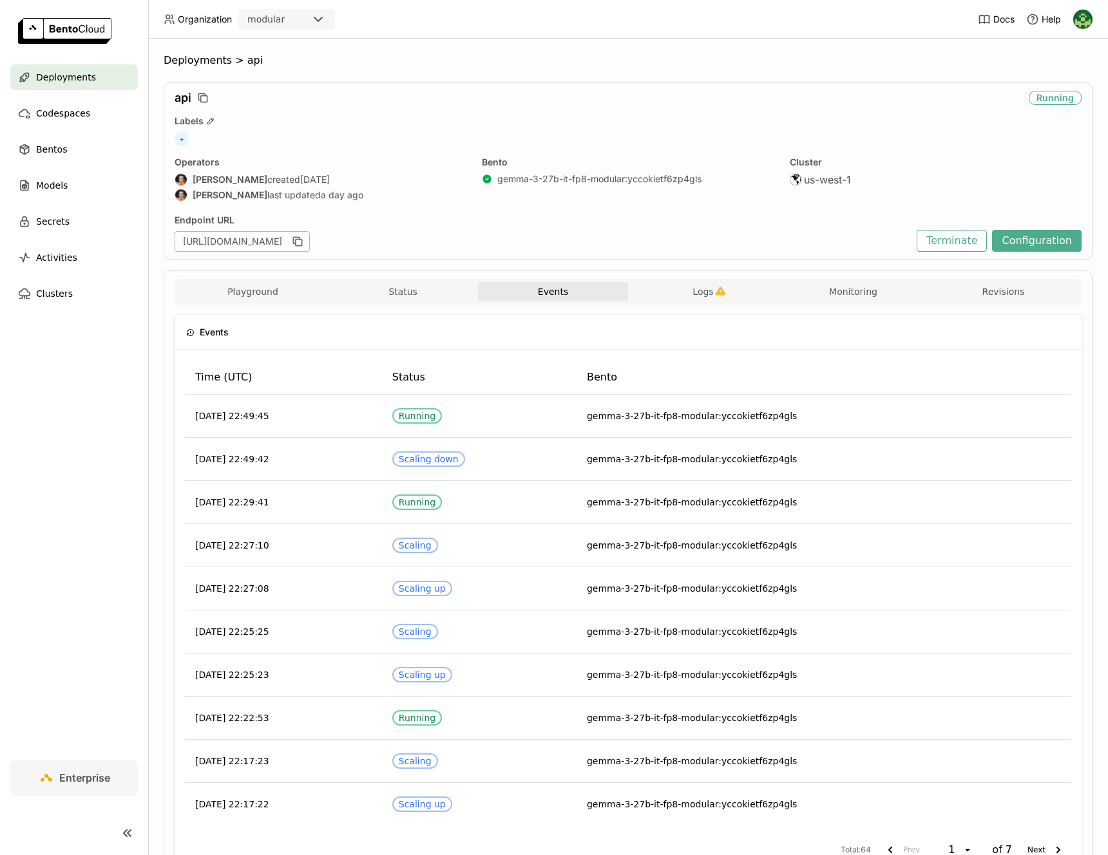
click at [428, 303] on div "Playground Status Events Logs Monitoring Revisions" at bounding box center [628, 293] width 900 height 23
click at [432, 290] on button "Status" at bounding box center [403, 291] width 150 height 19
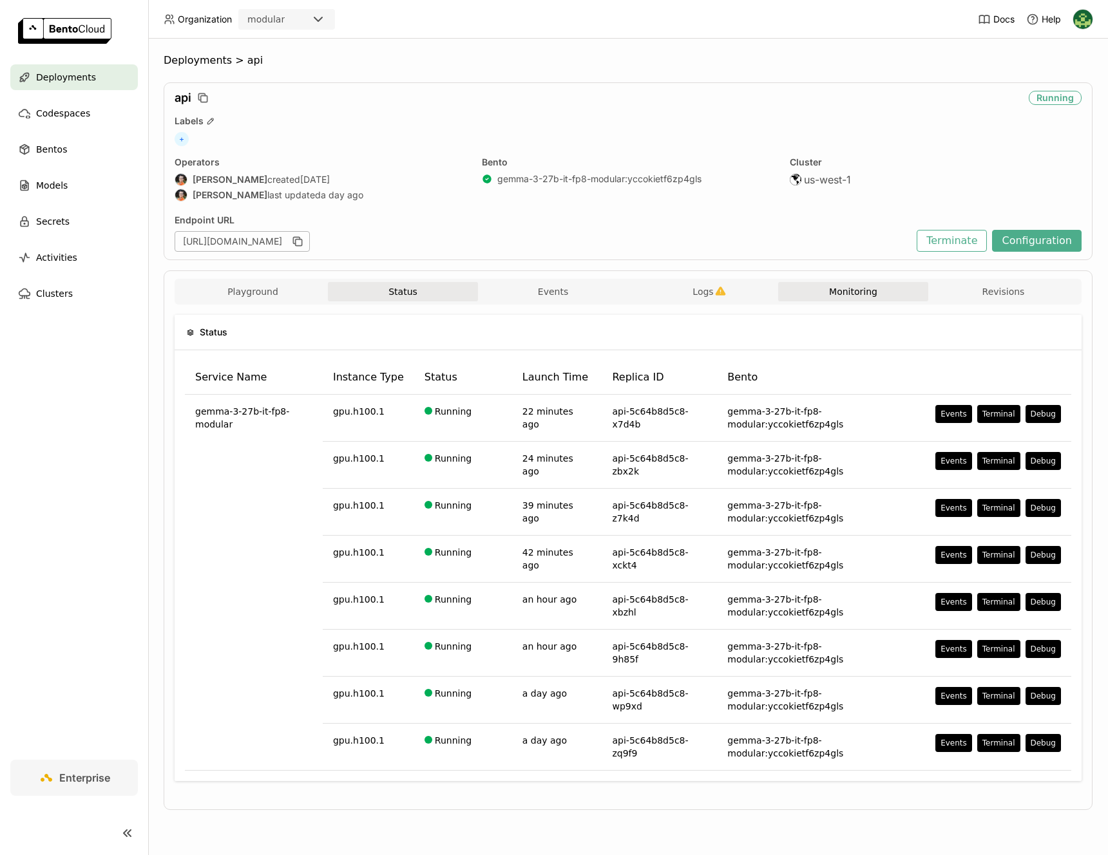
click at [879, 295] on button "Monitoring" at bounding box center [853, 291] width 150 height 19
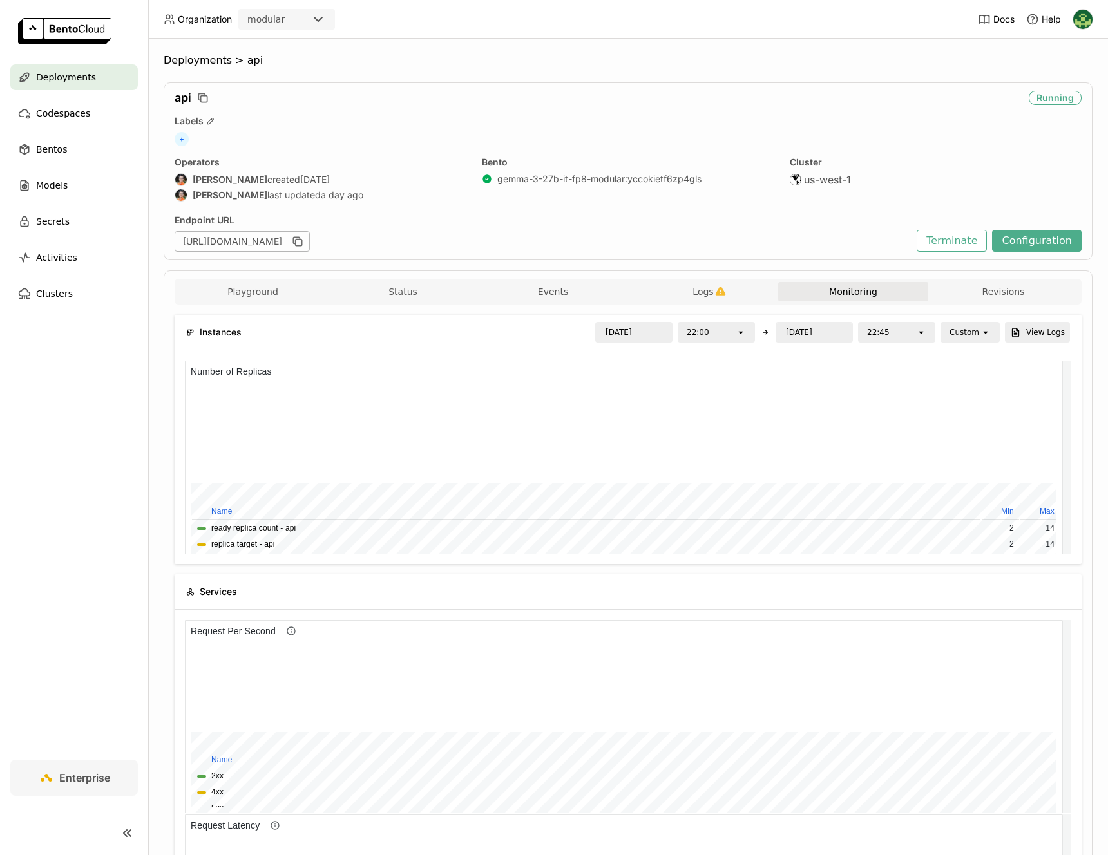
click at [949, 336] on div "Custom" at bounding box center [964, 332] width 30 height 13
click at [979, 389] on div "Last 30 minutes" at bounding box center [961, 402] width 37 height 26
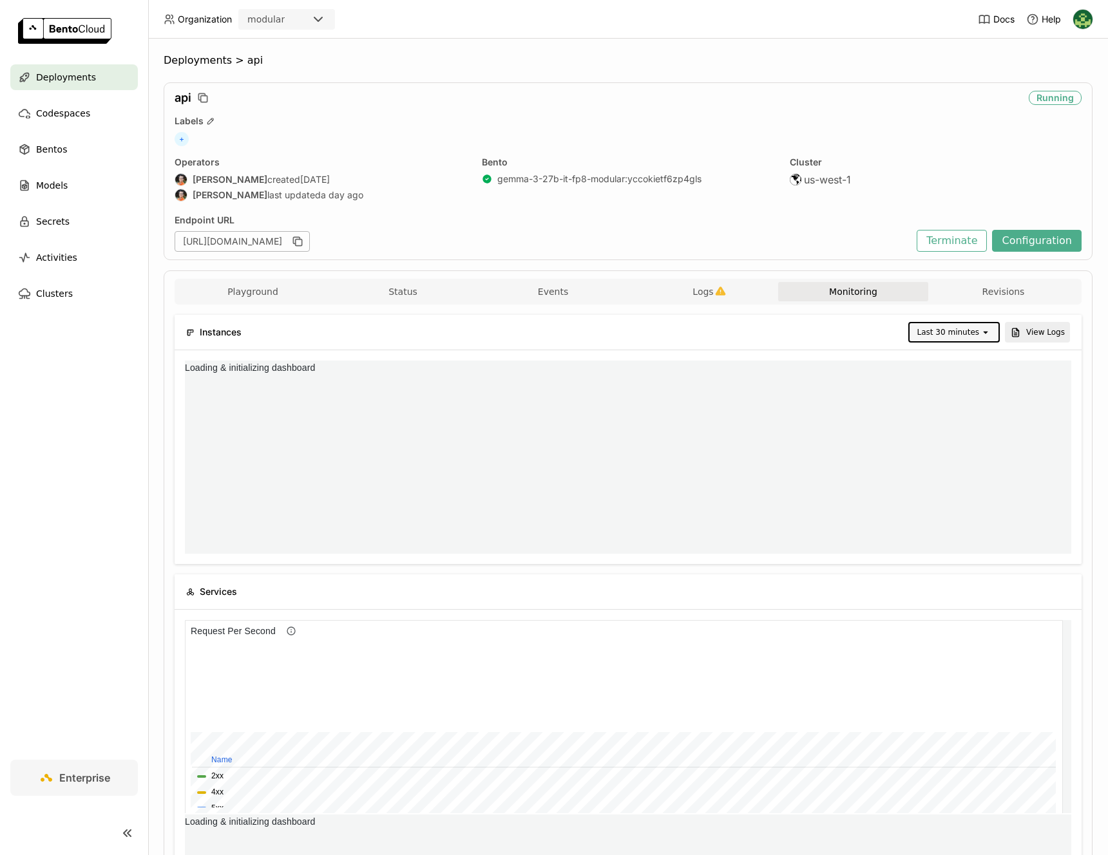
scroll to position [6, 6]
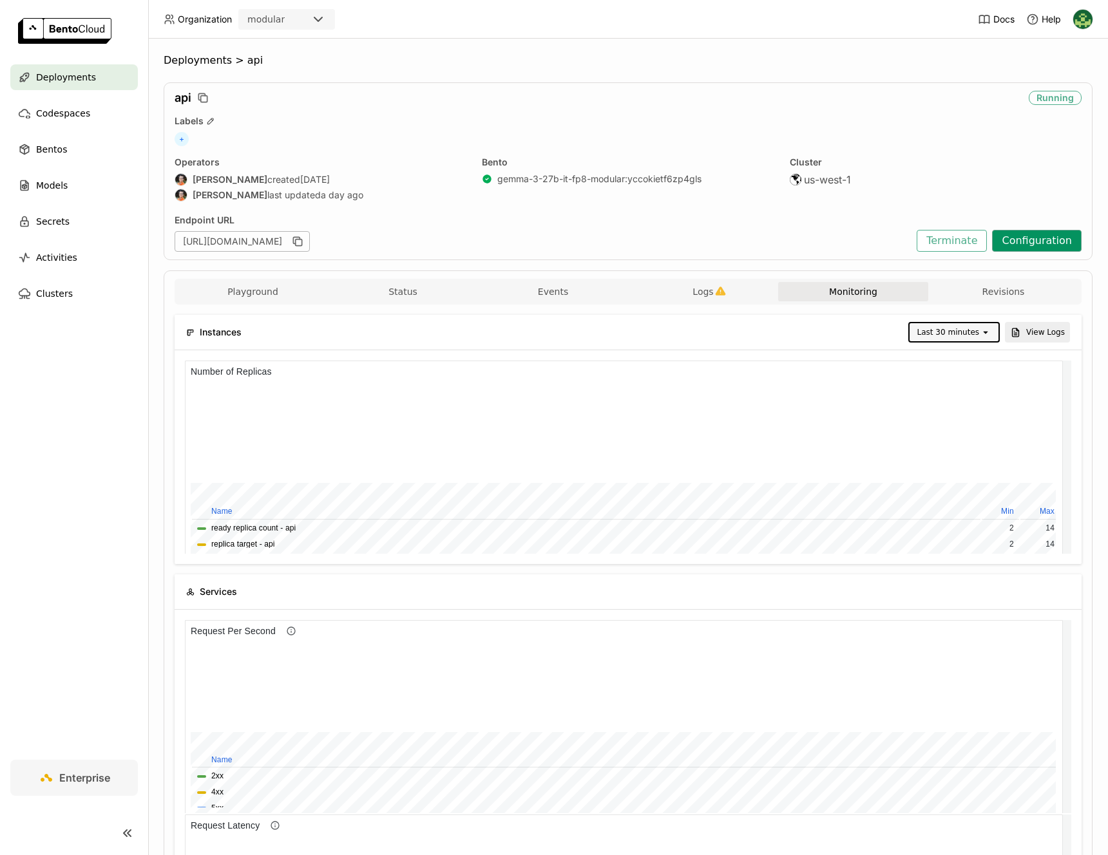
click at [998, 241] on button "Configuration" at bounding box center [1037, 241] width 90 height 22
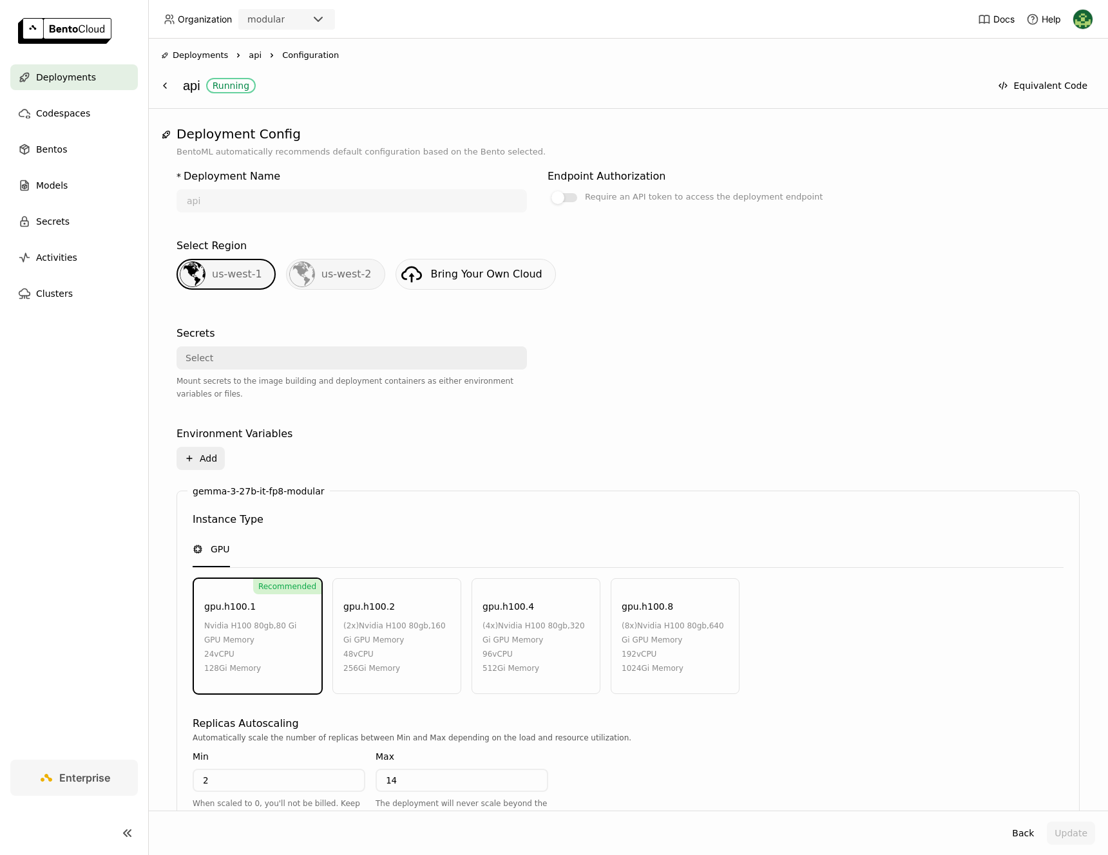
scroll to position [361, 0]
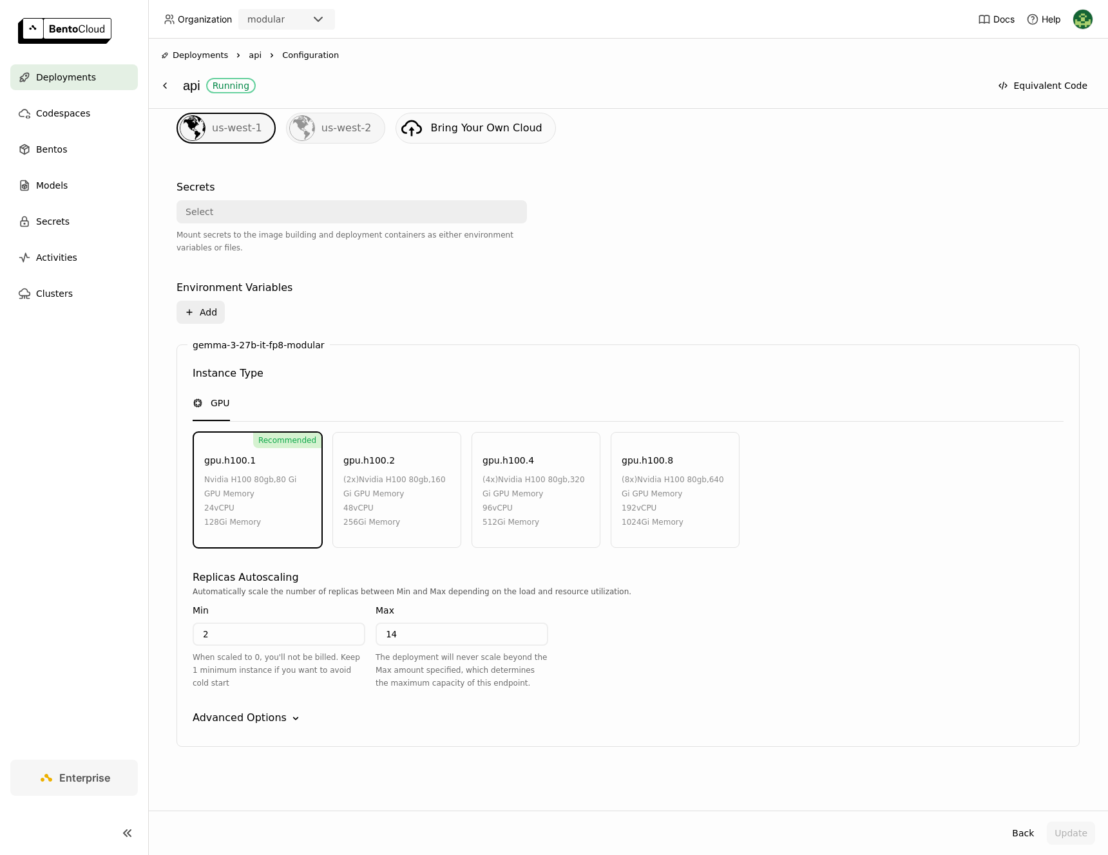
click at [281, 717] on div "Advanced Options Down" at bounding box center [628, 717] width 871 height 15
click at [281, 716] on div "Advanced Options Down" at bounding box center [628, 717] width 871 height 15
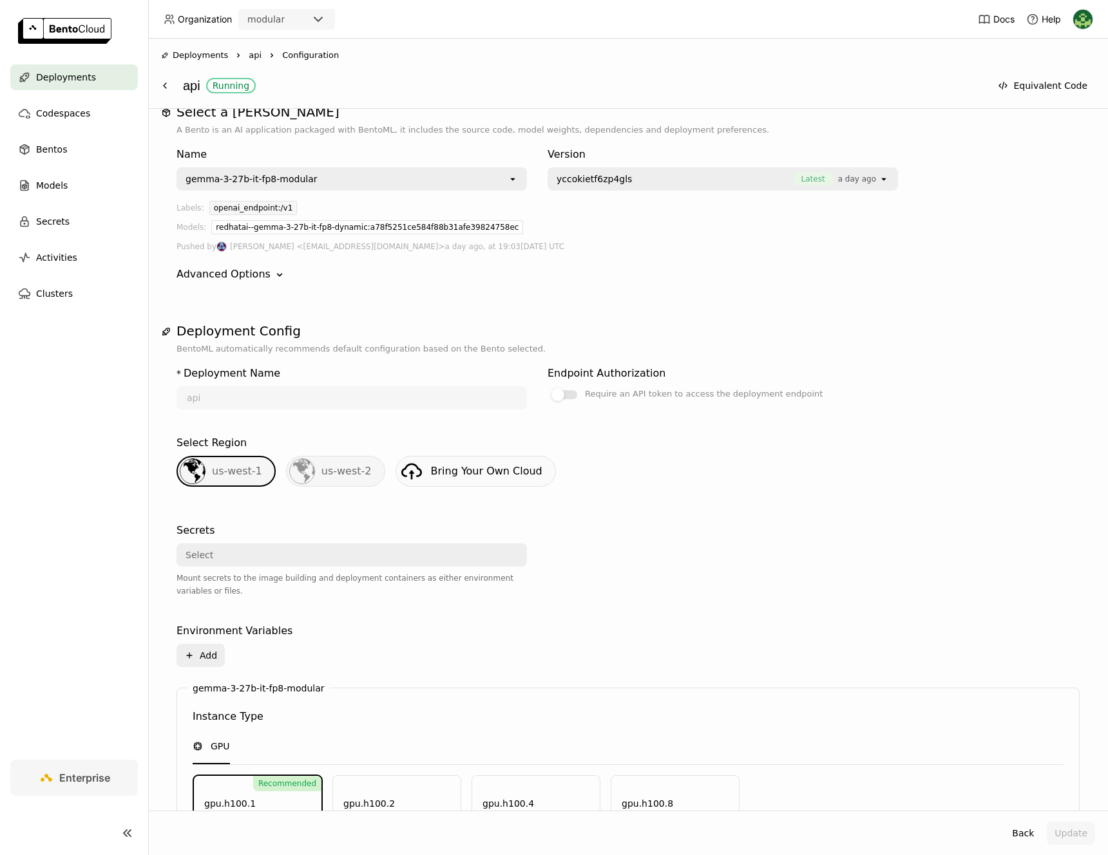
scroll to position [0, 0]
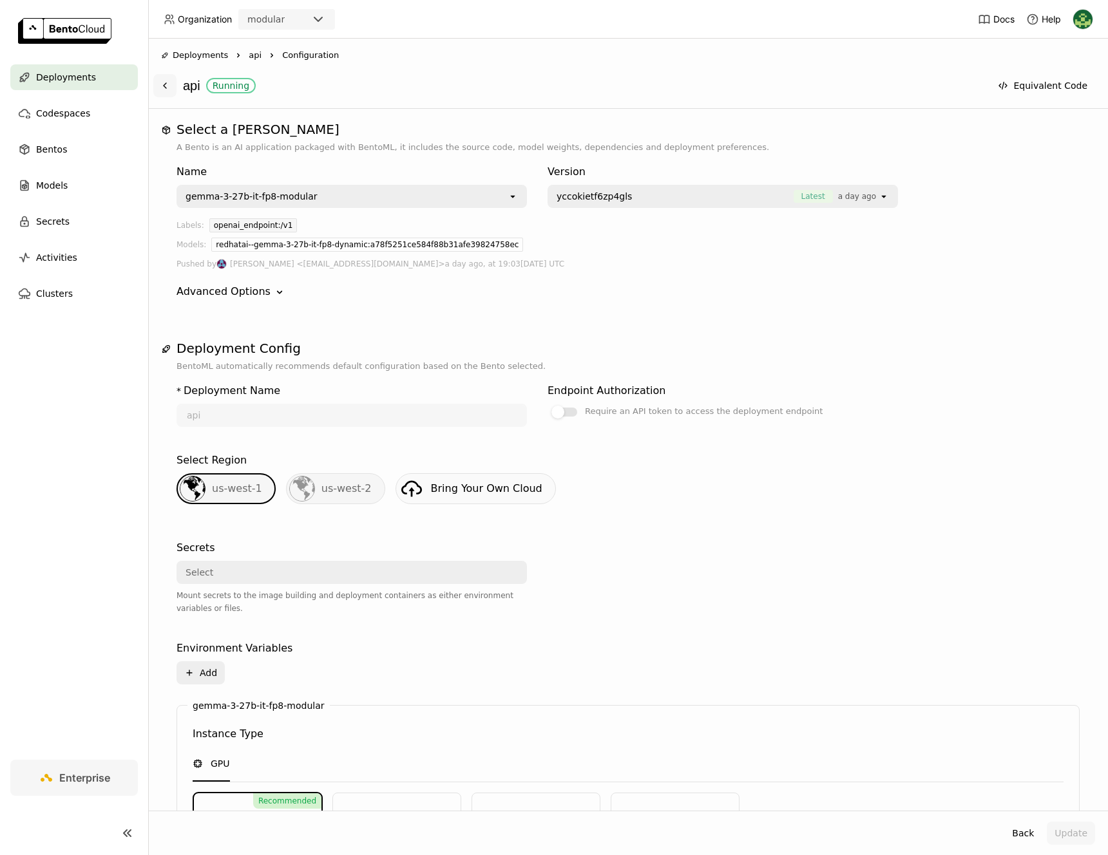
click at [164, 89] on icon at bounding box center [165, 86] width 10 height 10
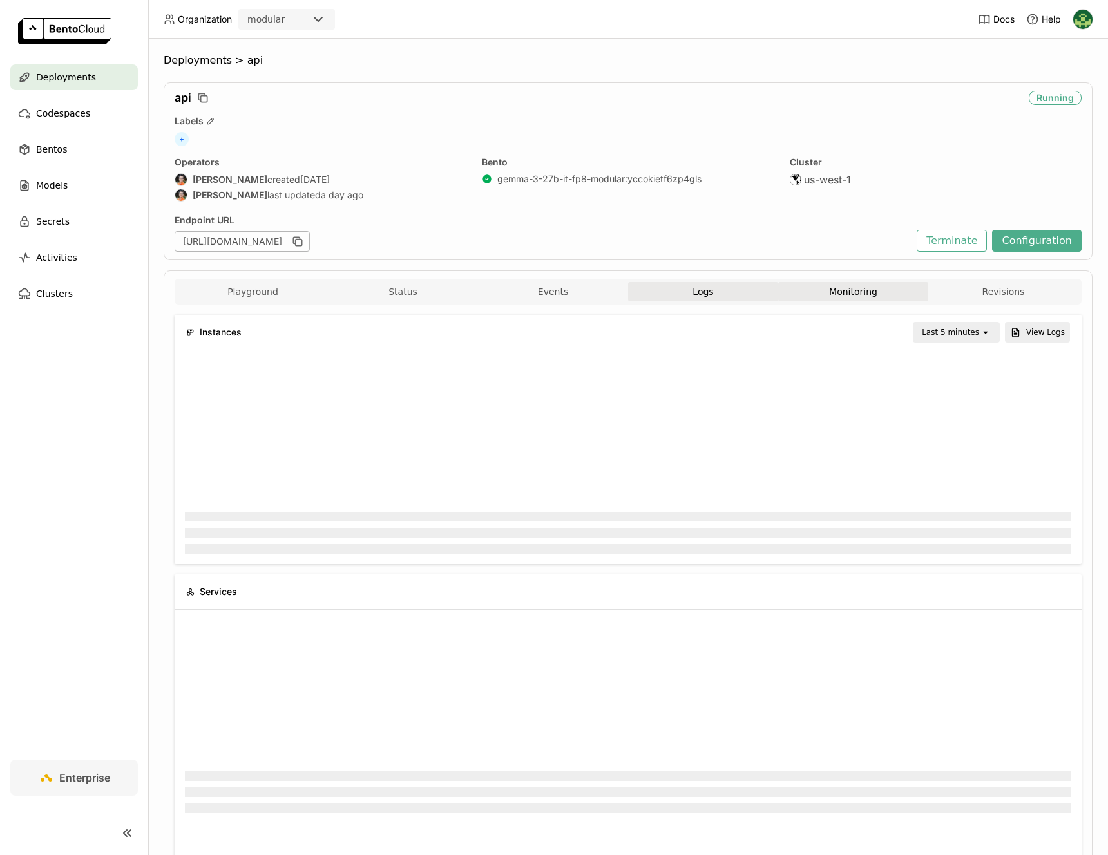
scroll to position [6, 6]
click at [954, 343] on div "Instances Last 5 minutes open View Logs" at bounding box center [628, 332] width 884 height 35
click at [955, 336] on div "Last 5 minutes" at bounding box center [950, 332] width 57 height 13
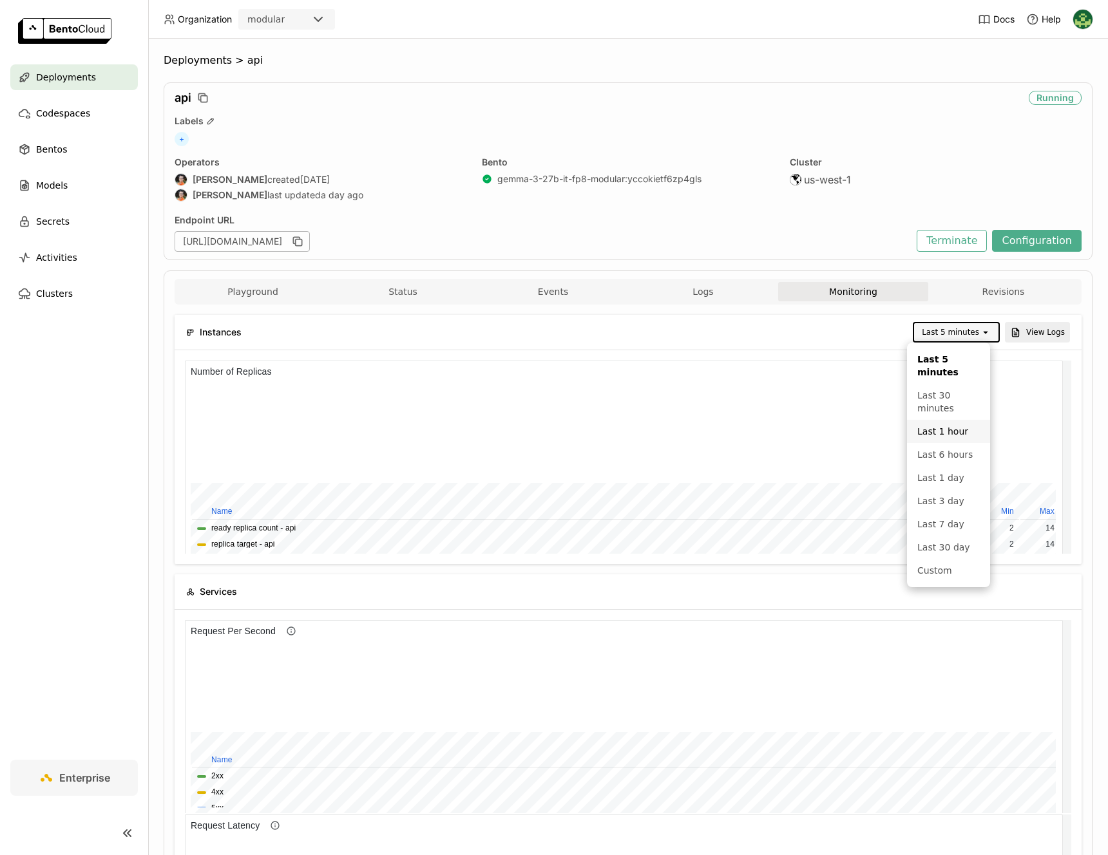
click at [958, 425] on div "Last 1 hour" at bounding box center [948, 431] width 62 height 13
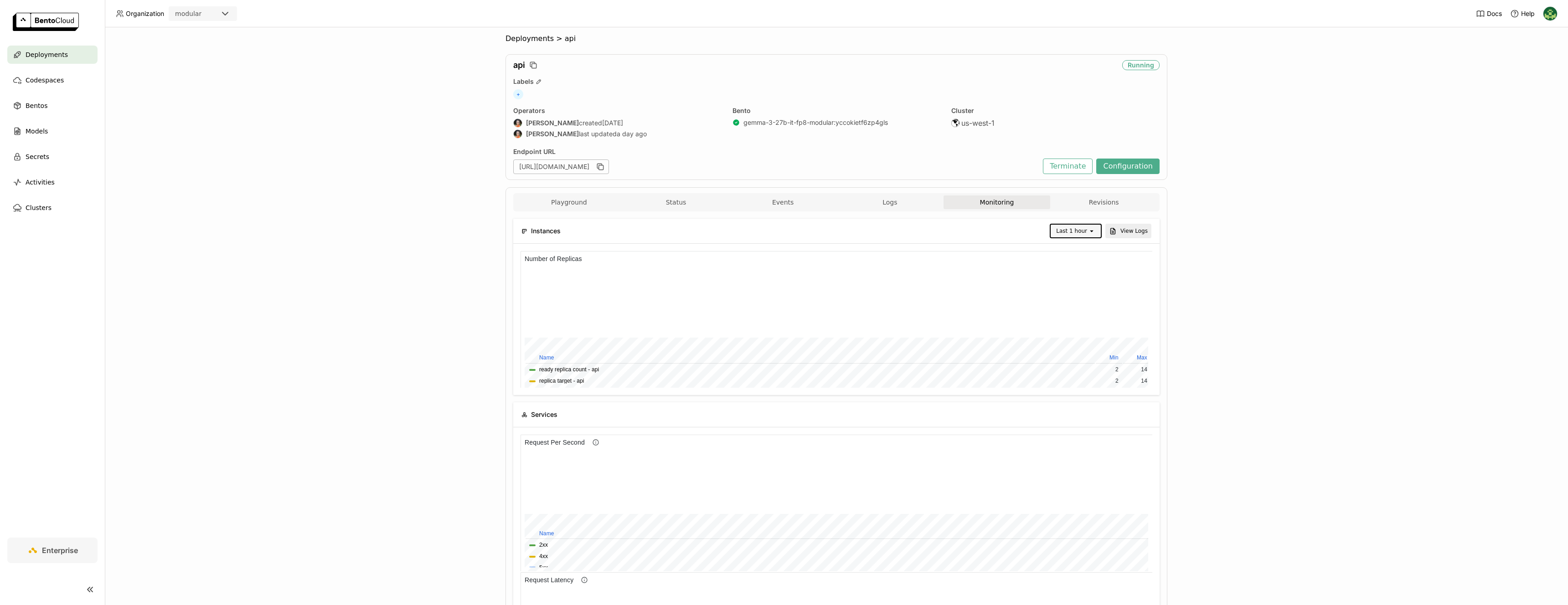
scroll to position [0, 0]
click at [784, 163] on button "Configuration" at bounding box center [1128, 171] width 64 height 16
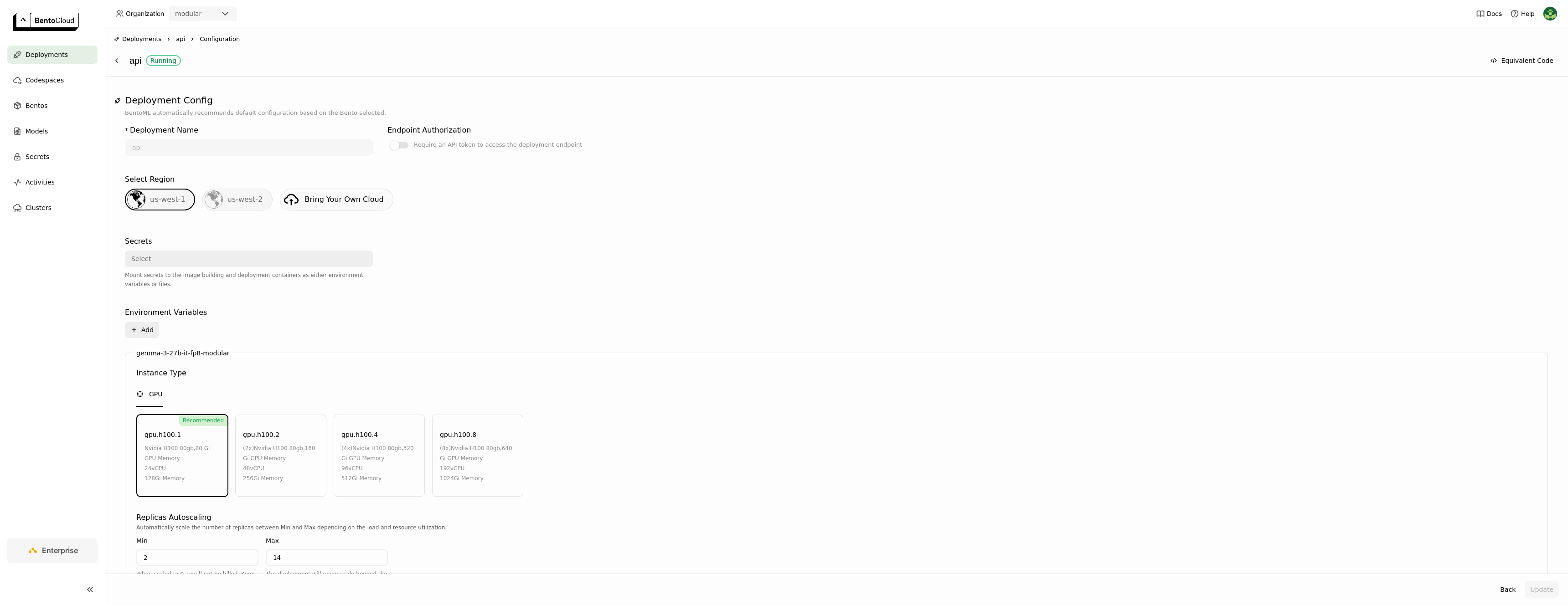
scroll to position [255, 0]
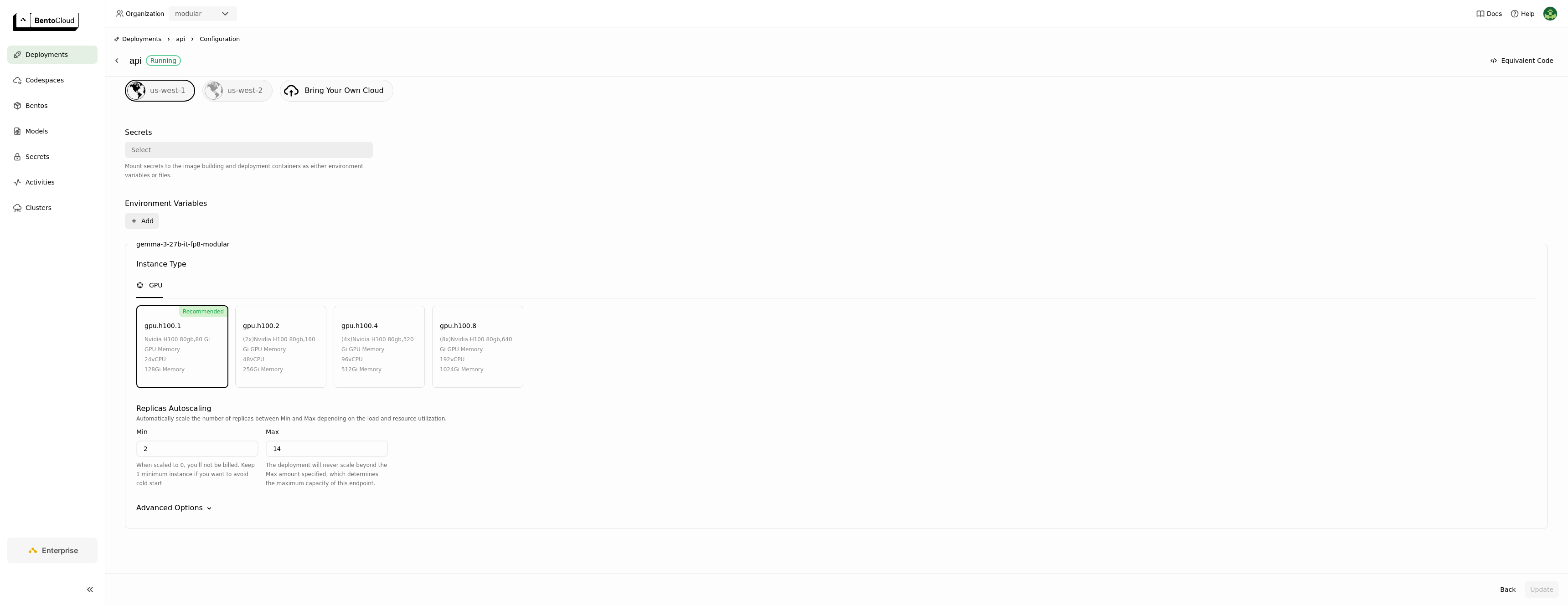
click at [190, 509] on div "Advanced Options" at bounding box center [170, 507] width 67 height 11
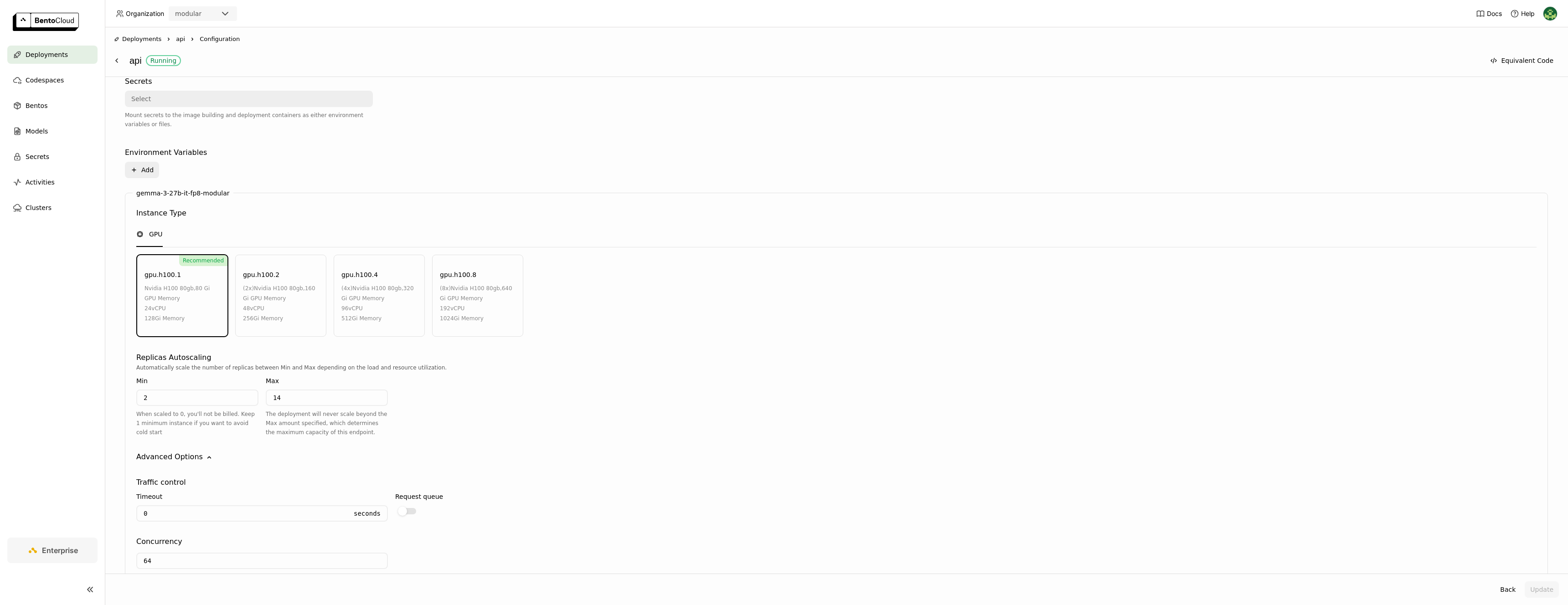
scroll to position [0, 0]
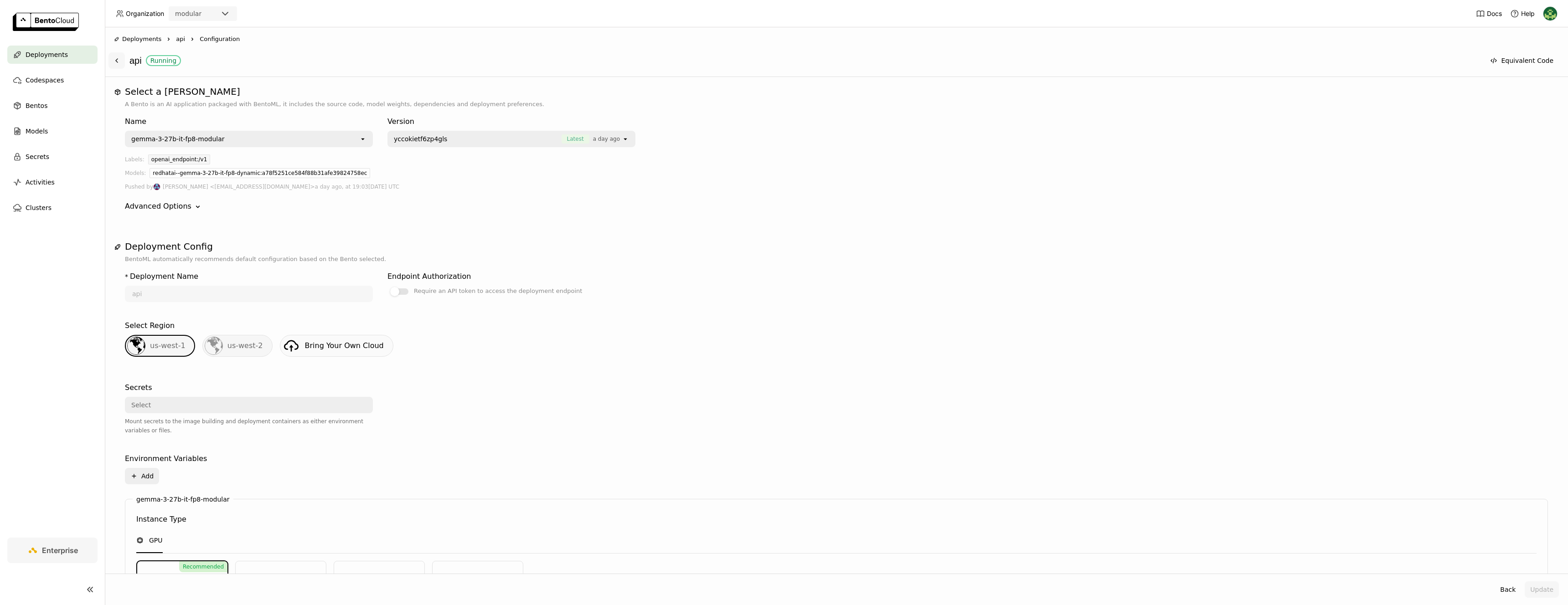
click at [120, 62] on icon at bounding box center [117, 61] width 7 height 7
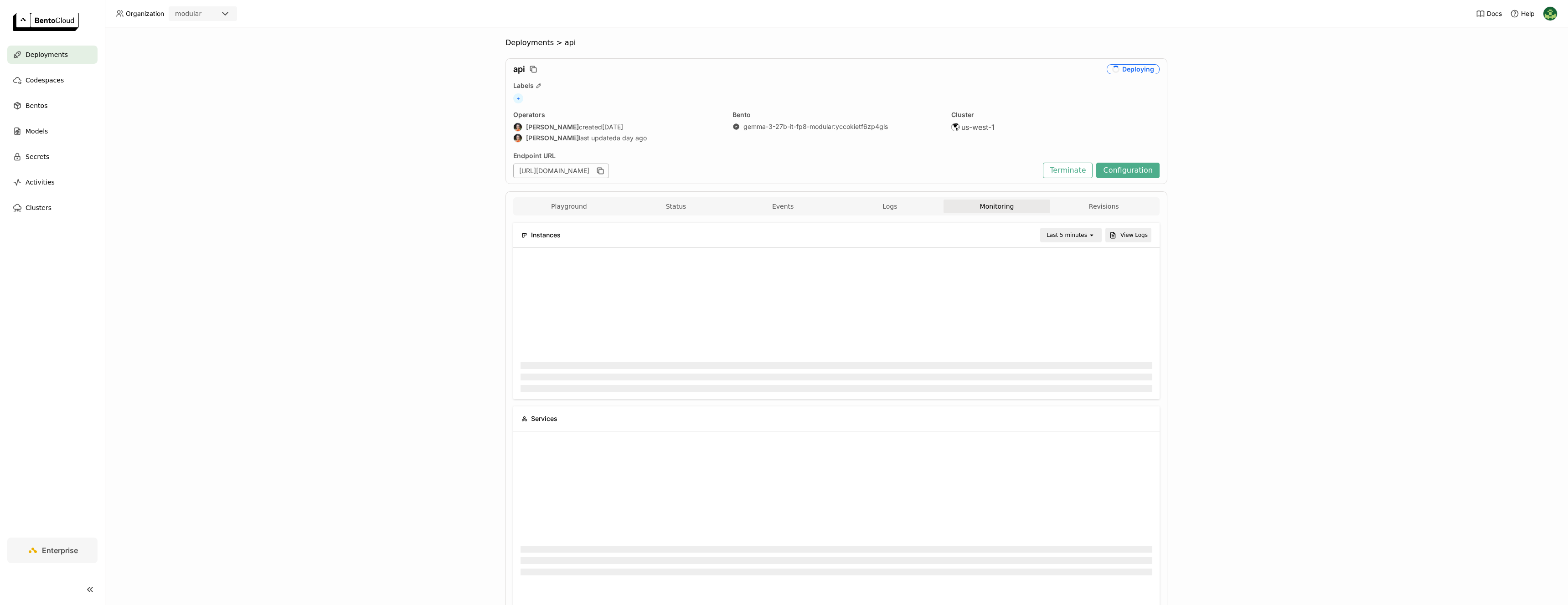
click at [396, 178] on div "Deployments > api api Deploying Labels + Operators [PERSON_NAME] created [DATE]…" at bounding box center [836, 316] width 1463 height 578
